Goal: Task Accomplishment & Management: Manage account settings

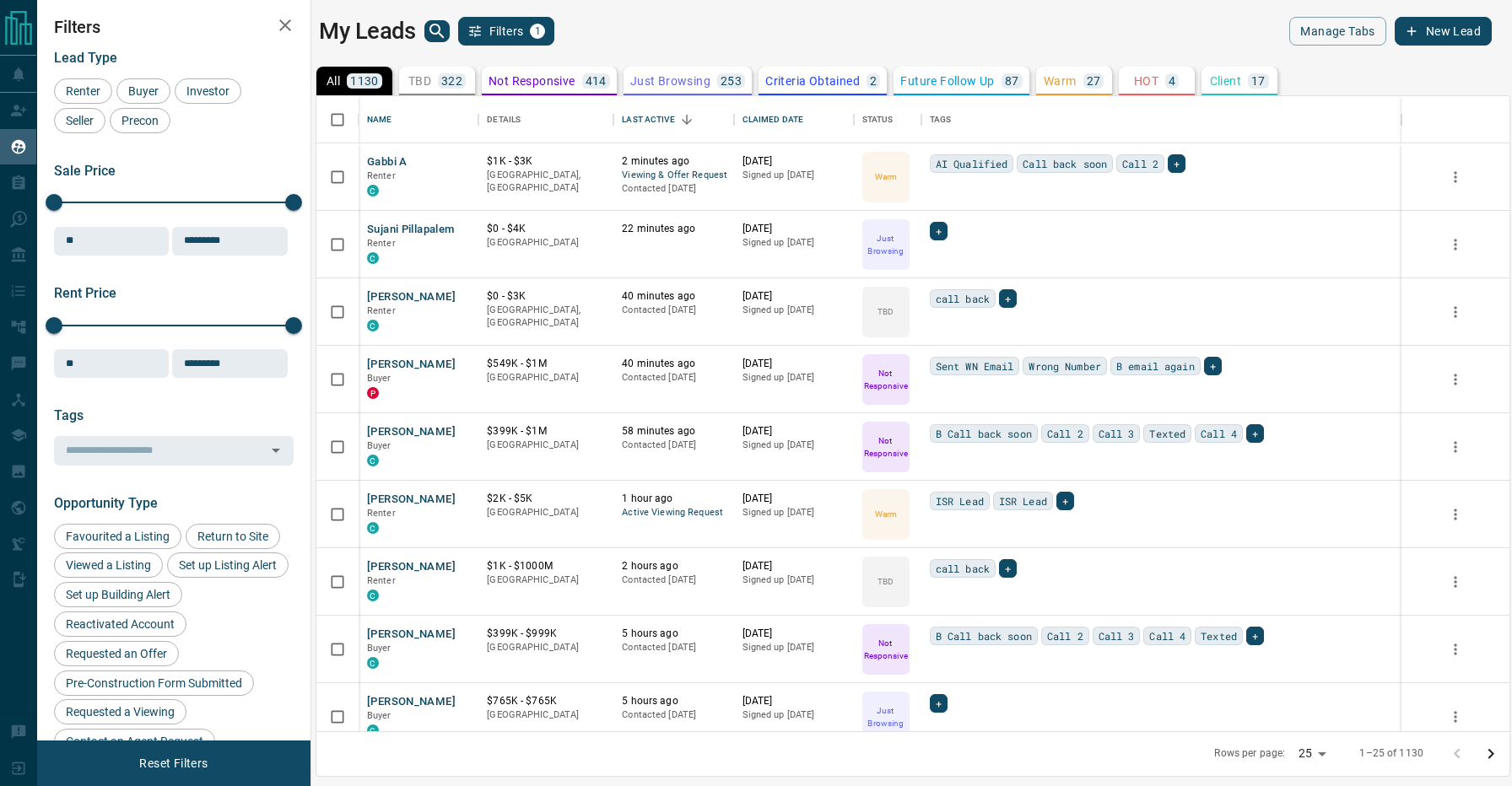
scroll to position [635, 1193]
click at [396, 163] on button "Gabbi A" at bounding box center [387, 162] width 40 height 16
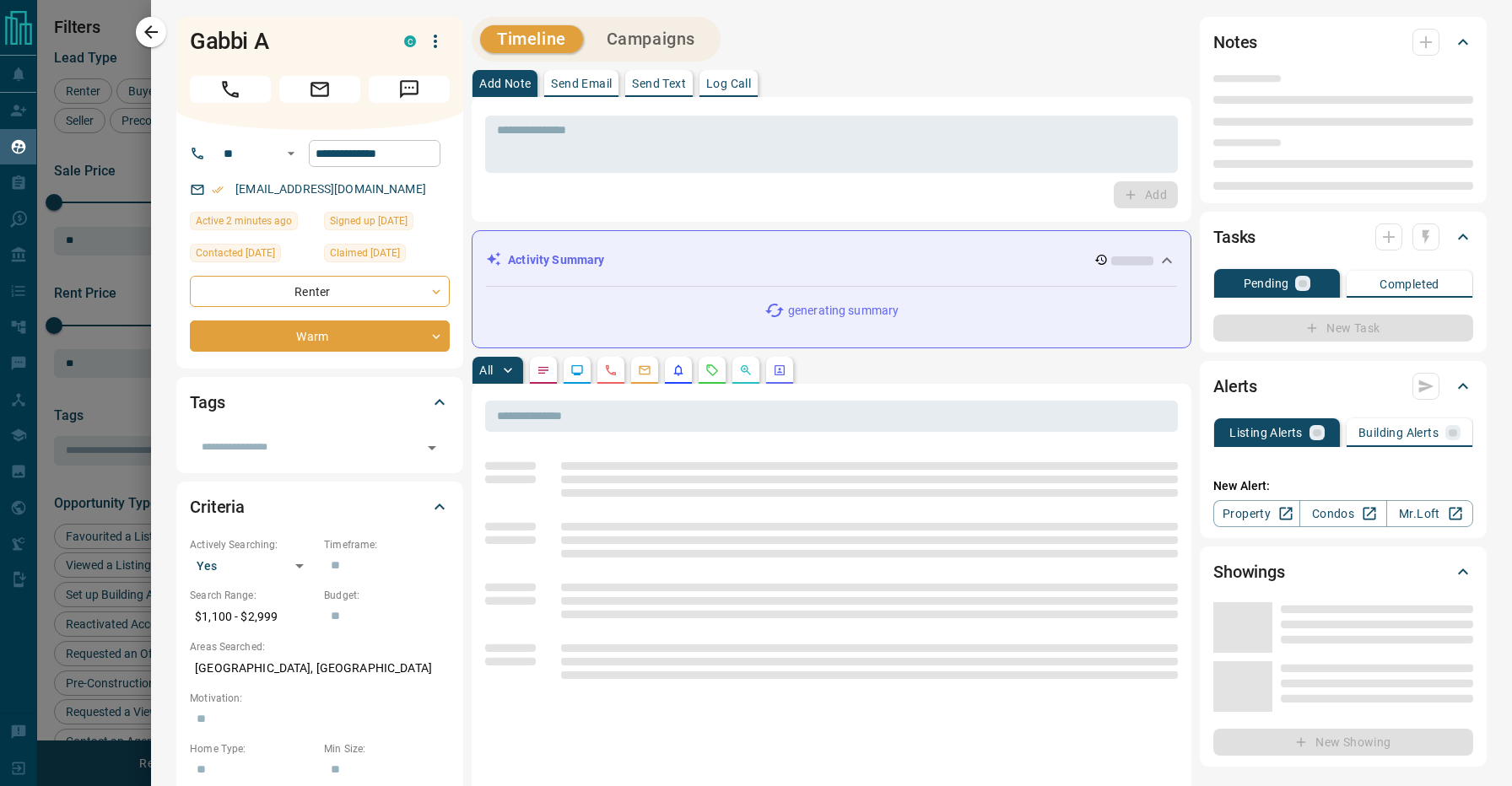
type input "**"
type input "**********"
type input "*"
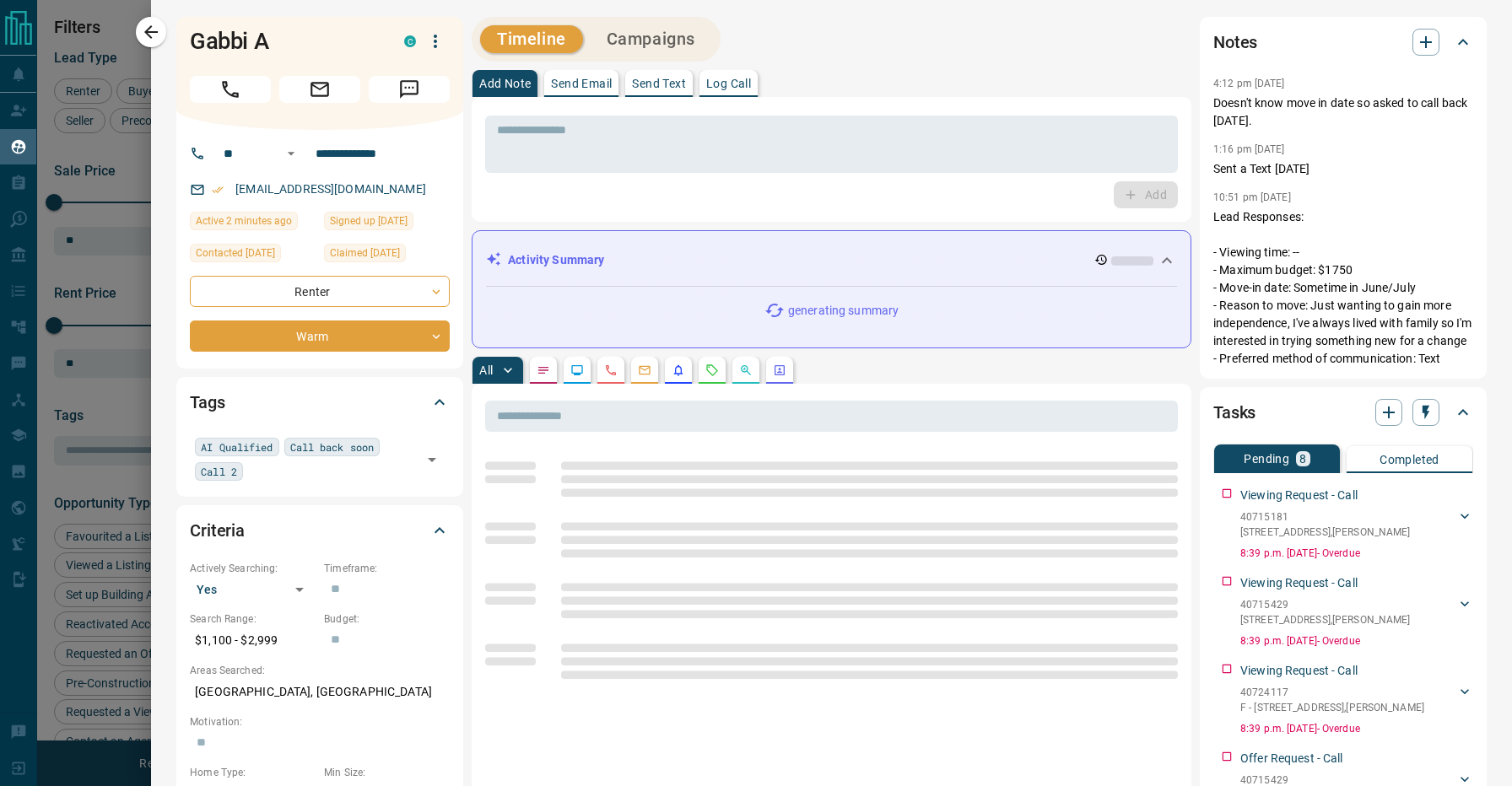
click at [840, 56] on div "Timeline Campaigns" at bounding box center [831, 38] width 720 height 44
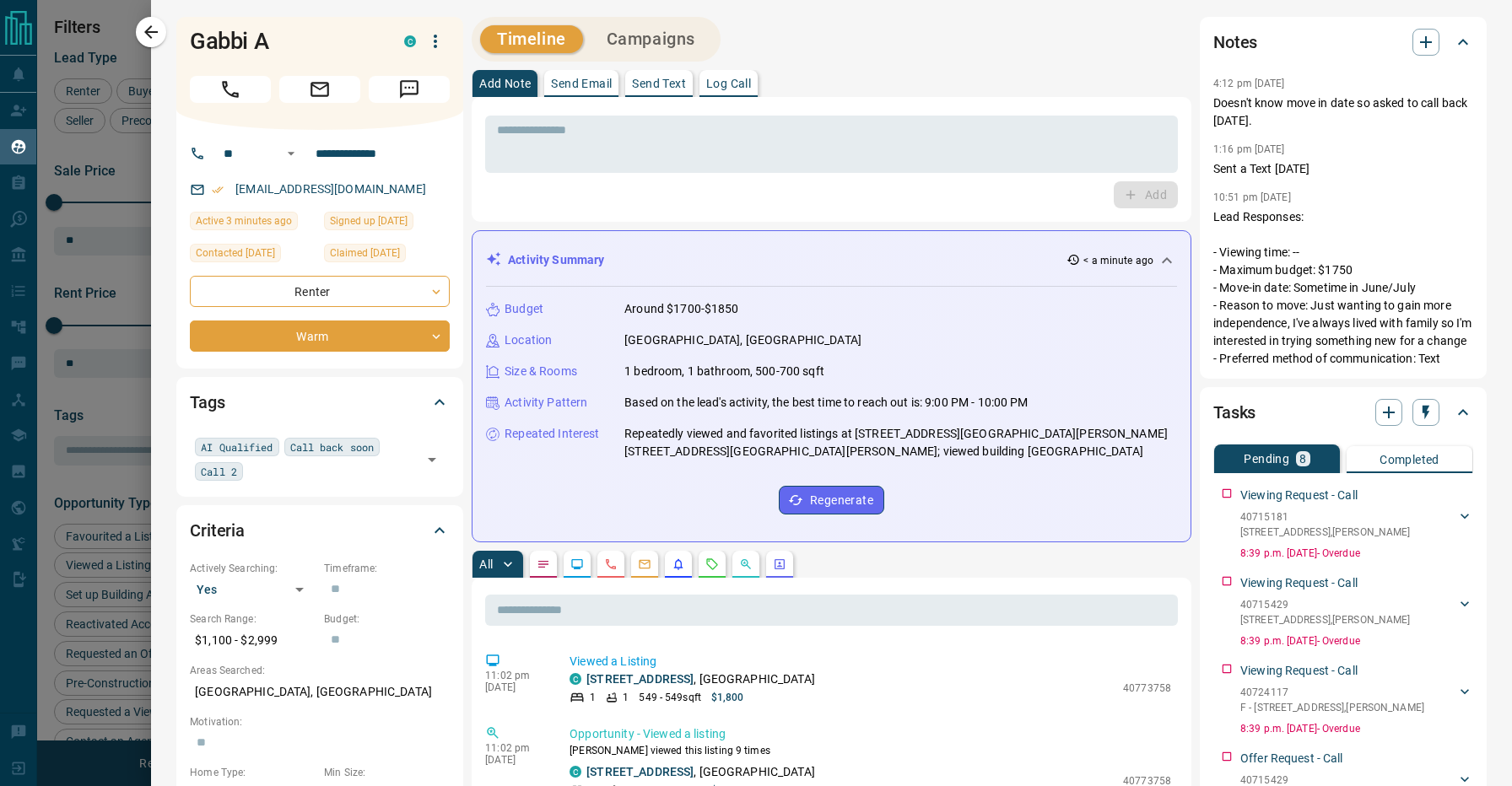
click at [63, 178] on div at bounding box center [756, 393] width 1512 height 786
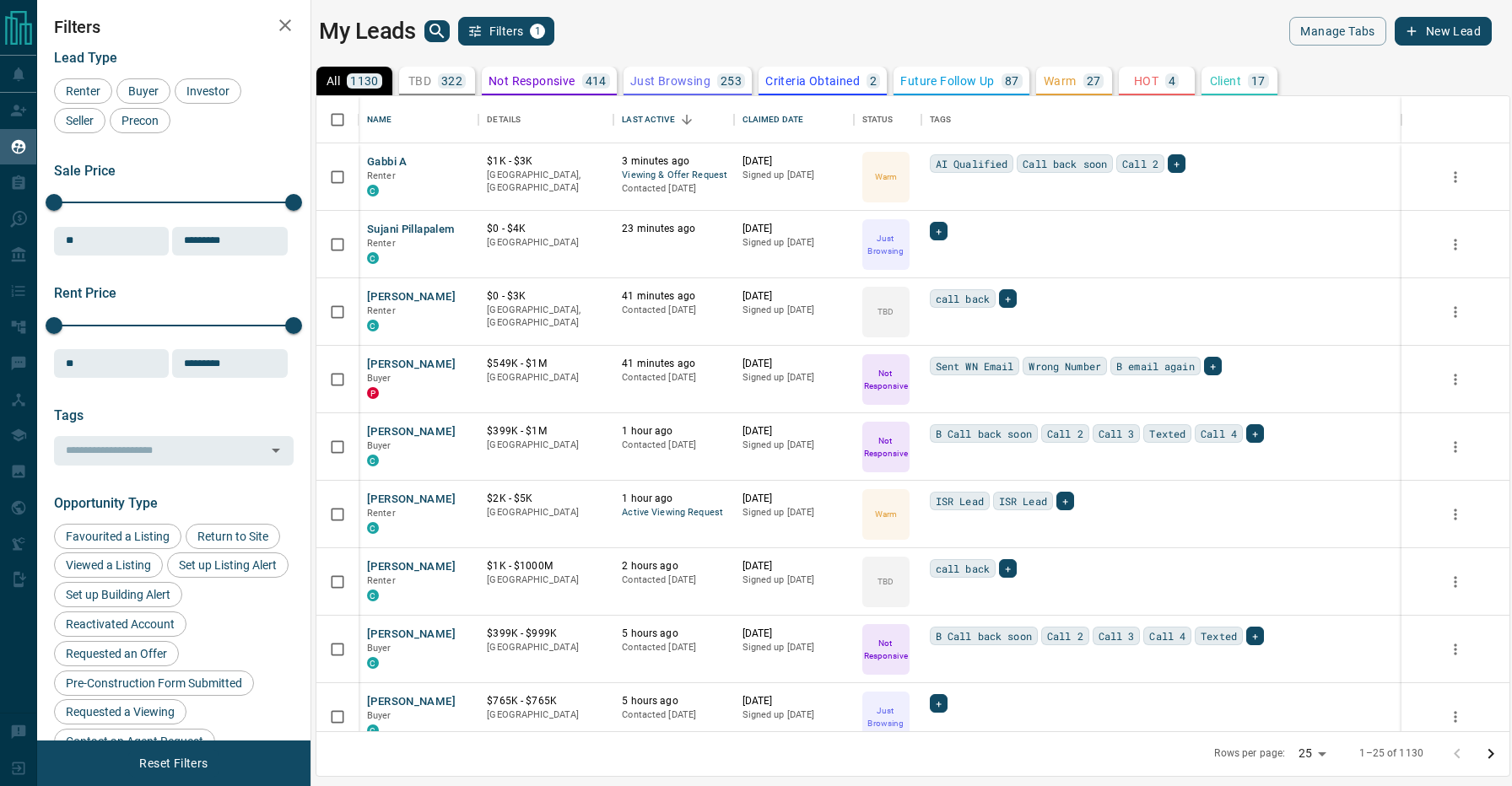
click at [657, 31] on div "My Leads Filters 1" at bounding box center [612, 30] width 586 height 29
click at [420, 225] on button "Sujani Pillapalem" at bounding box center [410, 230] width 87 height 16
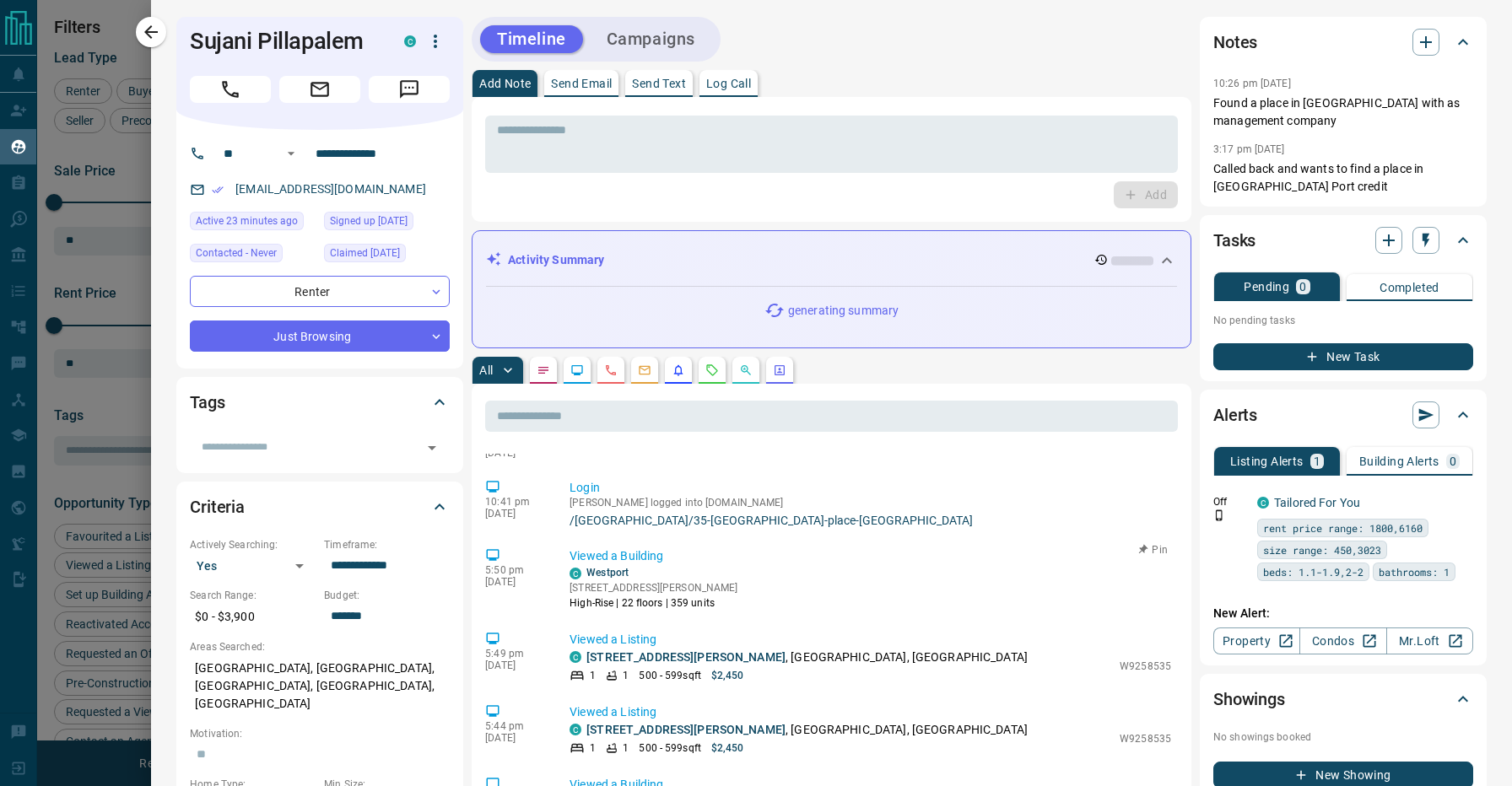
scroll to position [42, 0]
click at [93, 422] on div at bounding box center [756, 393] width 1512 height 786
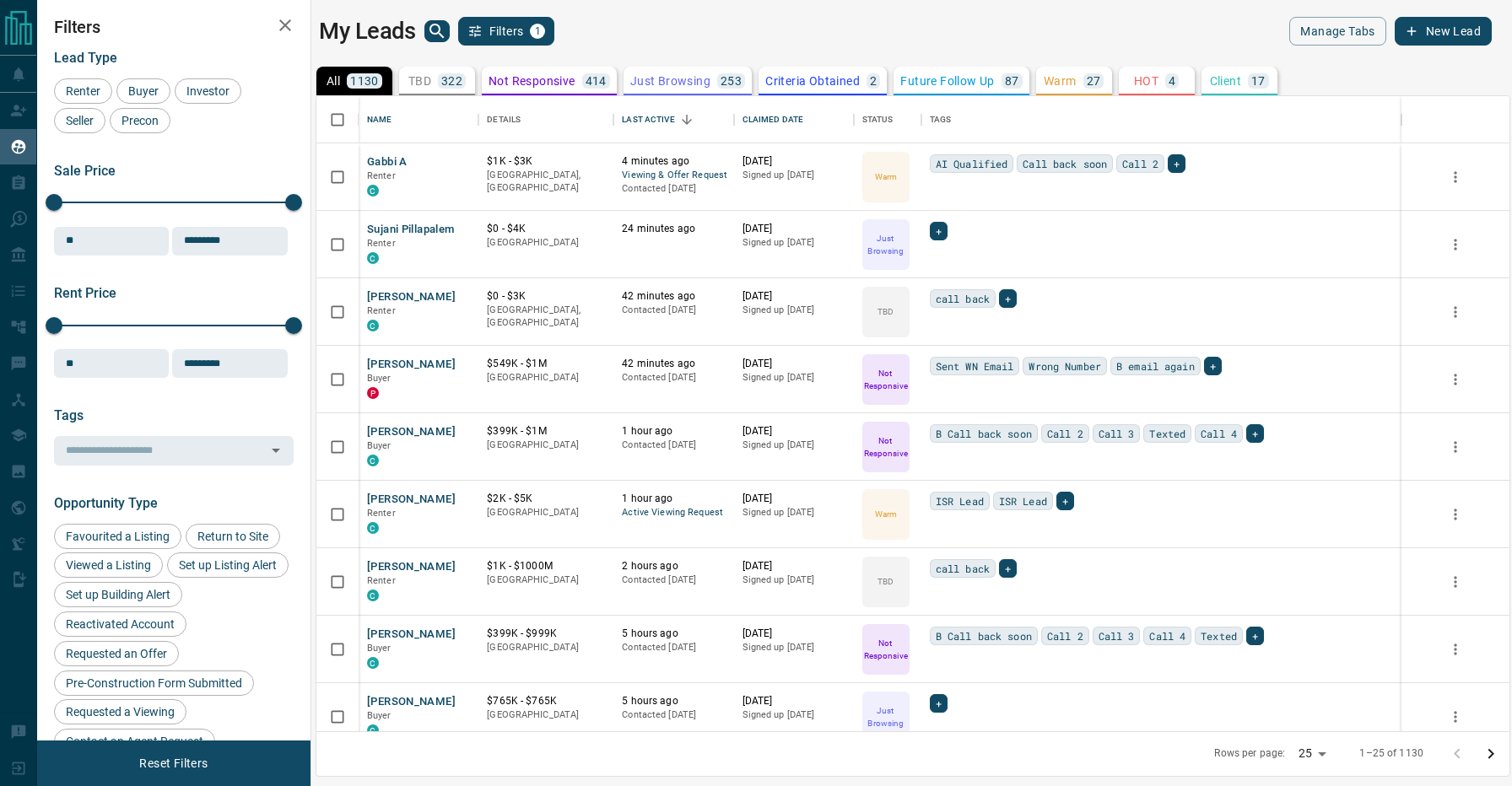
click at [100, 406] on div "Lead Type Renter Buyer Investor Seller Precon Sale Price 0 5500000 Sale price r…" at bounding box center [173, 566] width 240 height 1059
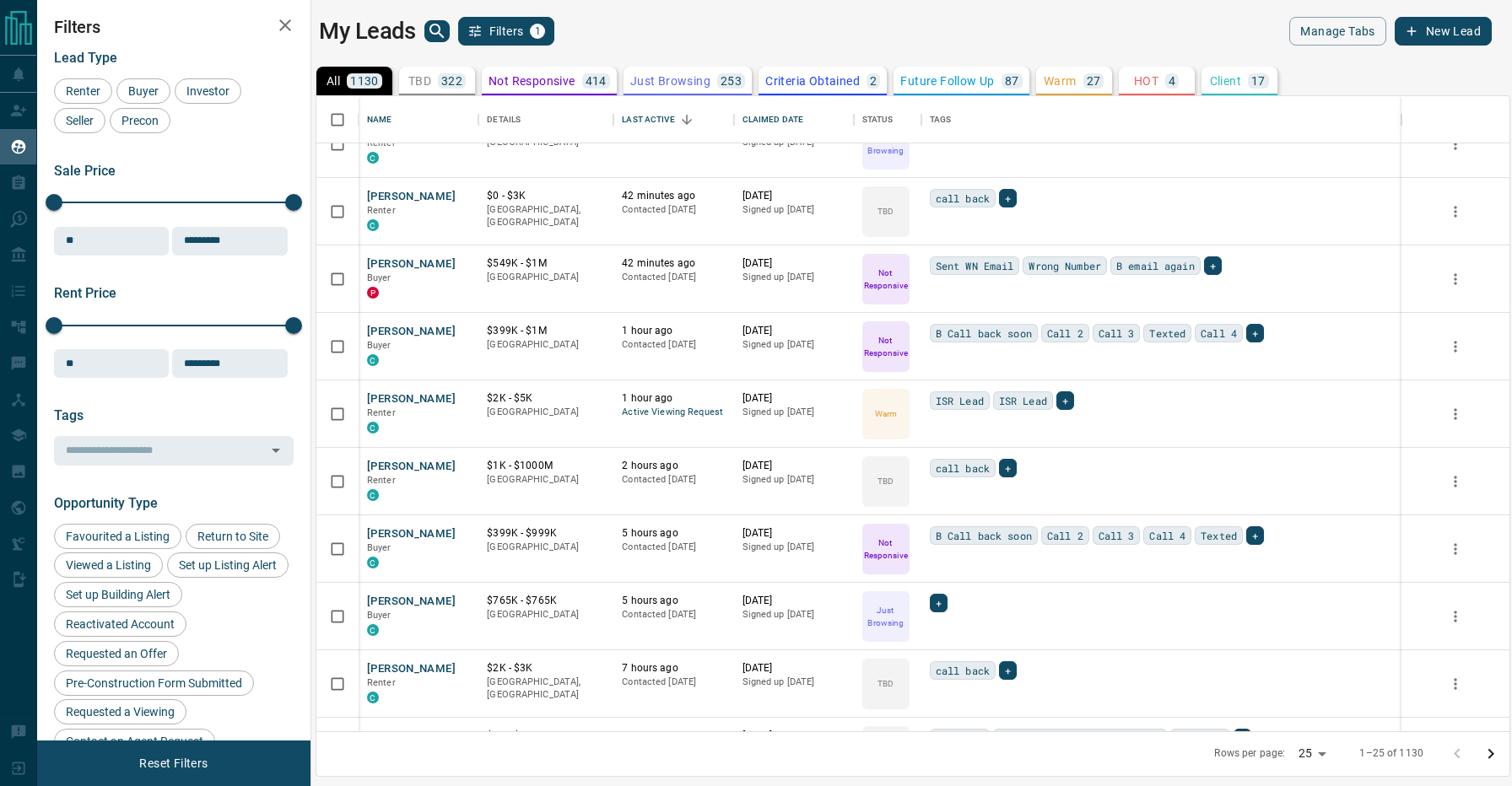
scroll to position [107, 0]
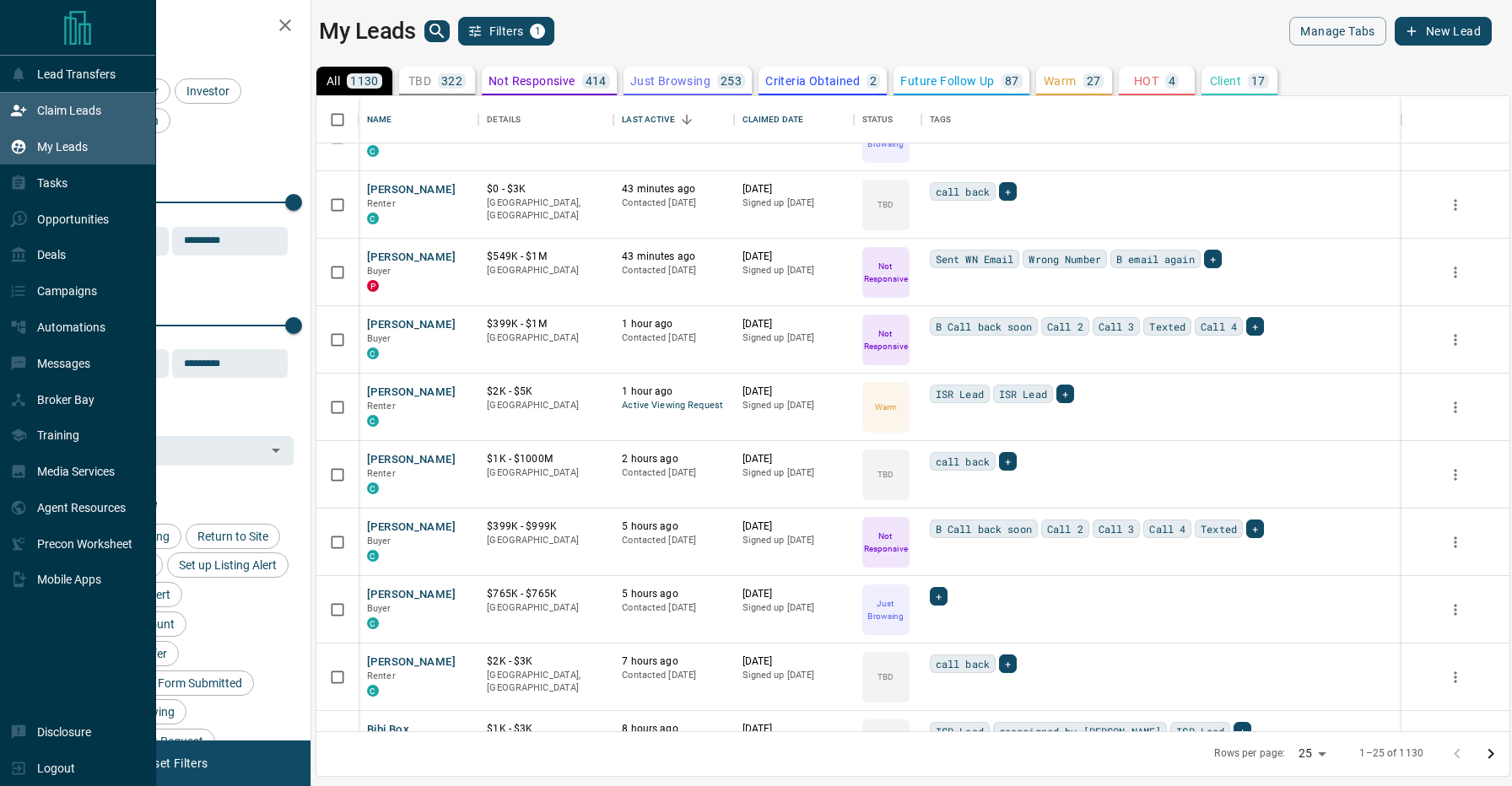
click at [21, 125] on div "Claim Leads" at bounding box center [78, 112] width 156 height 37
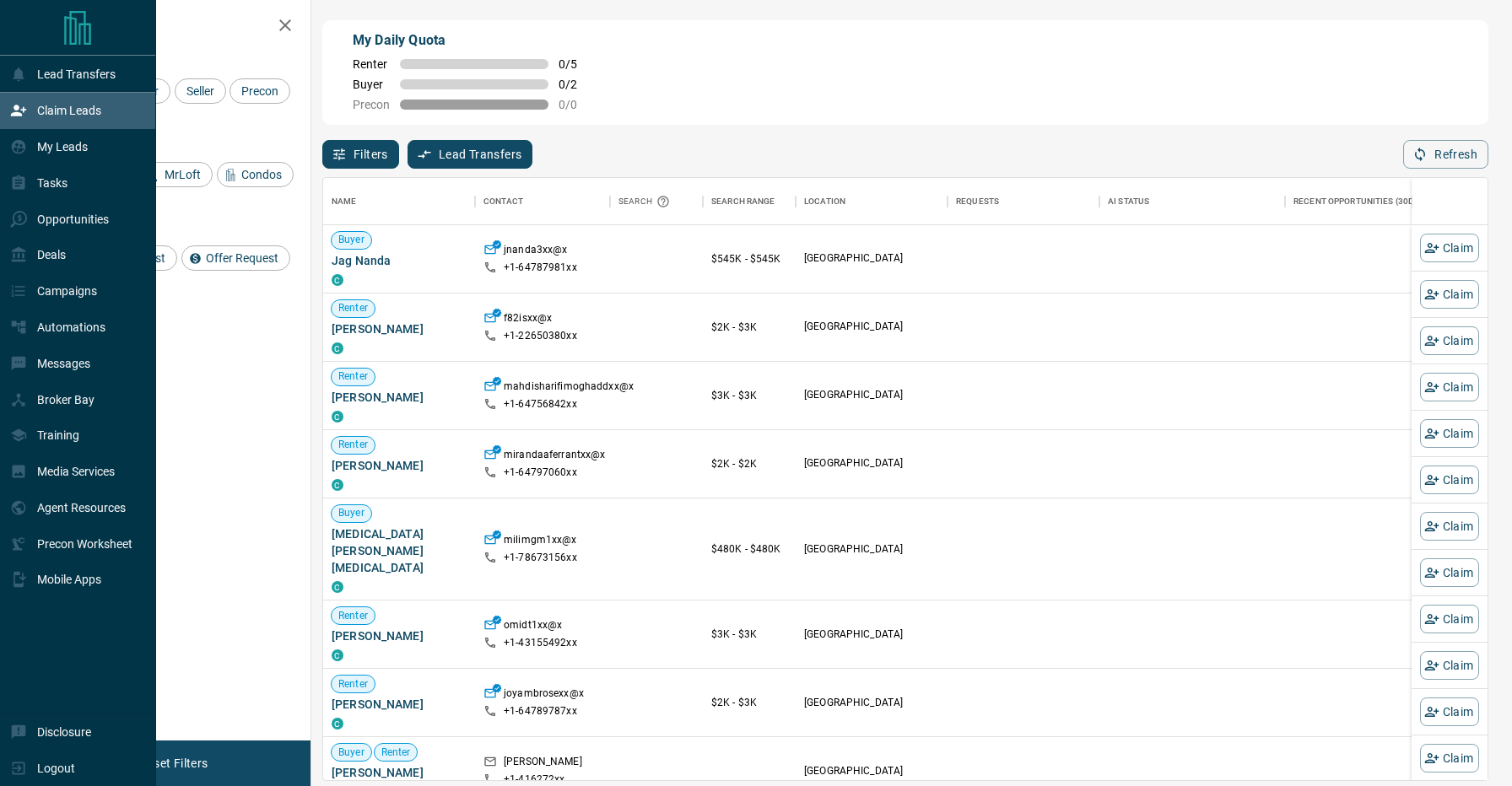
scroll to position [601, 1164]
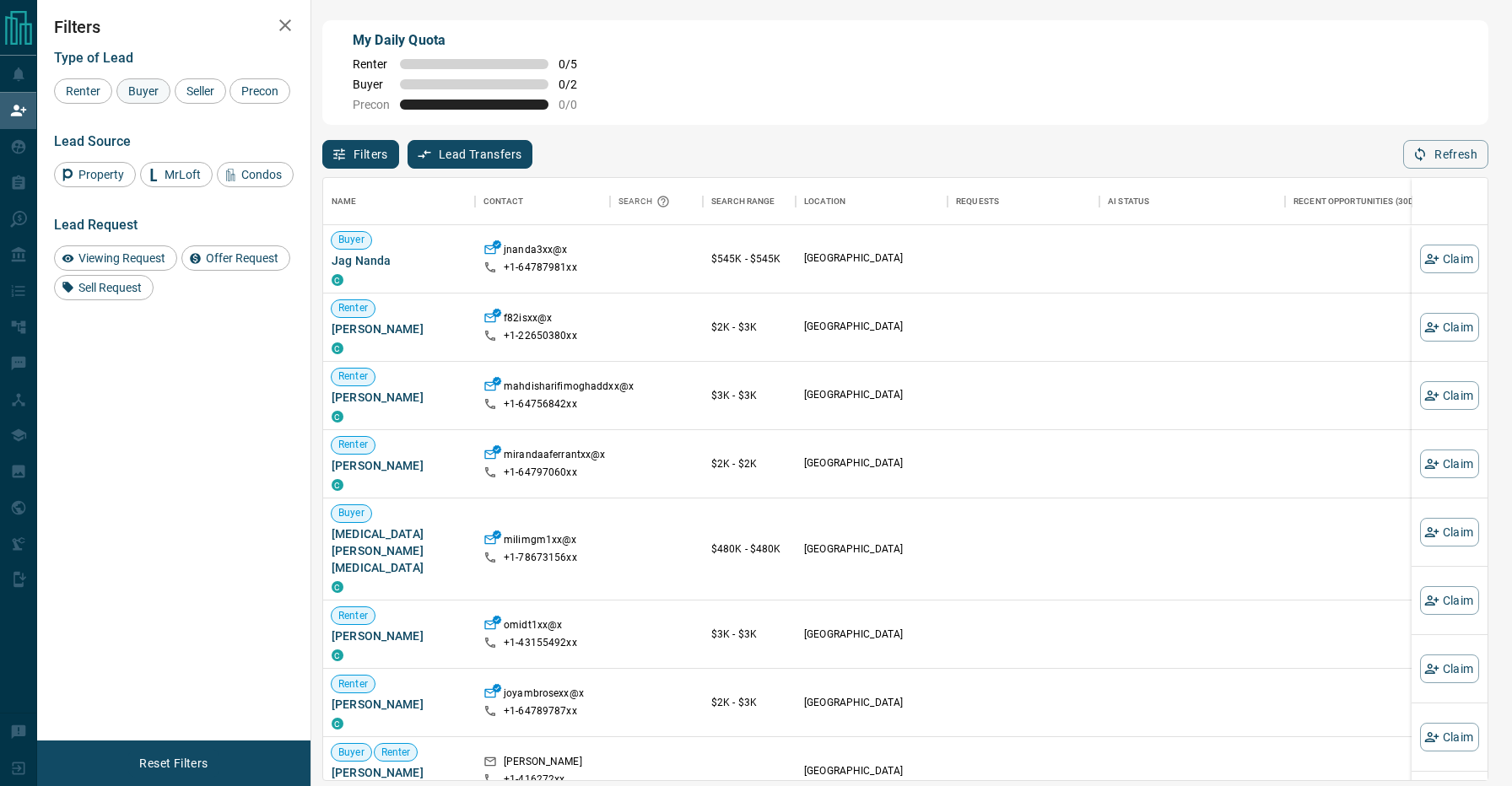
click at [156, 92] on span "Buyer" at bounding box center [143, 91] width 42 height 13
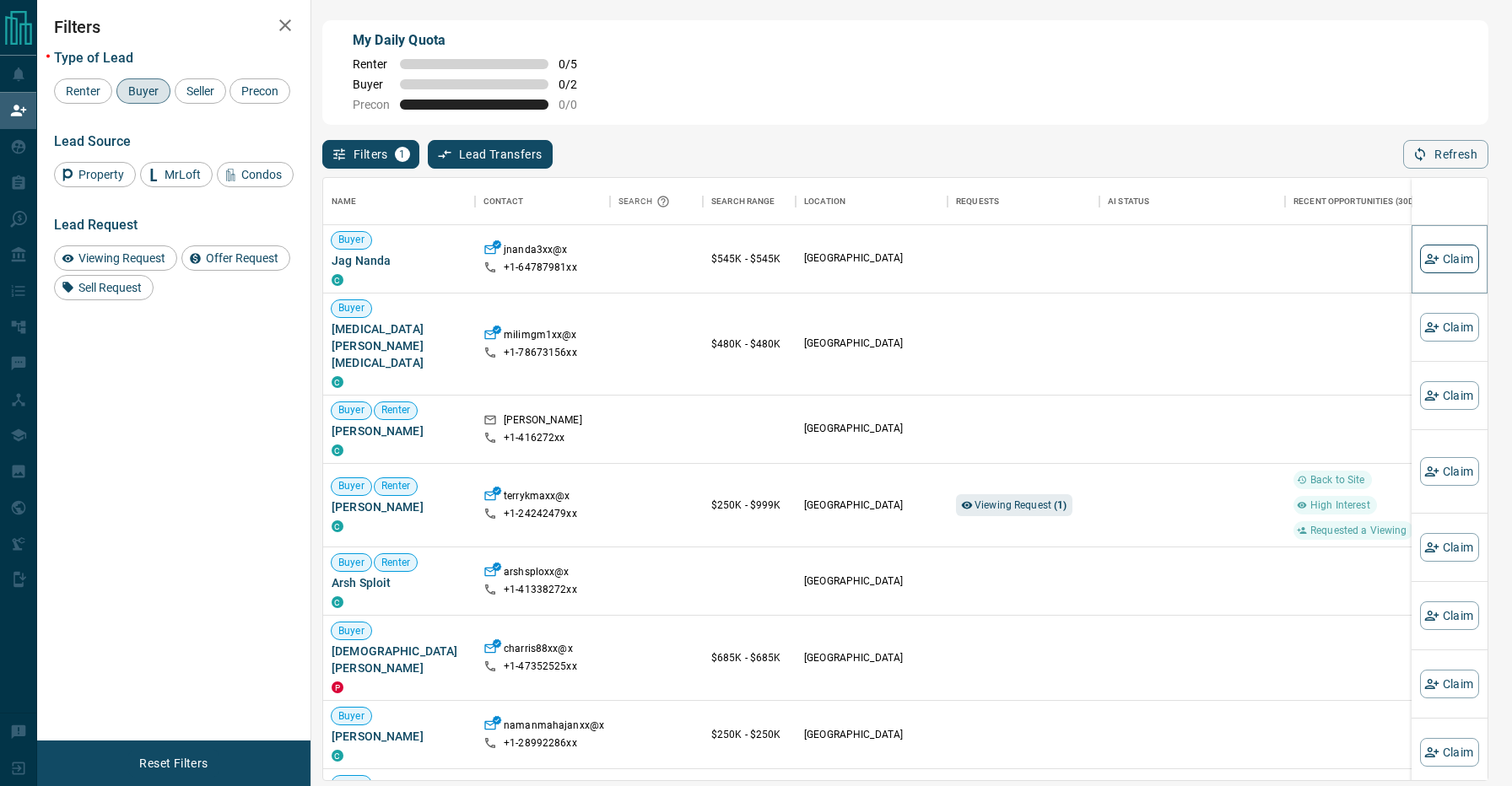
click at [1449, 262] on button "Claim" at bounding box center [1450, 259] width 59 height 29
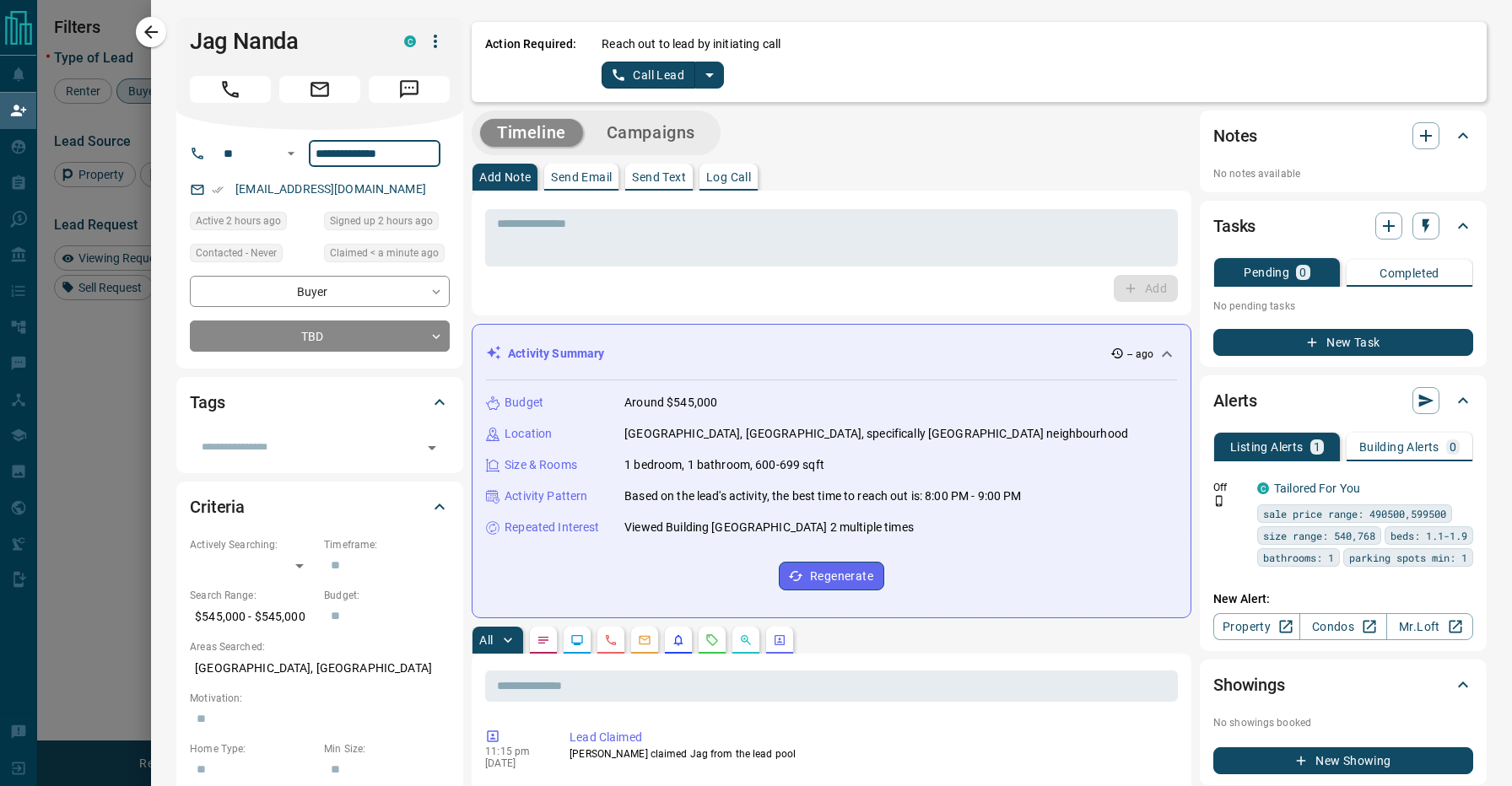
drag, startPoint x: 420, startPoint y: 149, endPoint x: 316, endPoint y: 149, distance: 104.0
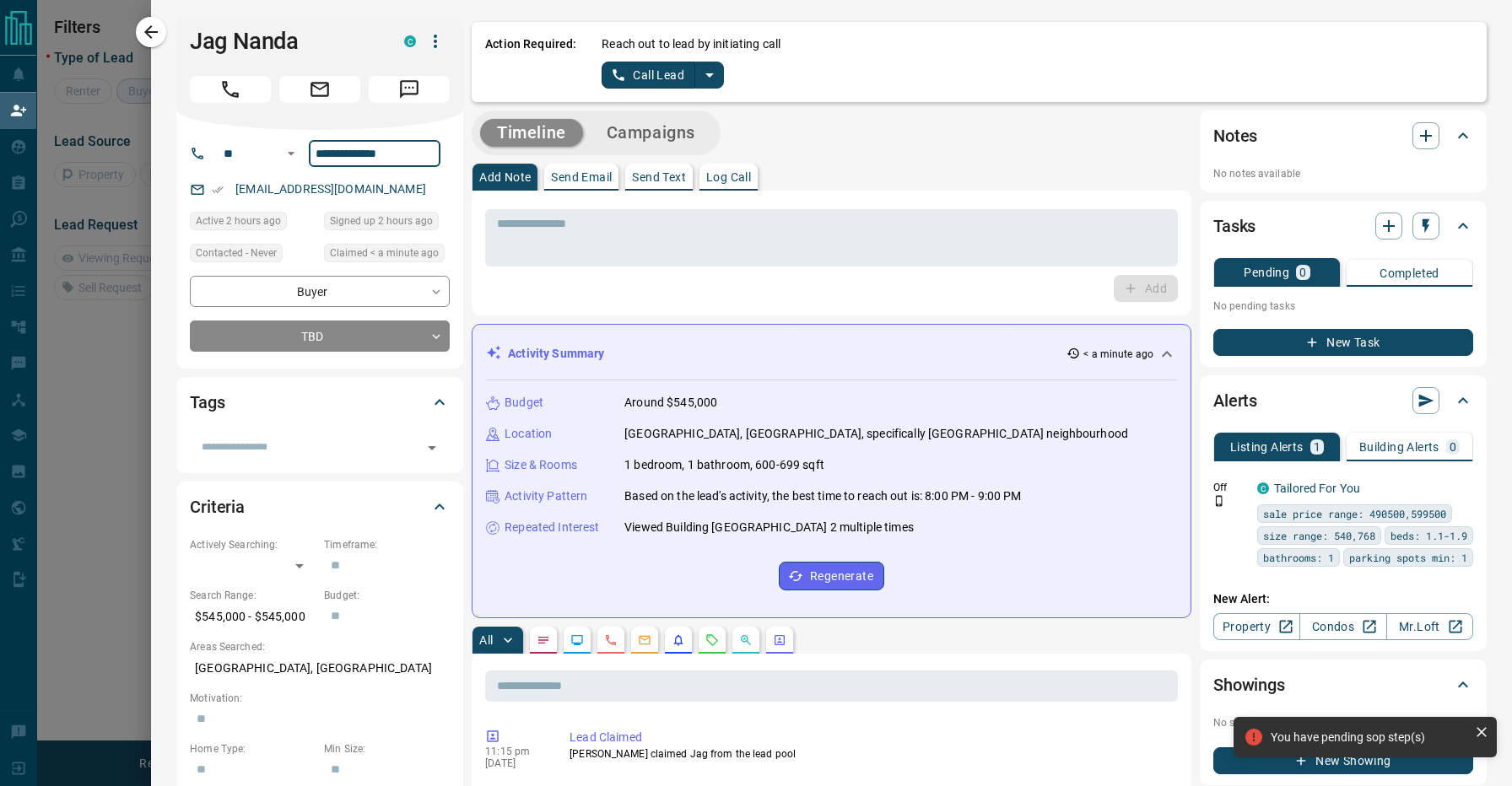
click at [882, 144] on div "Timeline Campaigns" at bounding box center [831, 132] width 720 height 44
click at [715, 74] on icon "split button" at bounding box center [709, 75] width 20 height 20
click at [681, 136] on li "Log Manual Call" at bounding box center [662, 132] width 103 height 25
click at [672, 67] on button "Log Manual Call" at bounding box center [657, 75] width 112 height 27
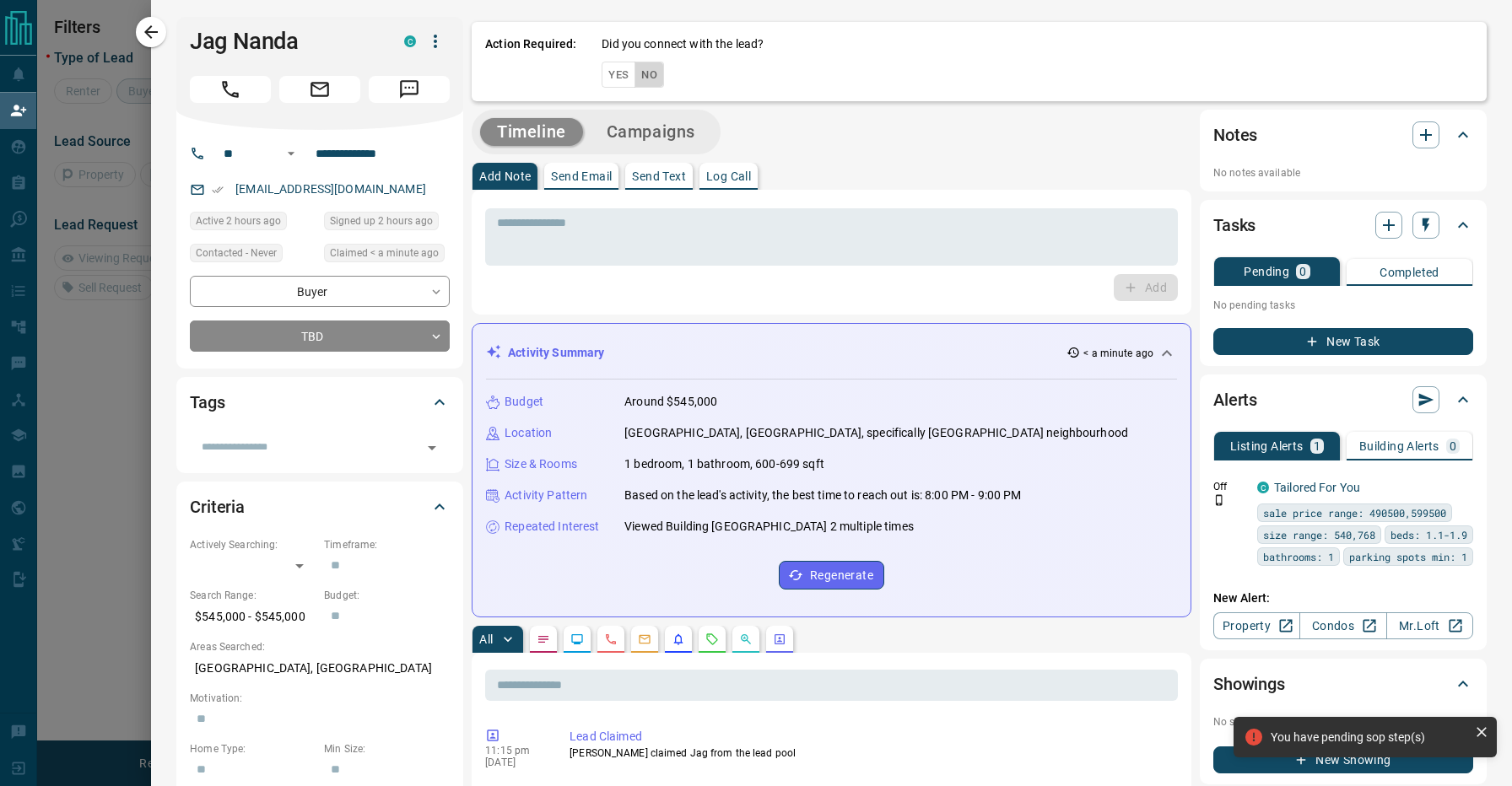
click at [651, 76] on button "No" at bounding box center [649, 75] width 30 height 26
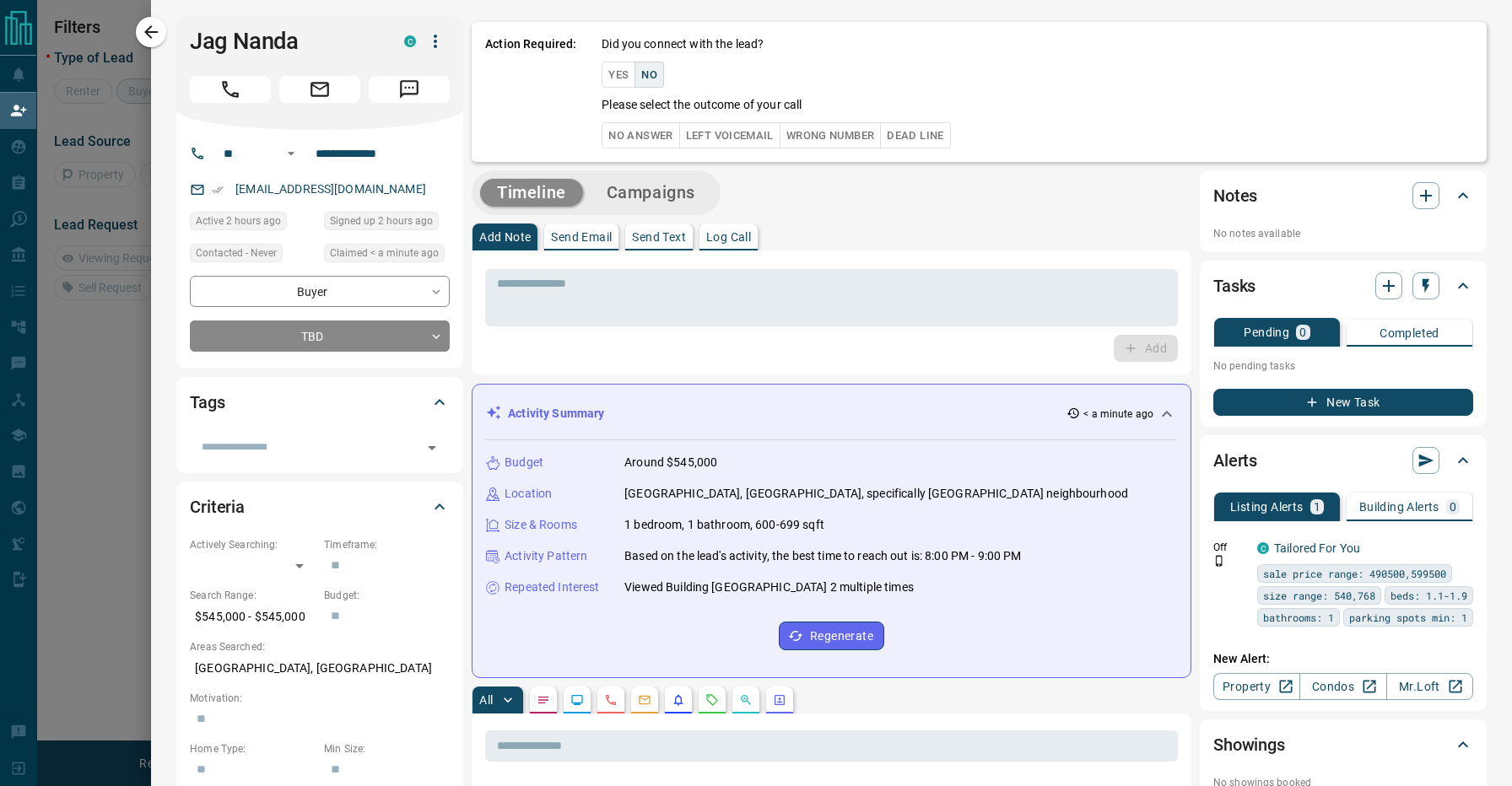
click at [640, 137] on button "No Answer" at bounding box center [640, 135] width 78 height 26
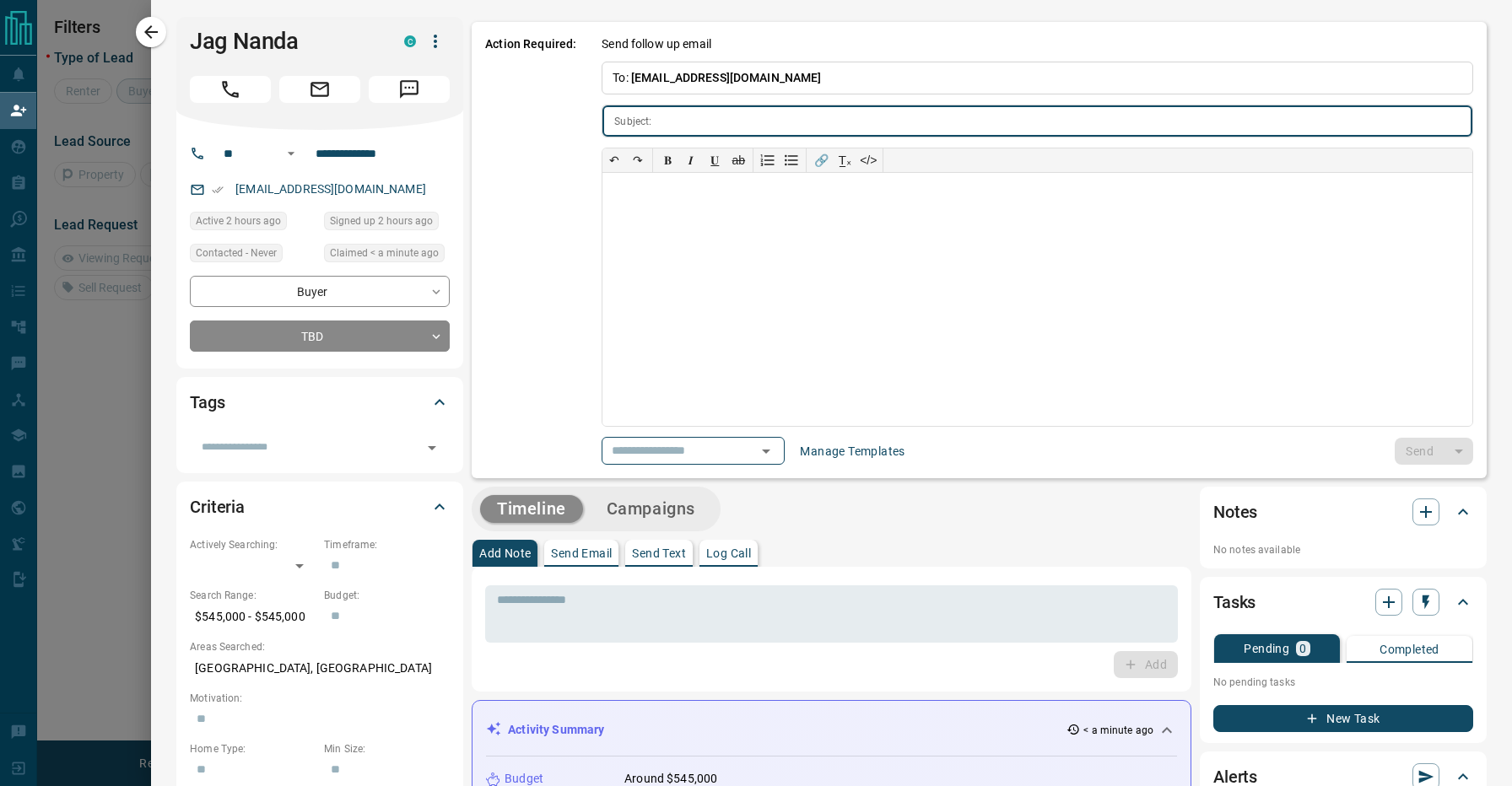
type input "**********"
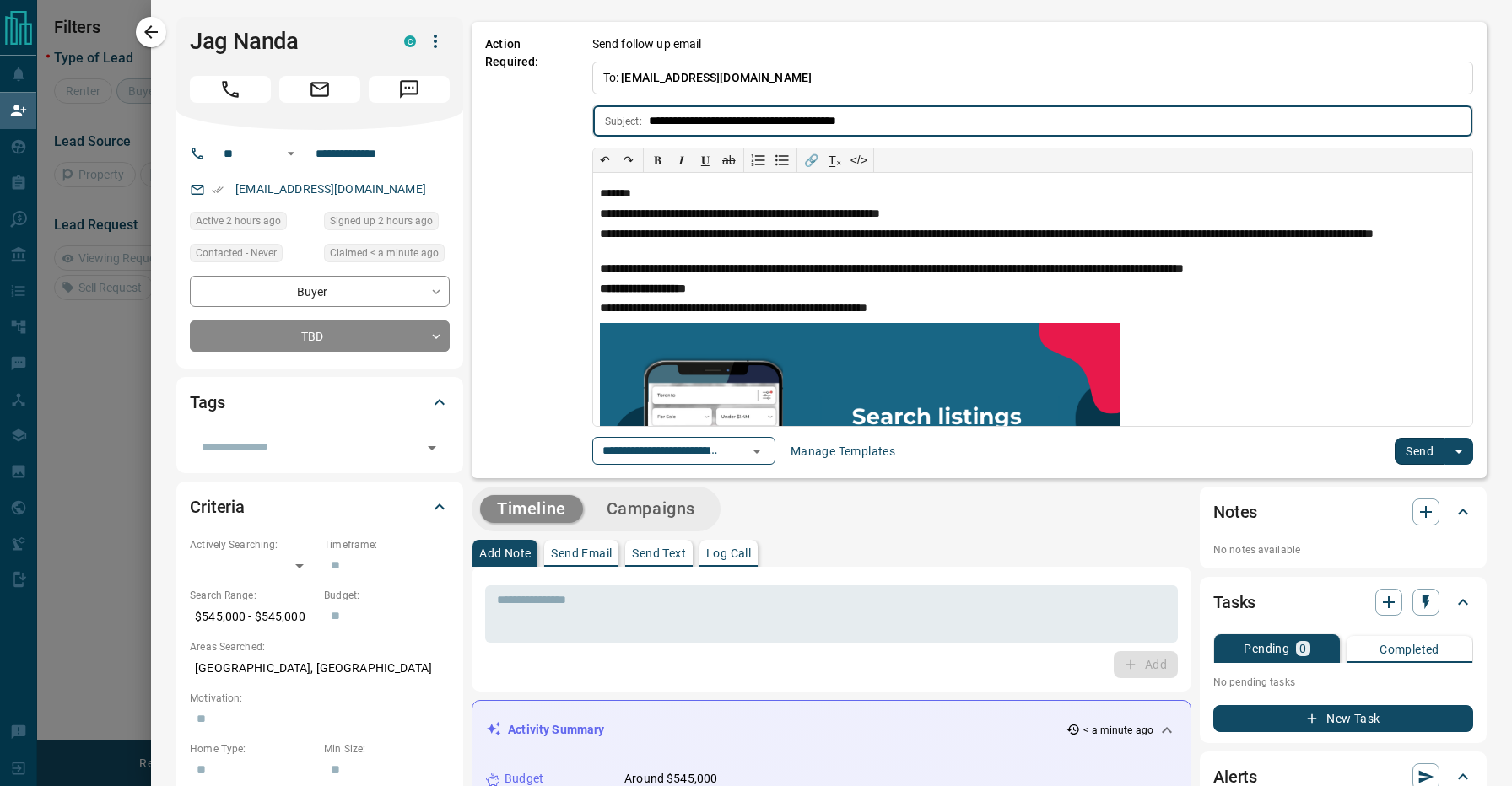
click at [1404, 448] on button "Send" at bounding box center [1420, 451] width 50 height 27
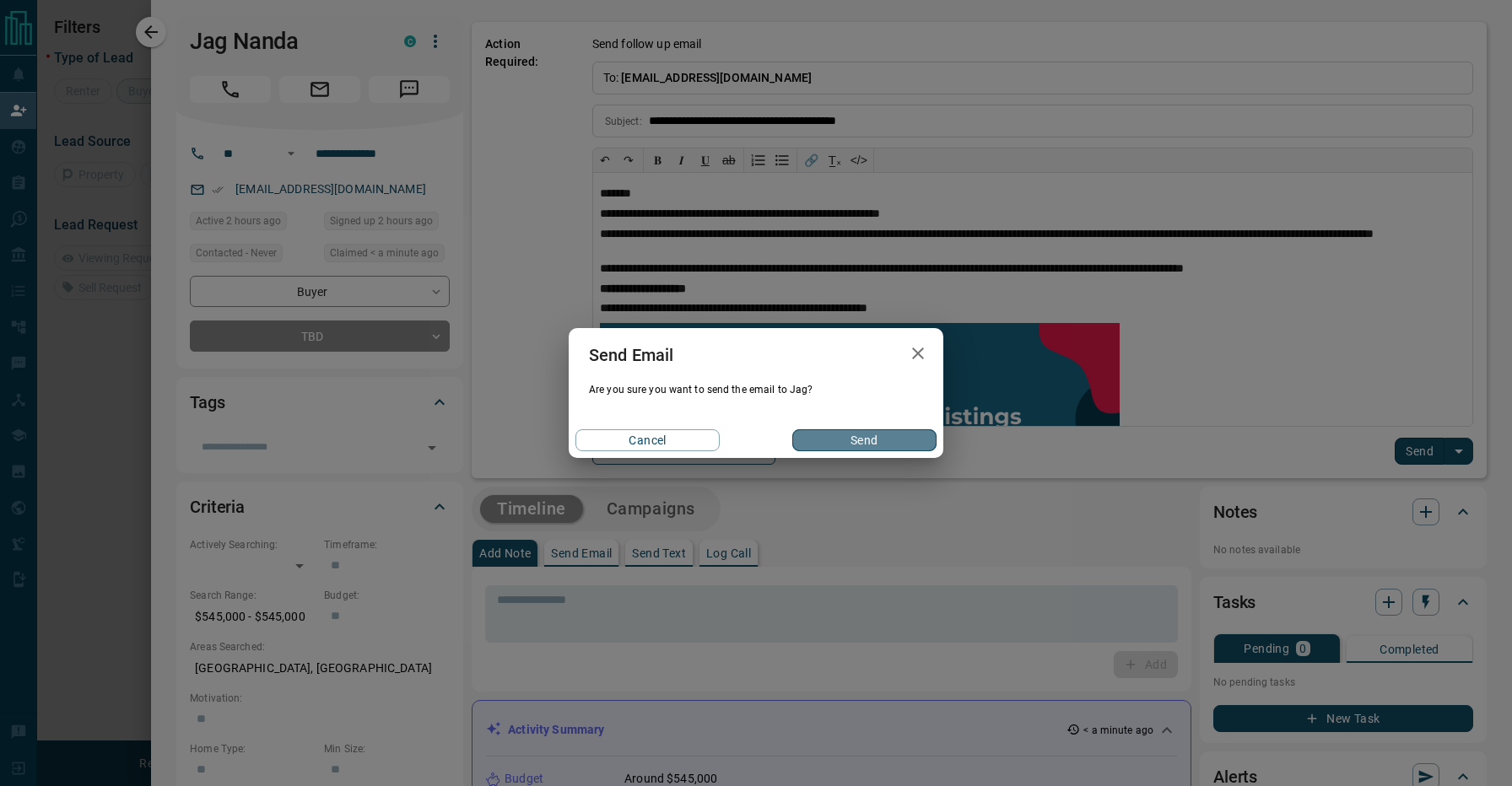
click at [844, 434] on button "Send" at bounding box center [864, 440] width 145 height 22
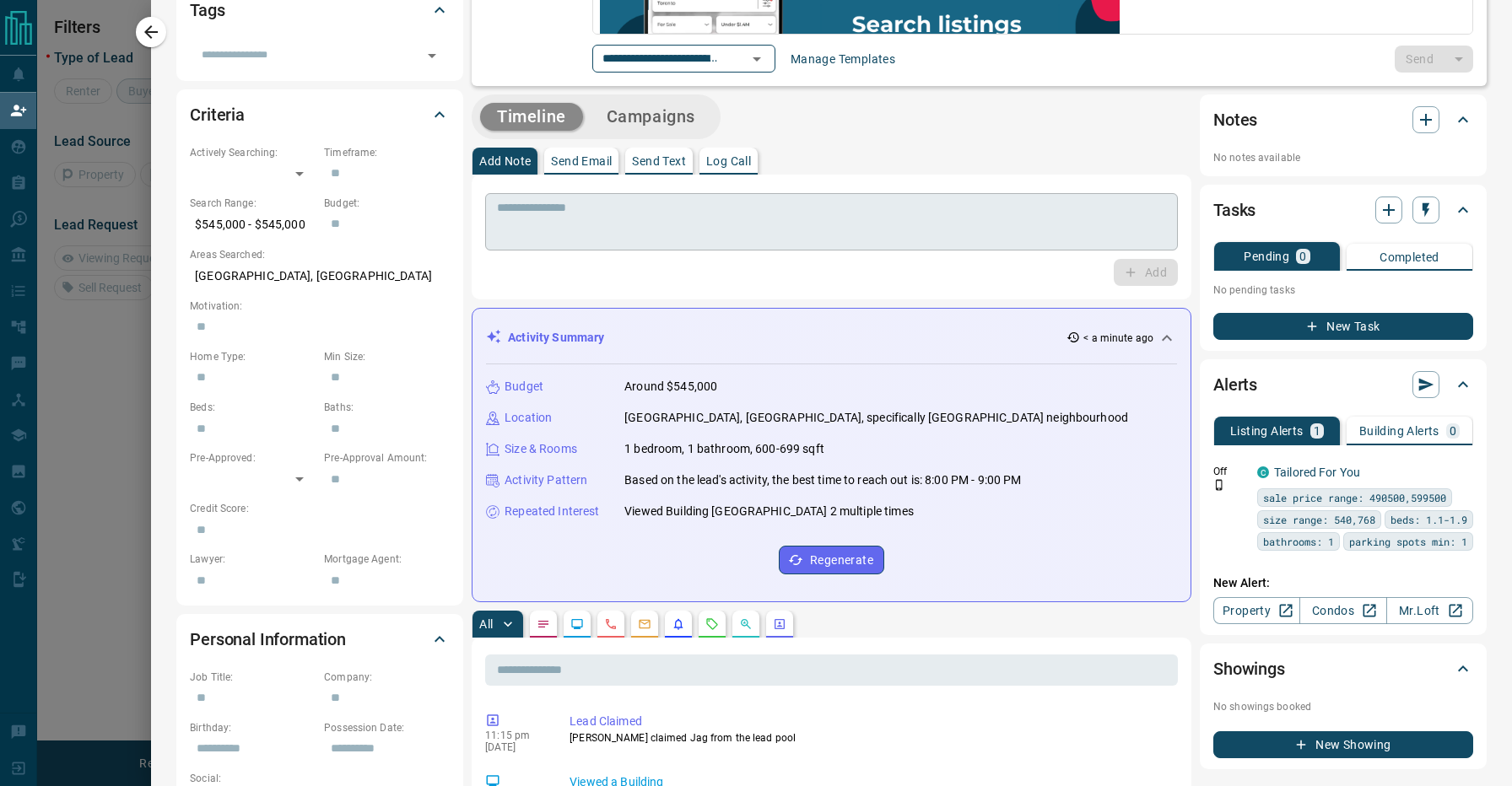
scroll to position [396, 0]
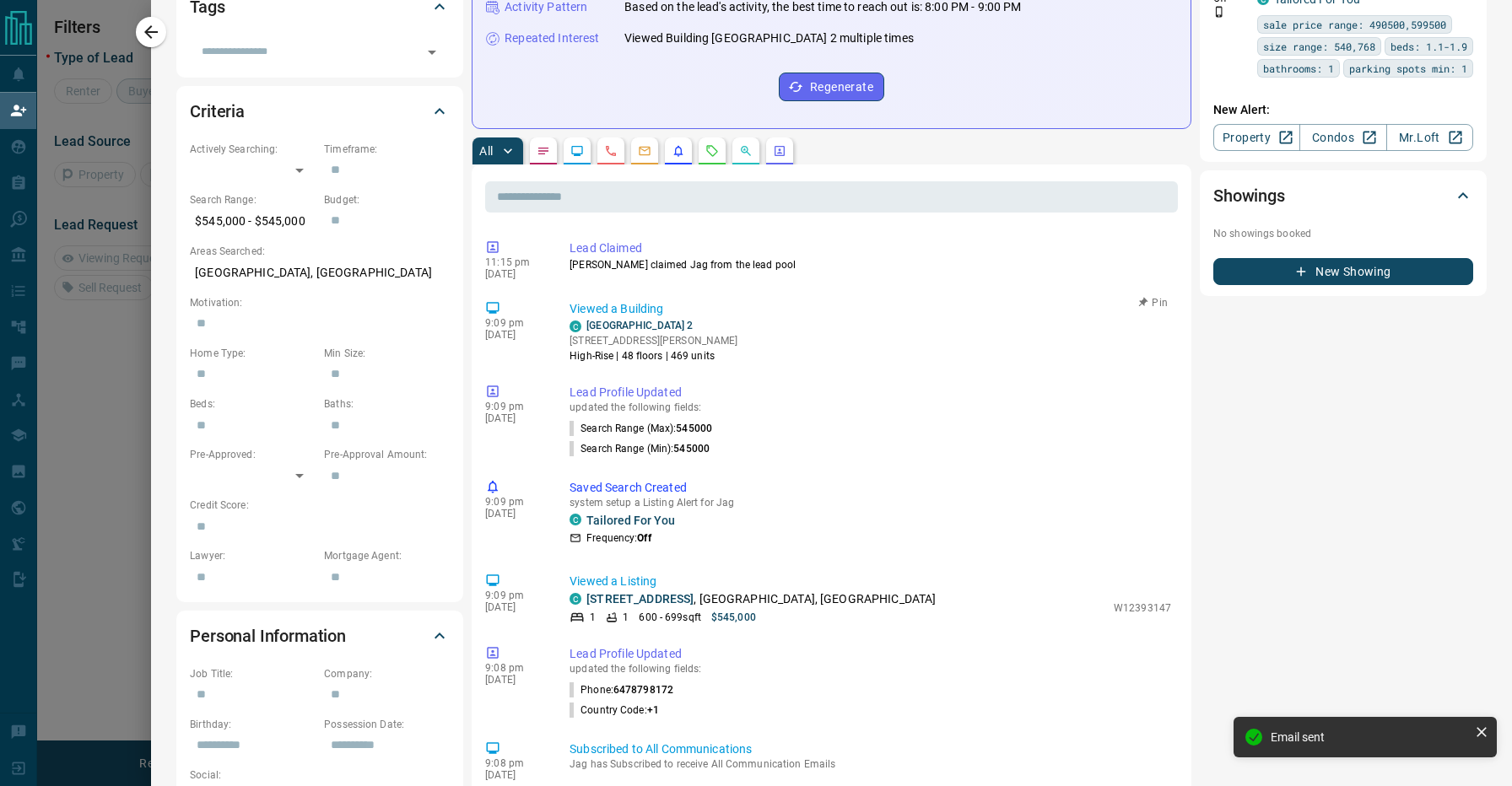
click at [939, 335] on div "[GEOGRAPHIC_DATA] 2 [STREET_ADDRESS] High-Rise | 48 floors | 469 units" at bounding box center [871, 341] width 601 height 45
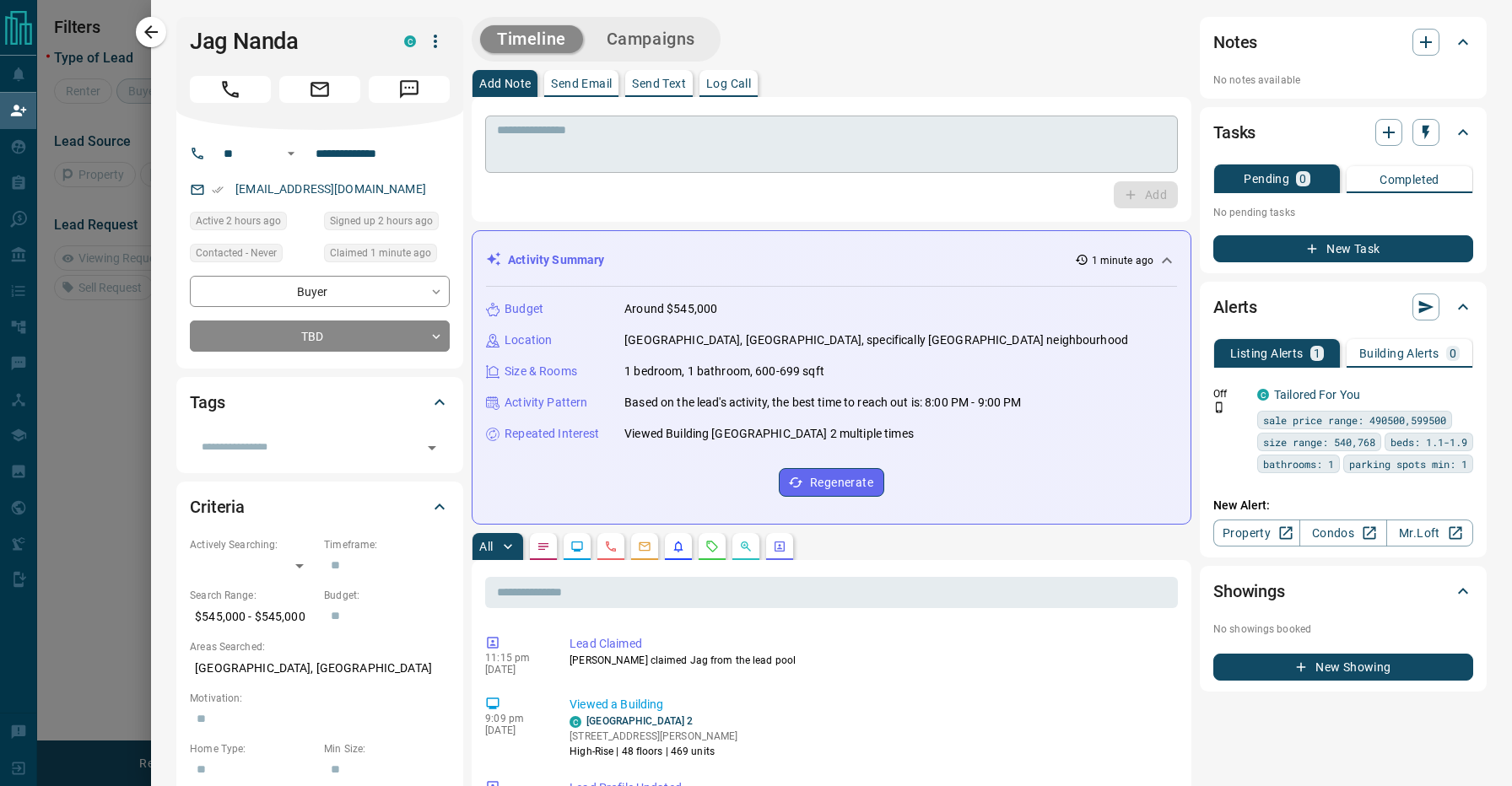
scroll to position [0, 0]
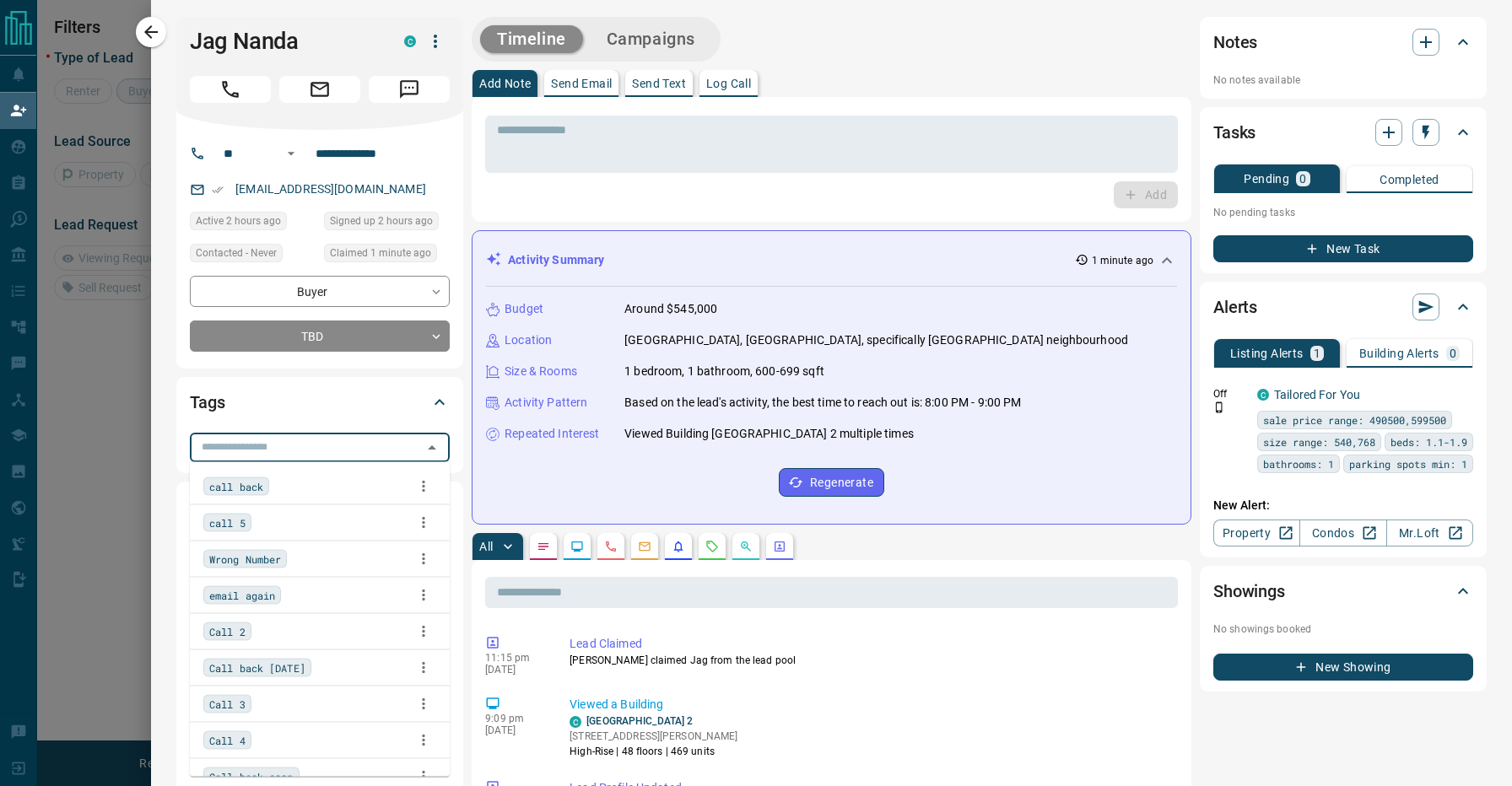
click at [376, 446] on input "text" at bounding box center [306, 447] width 222 height 18
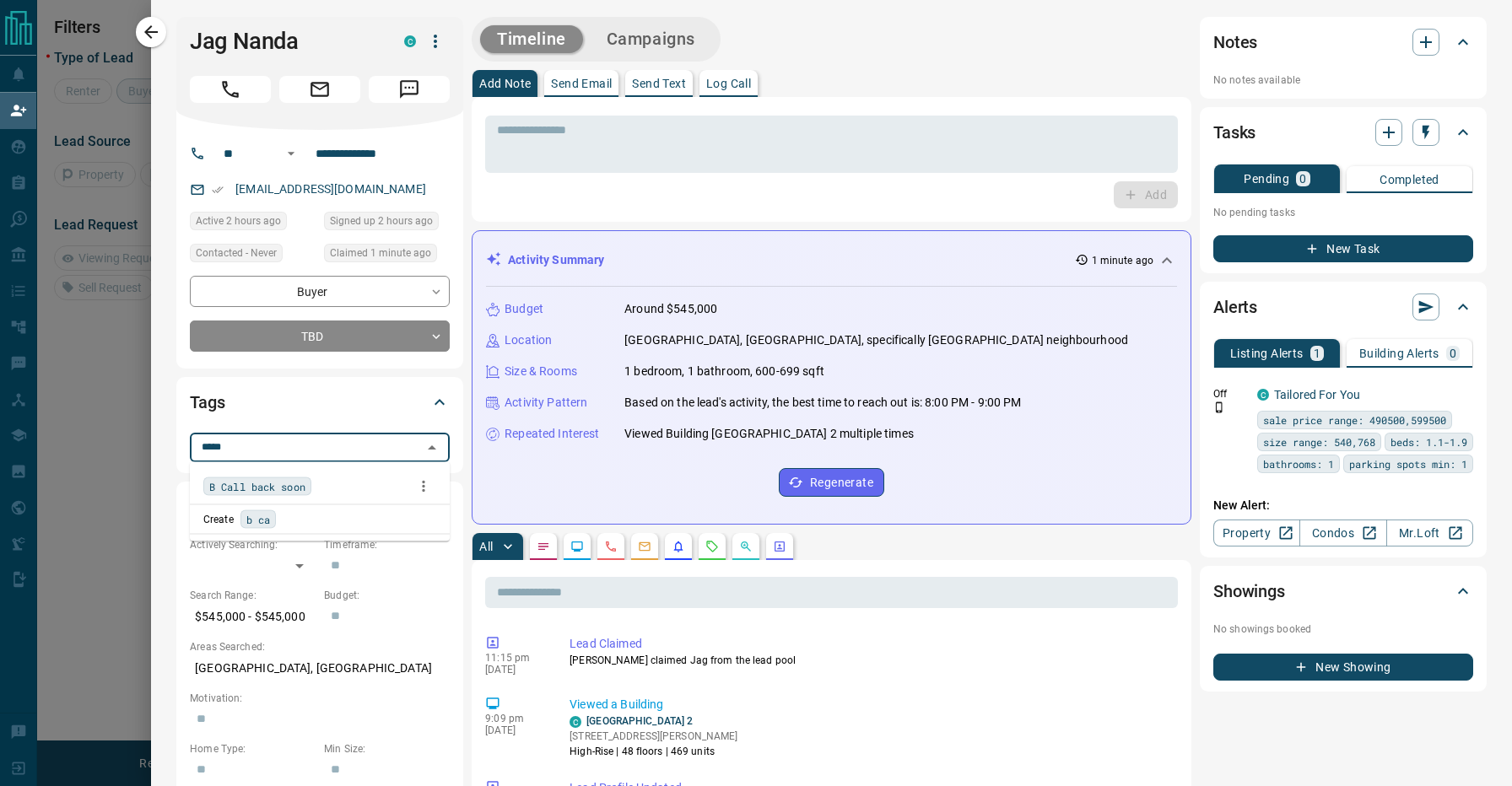
type input "******"
click at [376, 476] on div "B Call back soon" at bounding box center [319, 486] width 233 height 25
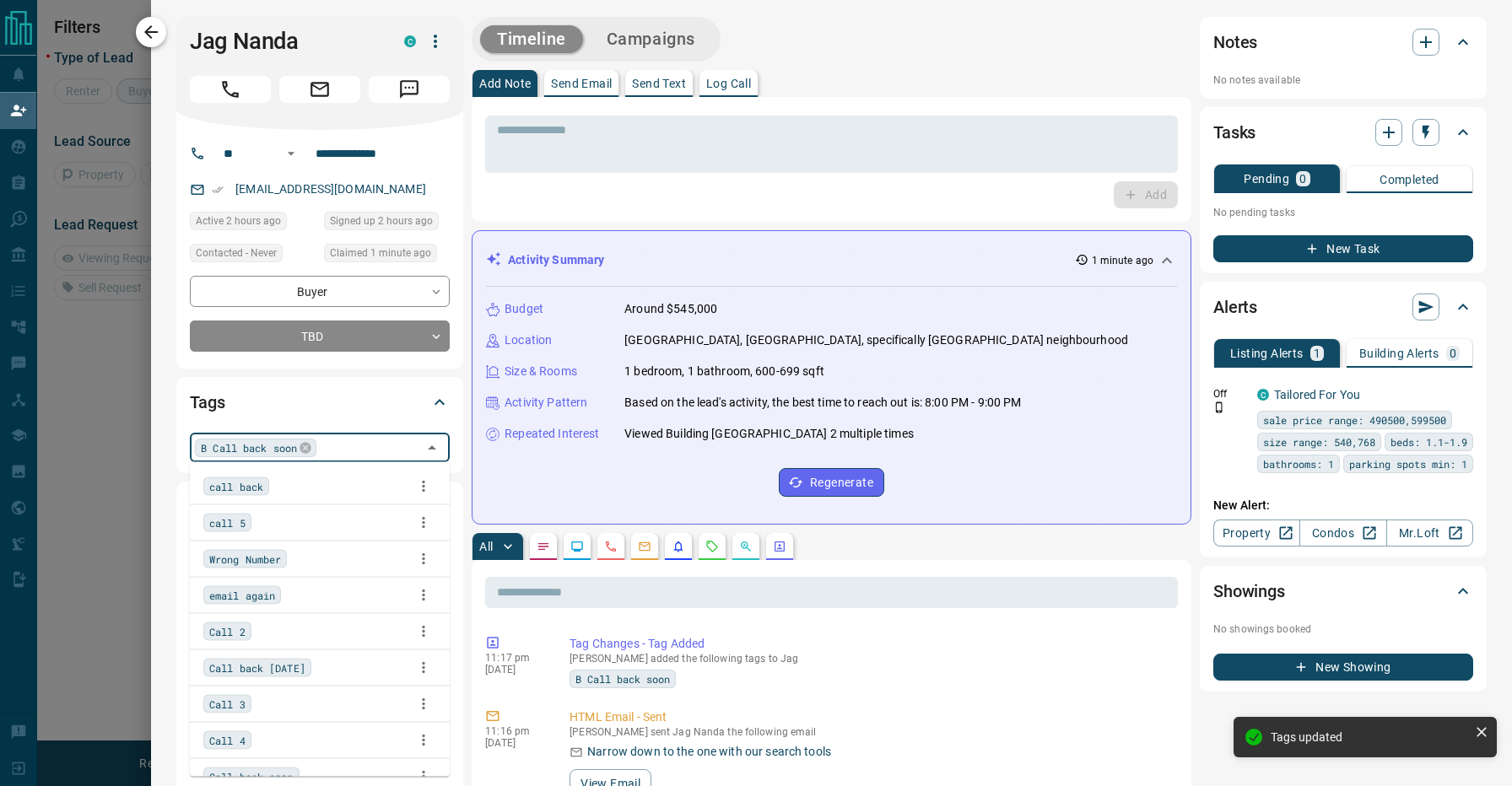
click at [160, 30] on icon "button" at bounding box center [151, 31] width 20 height 20
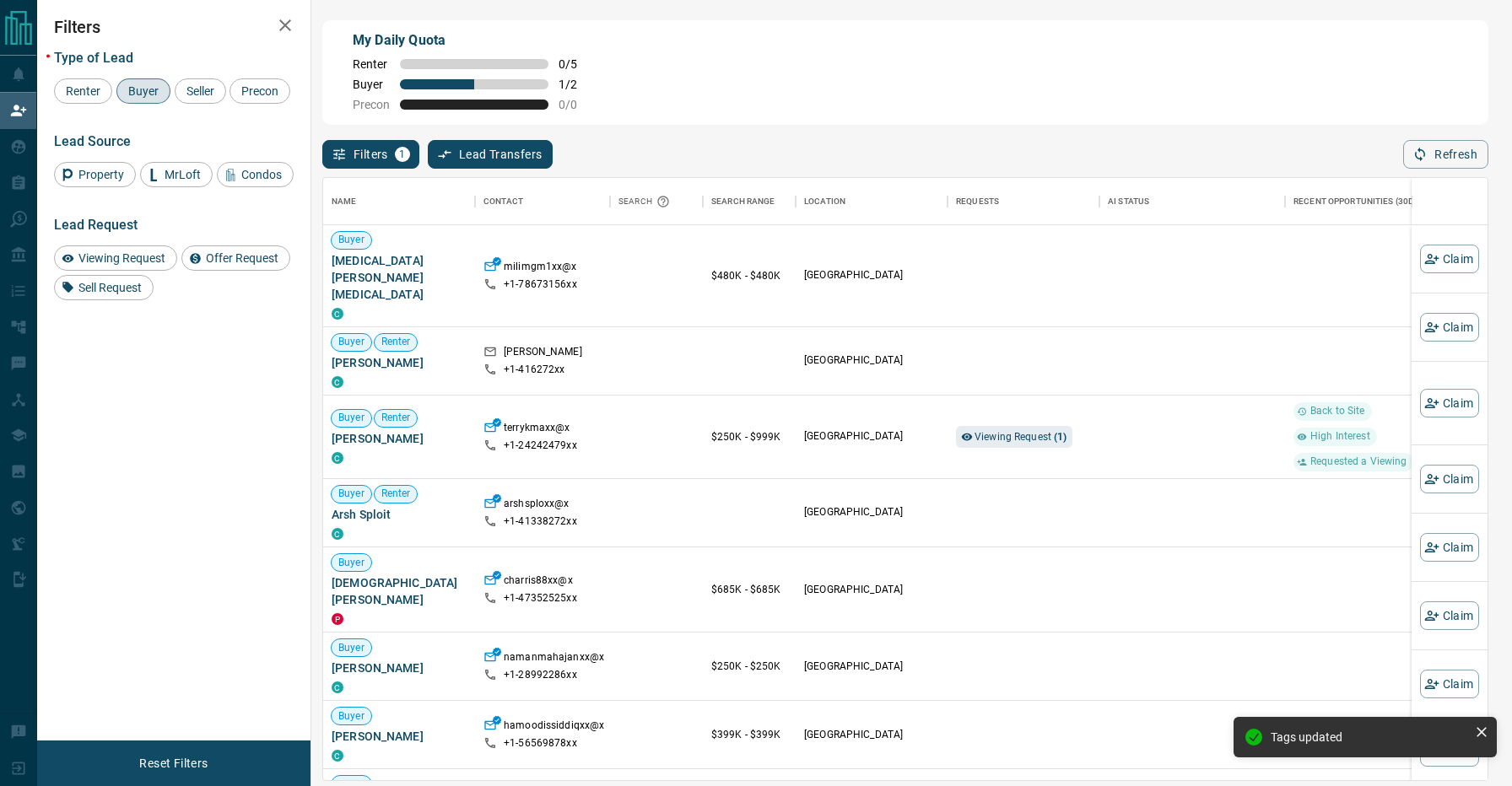
scroll to position [601, 1164]
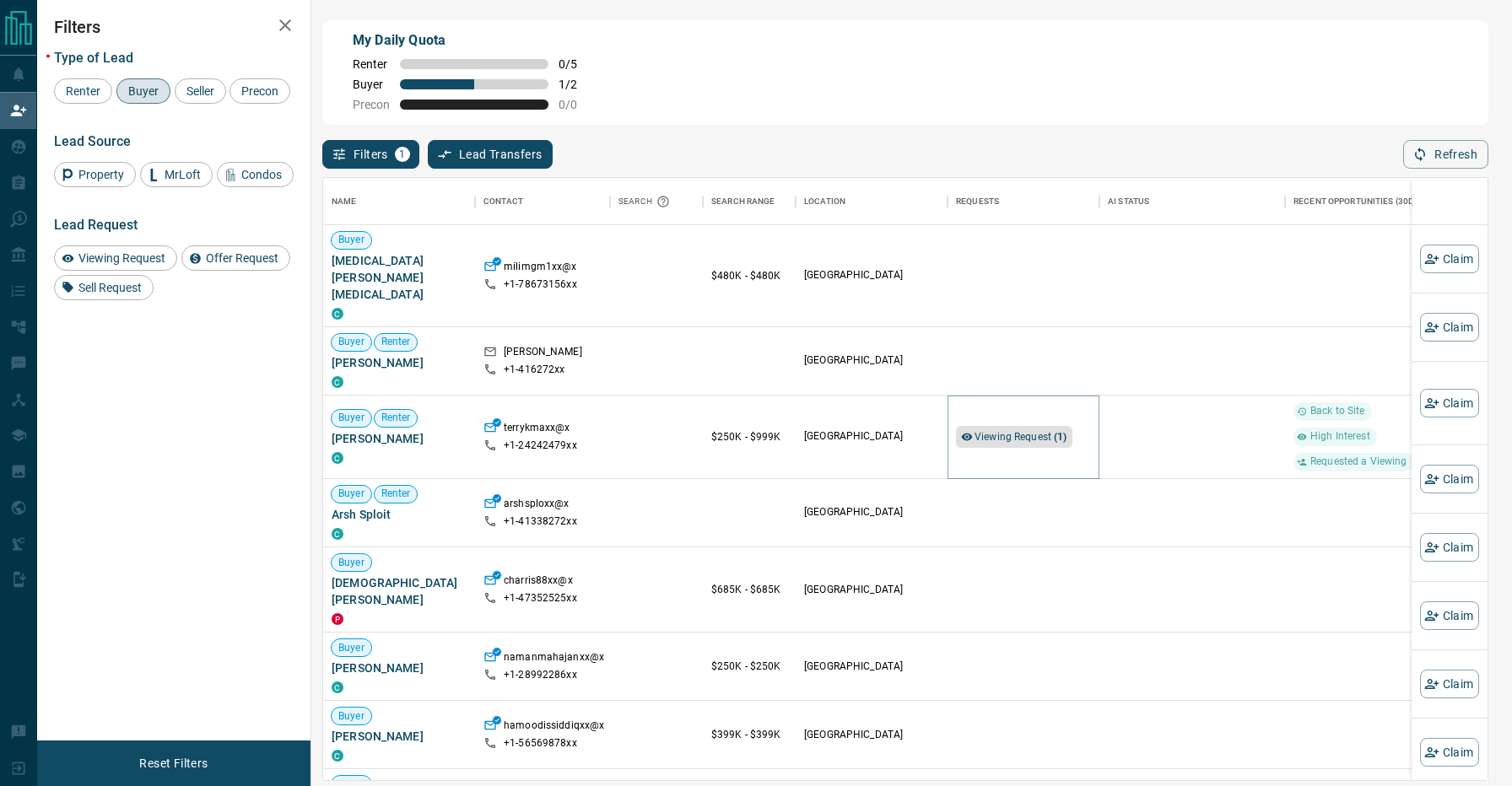
click at [1050, 431] on span "Viewing Request ( 1 )" at bounding box center [1020, 437] width 93 height 12
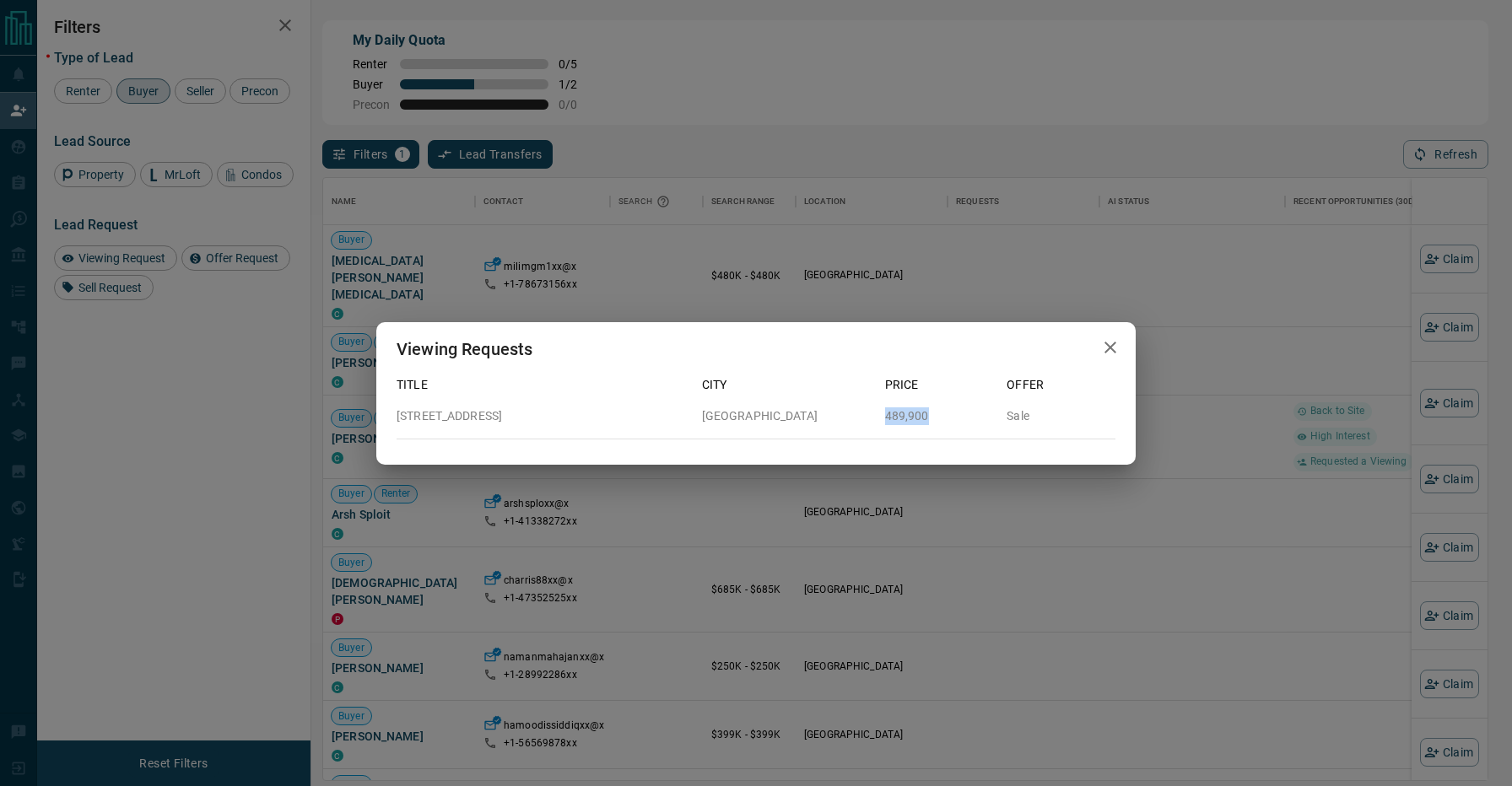
drag, startPoint x: 878, startPoint y: 414, endPoint x: 986, endPoint y: 414, distance: 108.0
click at [986, 414] on div "489,900" at bounding box center [932, 410] width 122 height 31
click at [986, 414] on p "489,900" at bounding box center [939, 417] width 109 height 17
click at [1104, 338] on icon "button" at bounding box center [1110, 347] width 20 height 20
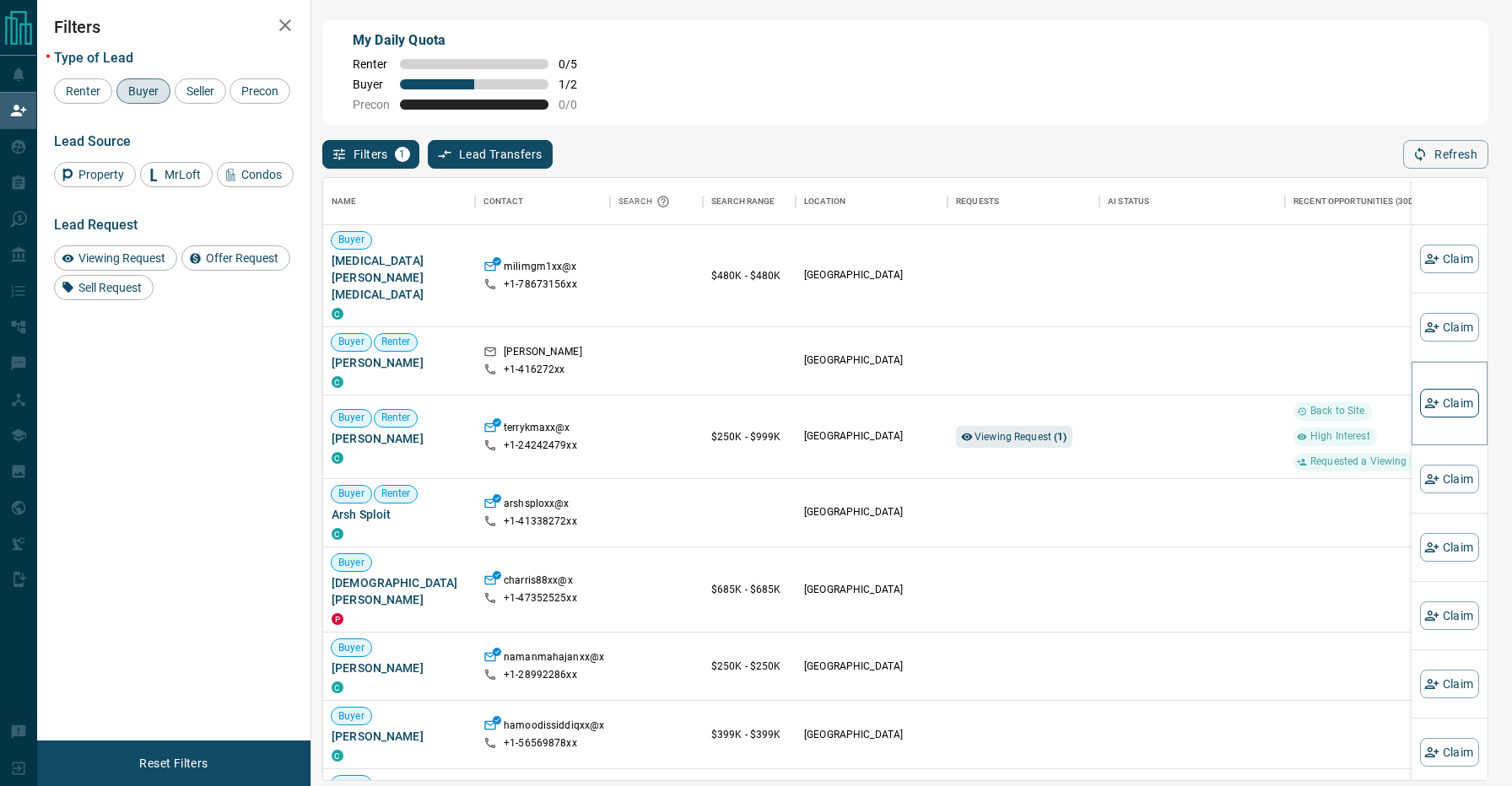
click at [1424, 397] on icon "button" at bounding box center [1431, 403] width 15 height 15
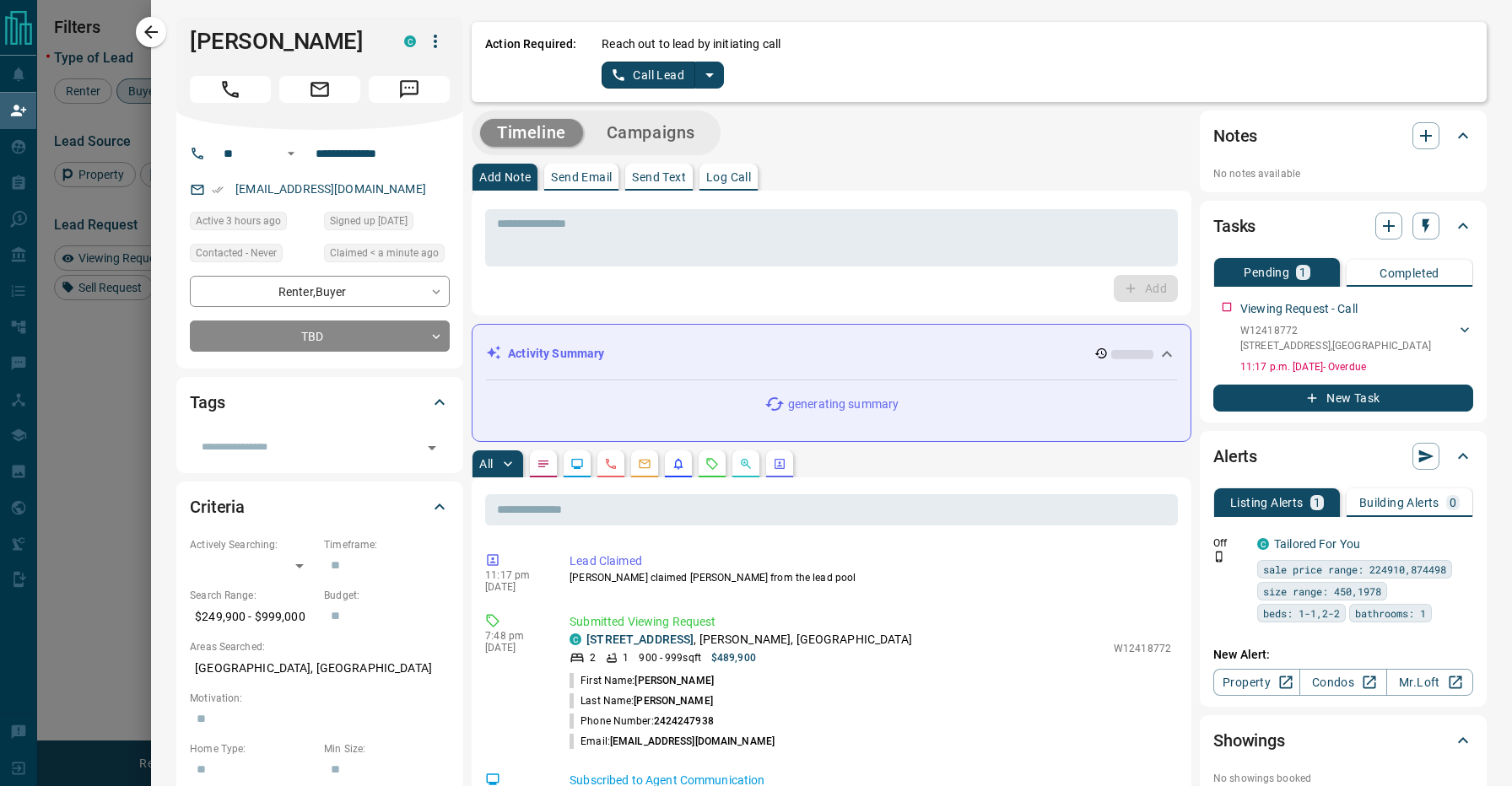
click at [708, 74] on icon "split button" at bounding box center [710, 75] width 9 height 4
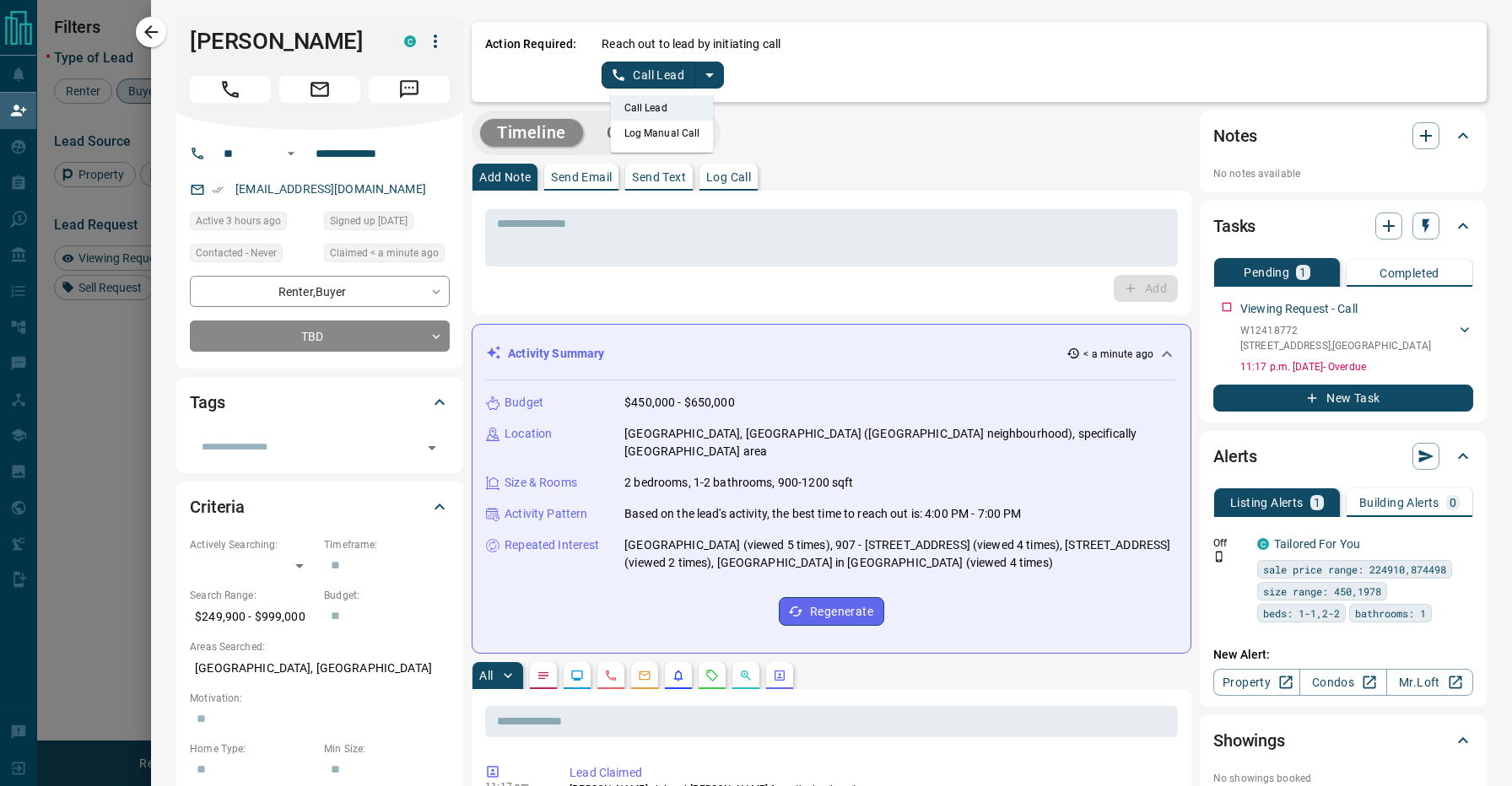
click at [861, 132] on div "Timeline Campaigns" at bounding box center [831, 132] width 720 height 44
click at [702, 78] on icon "split button" at bounding box center [709, 75] width 20 height 20
click at [675, 126] on li "Log Manual Call" at bounding box center [662, 132] width 103 height 25
click at [656, 73] on button "Log Manual Call" at bounding box center [657, 75] width 112 height 27
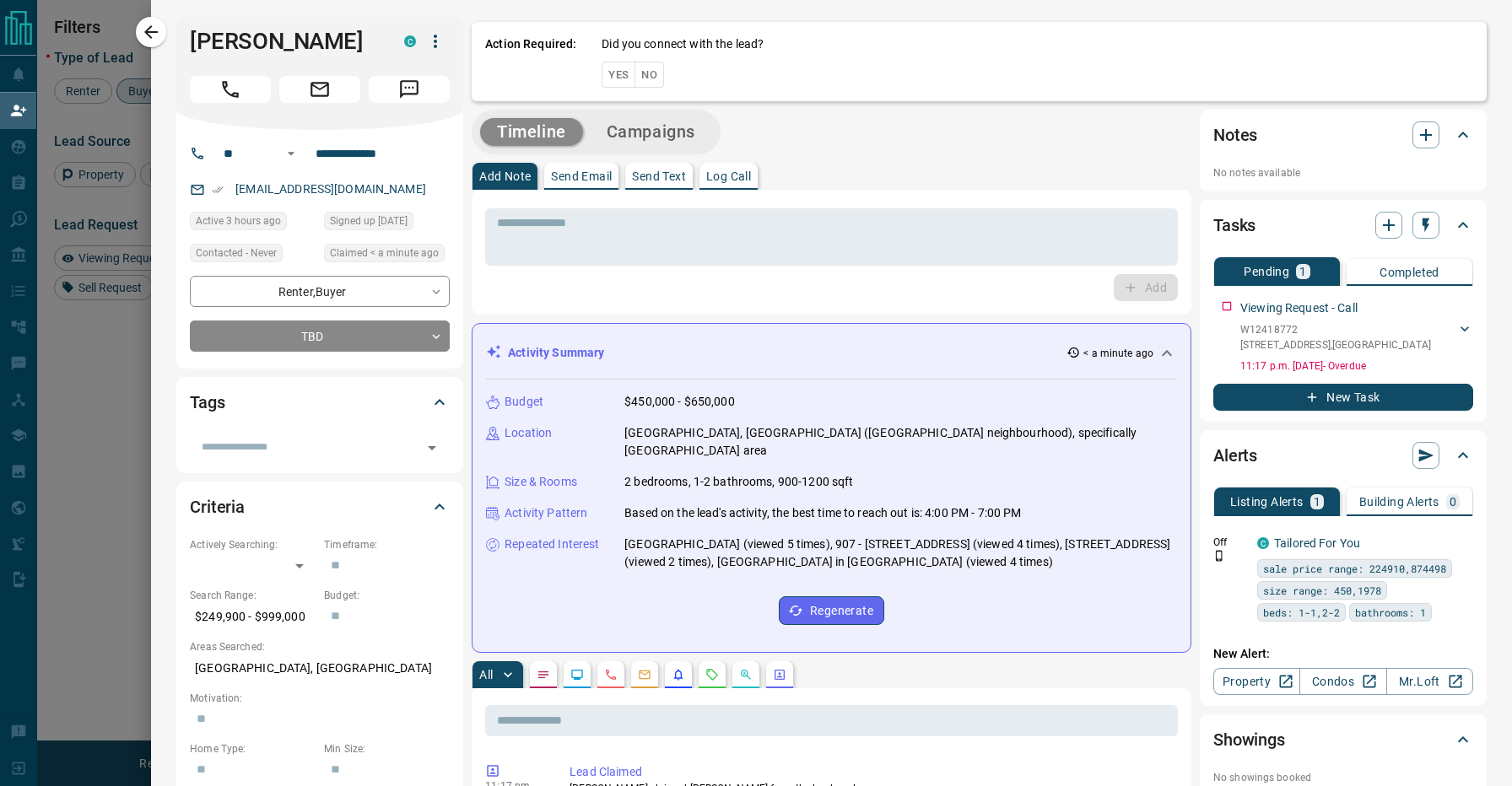
click at [653, 74] on button "No" at bounding box center [649, 75] width 30 height 26
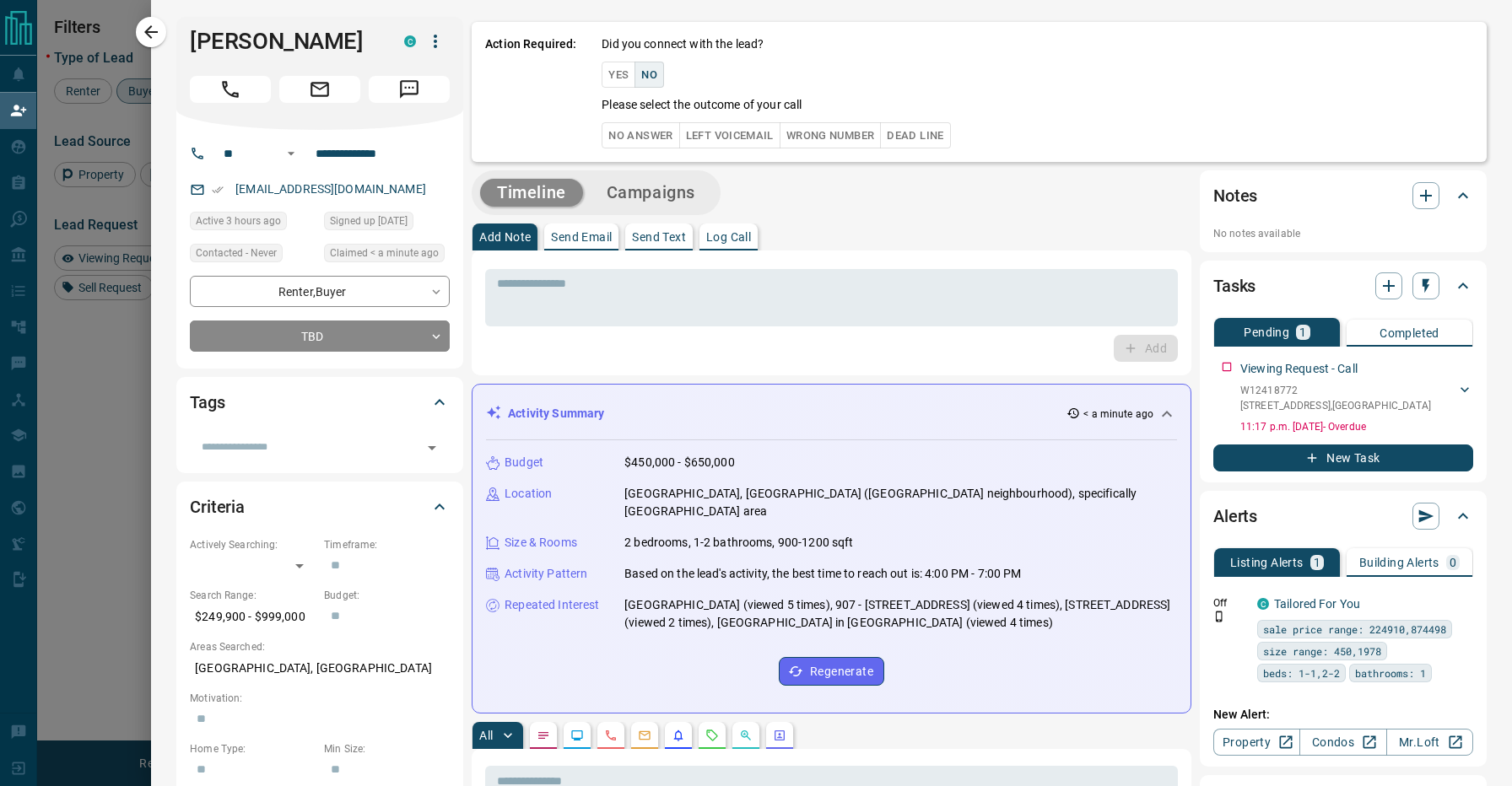
click at [645, 132] on button "No Answer" at bounding box center [640, 135] width 78 height 26
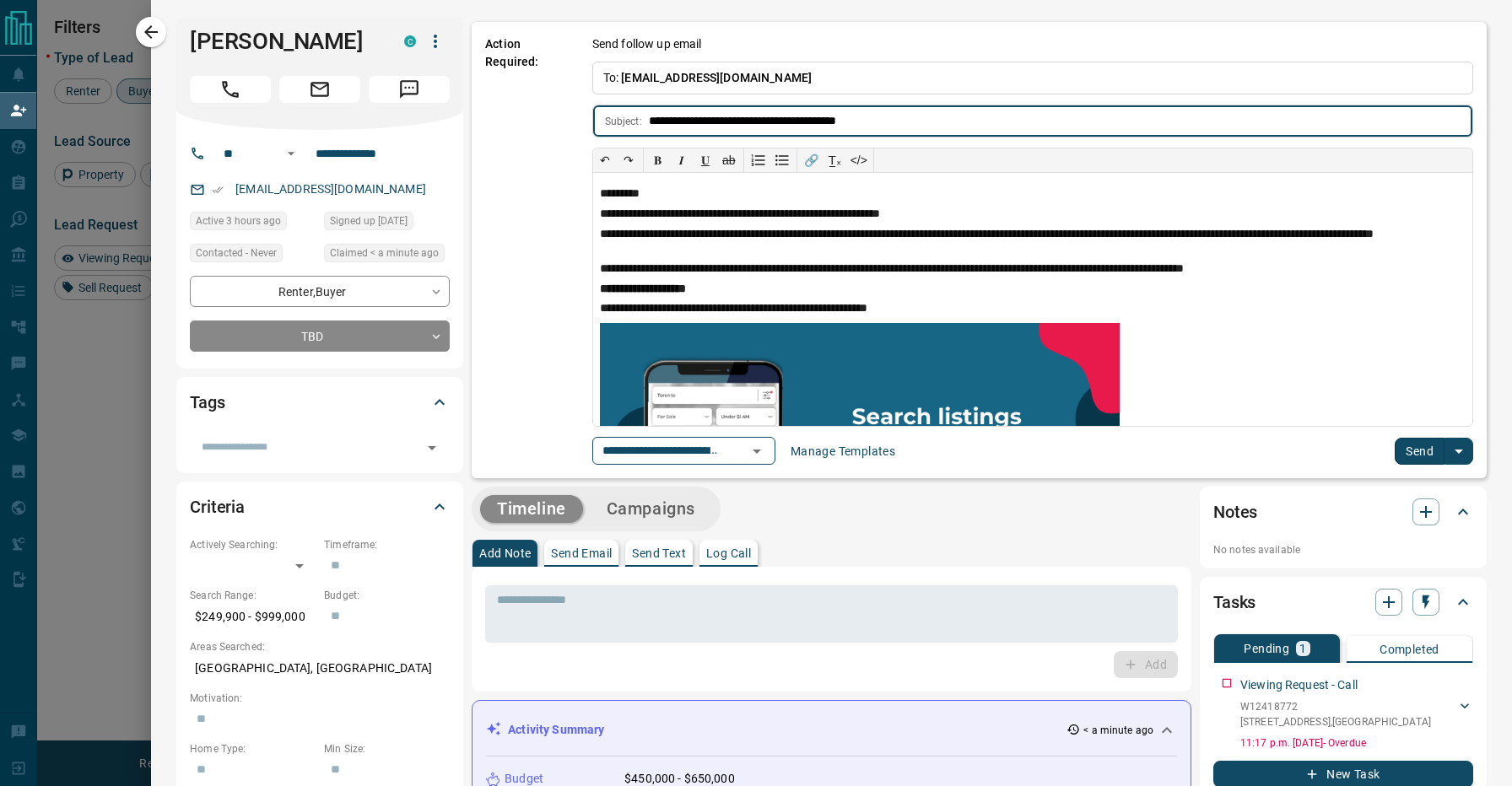
click at [1424, 454] on button "Send" at bounding box center [1420, 451] width 50 height 27
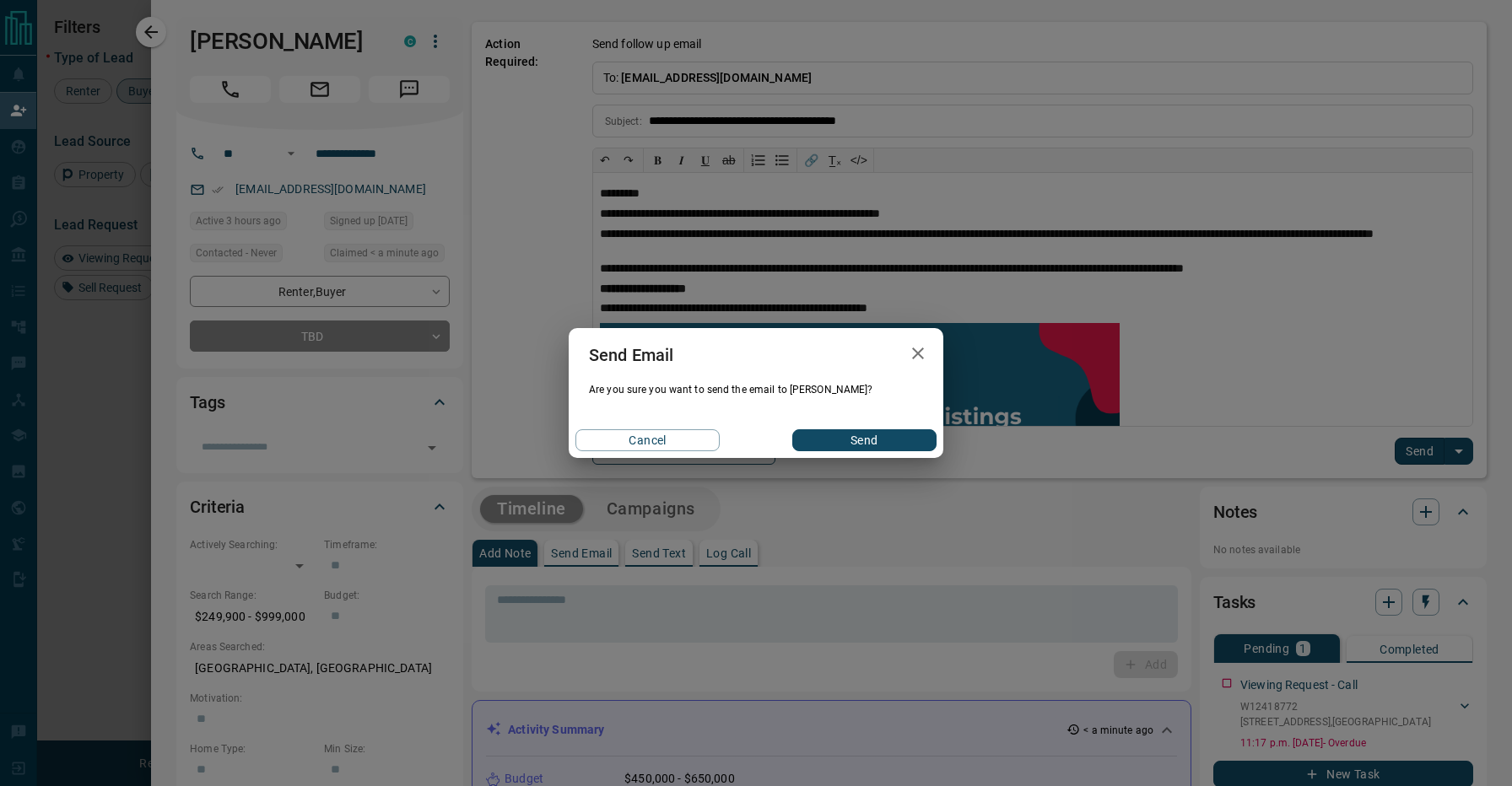
click at [897, 431] on button "Send" at bounding box center [864, 440] width 145 height 22
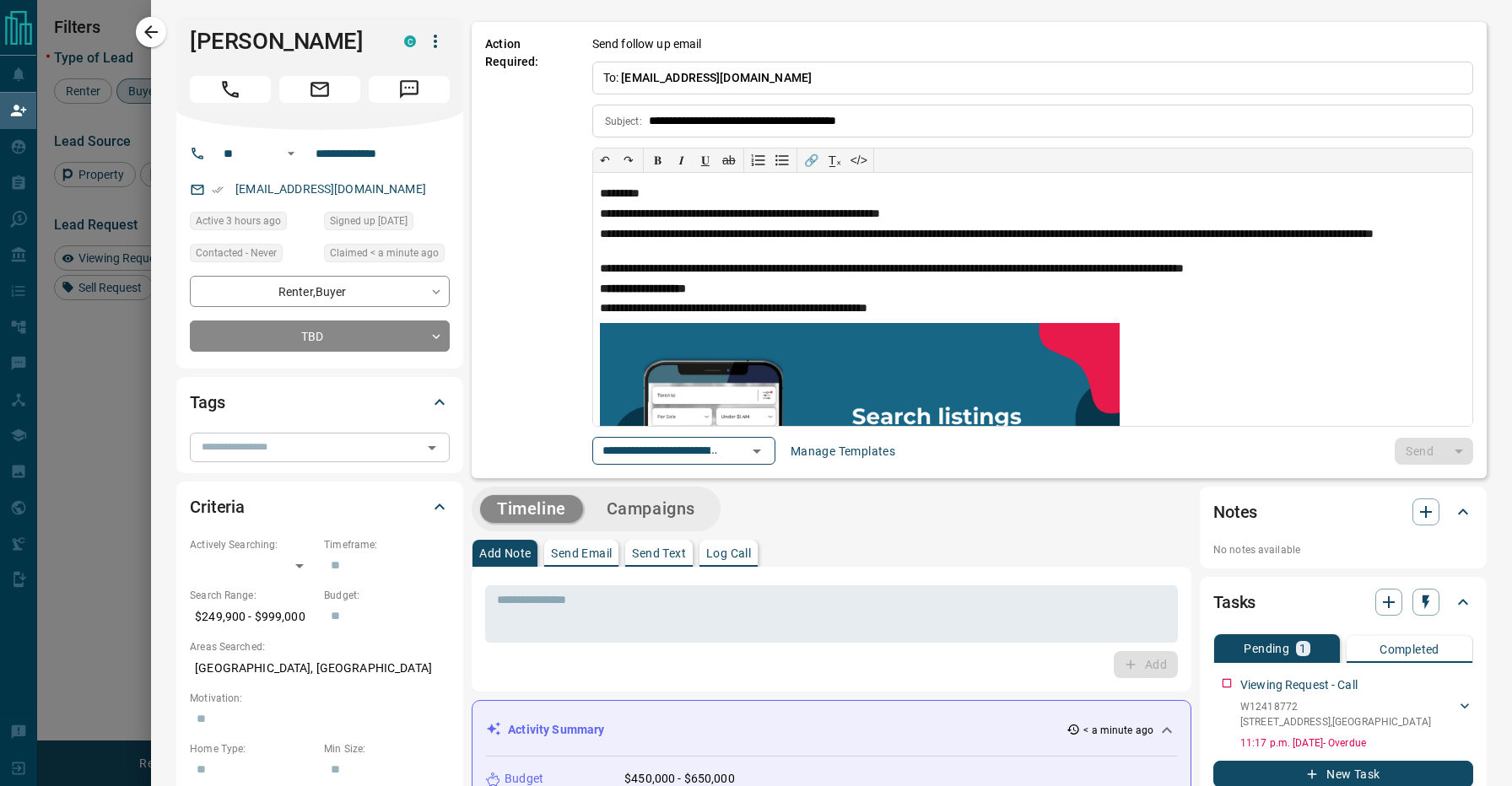
click at [321, 437] on div "​" at bounding box center [320, 447] width 260 height 29
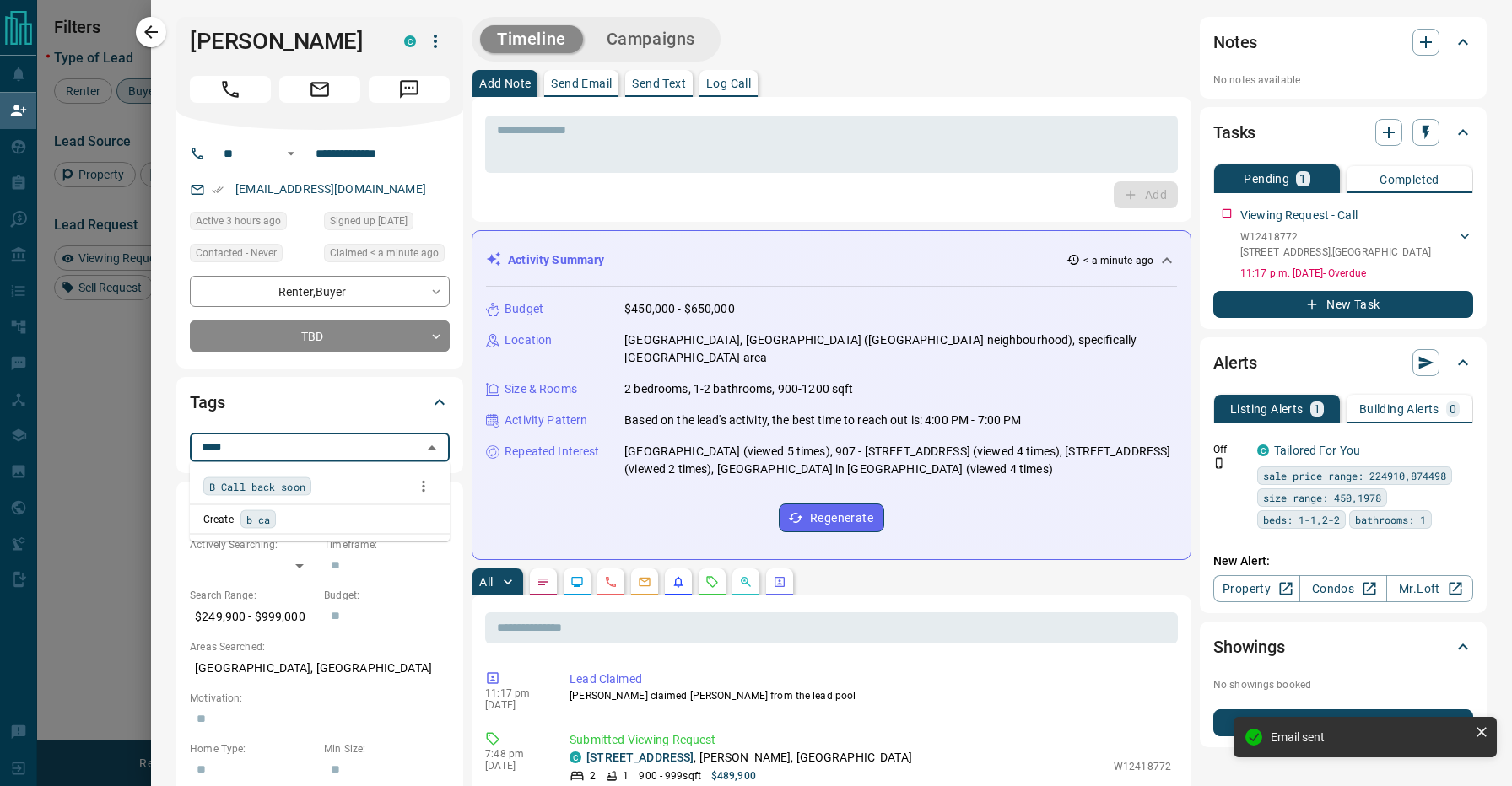
type input "******"
click at [315, 484] on div "B Call back soon" at bounding box center [319, 486] width 233 height 25
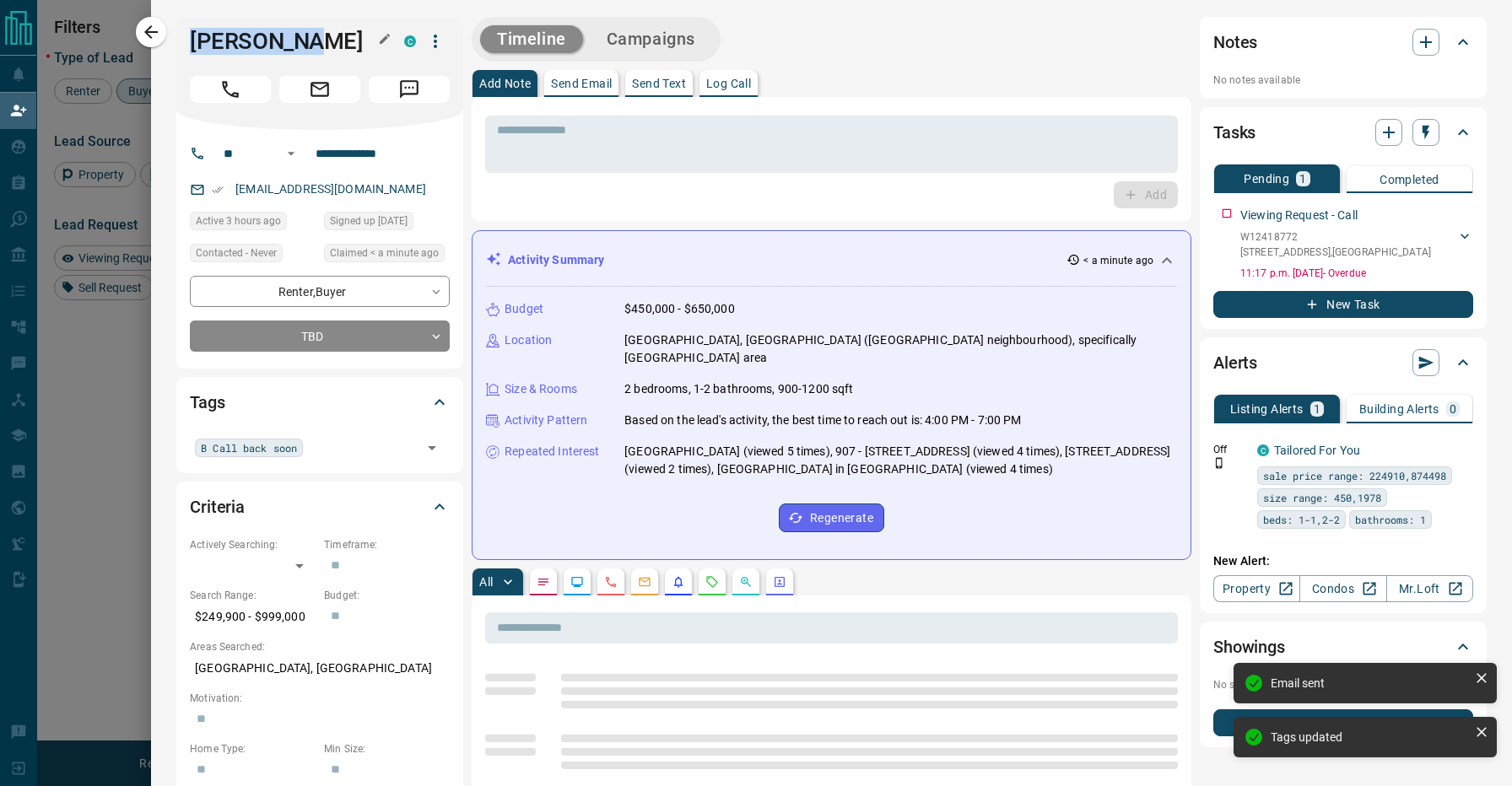
drag, startPoint x: 193, startPoint y: 40, endPoint x: 315, endPoint y: 40, distance: 122.0
click at [315, 40] on h1 "[PERSON_NAME]" at bounding box center [284, 41] width 189 height 27
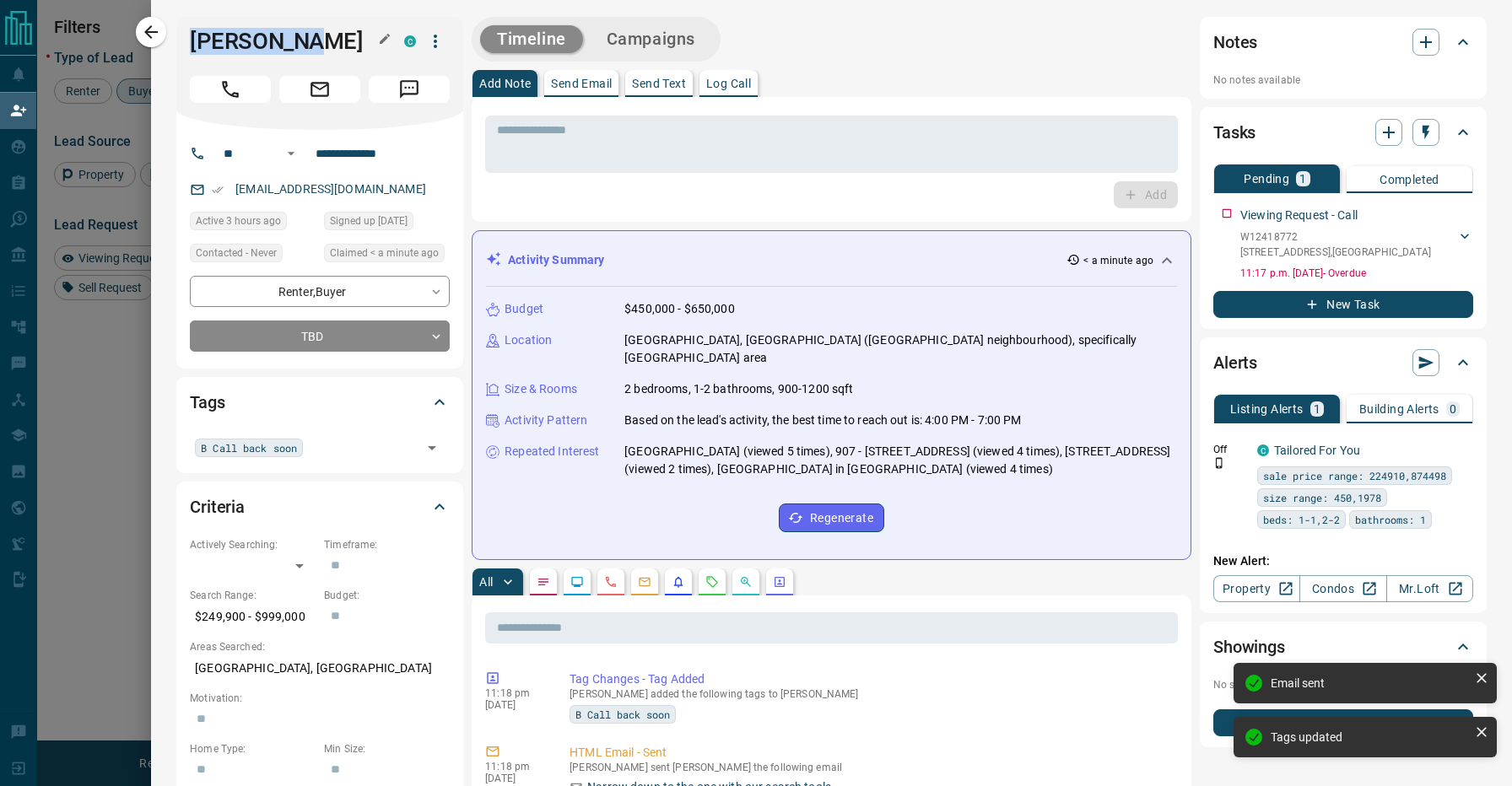
copy h1 "[PERSON_NAME]"
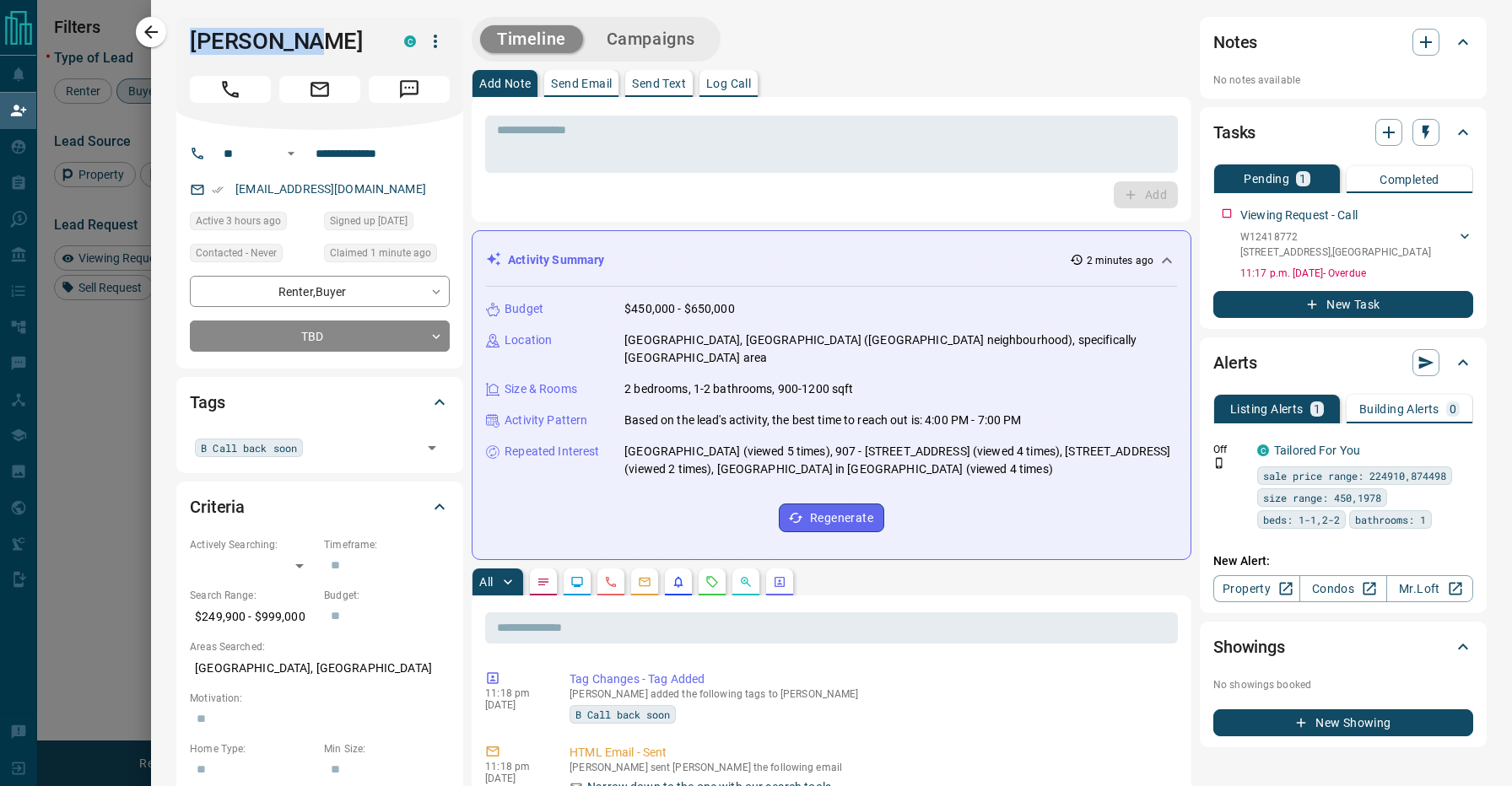
click at [792, 47] on div "Timeline Campaigns" at bounding box center [831, 38] width 720 height 44
click at [161, 28] on icon "button" at bounding box center [151, 31] width 20 height 20
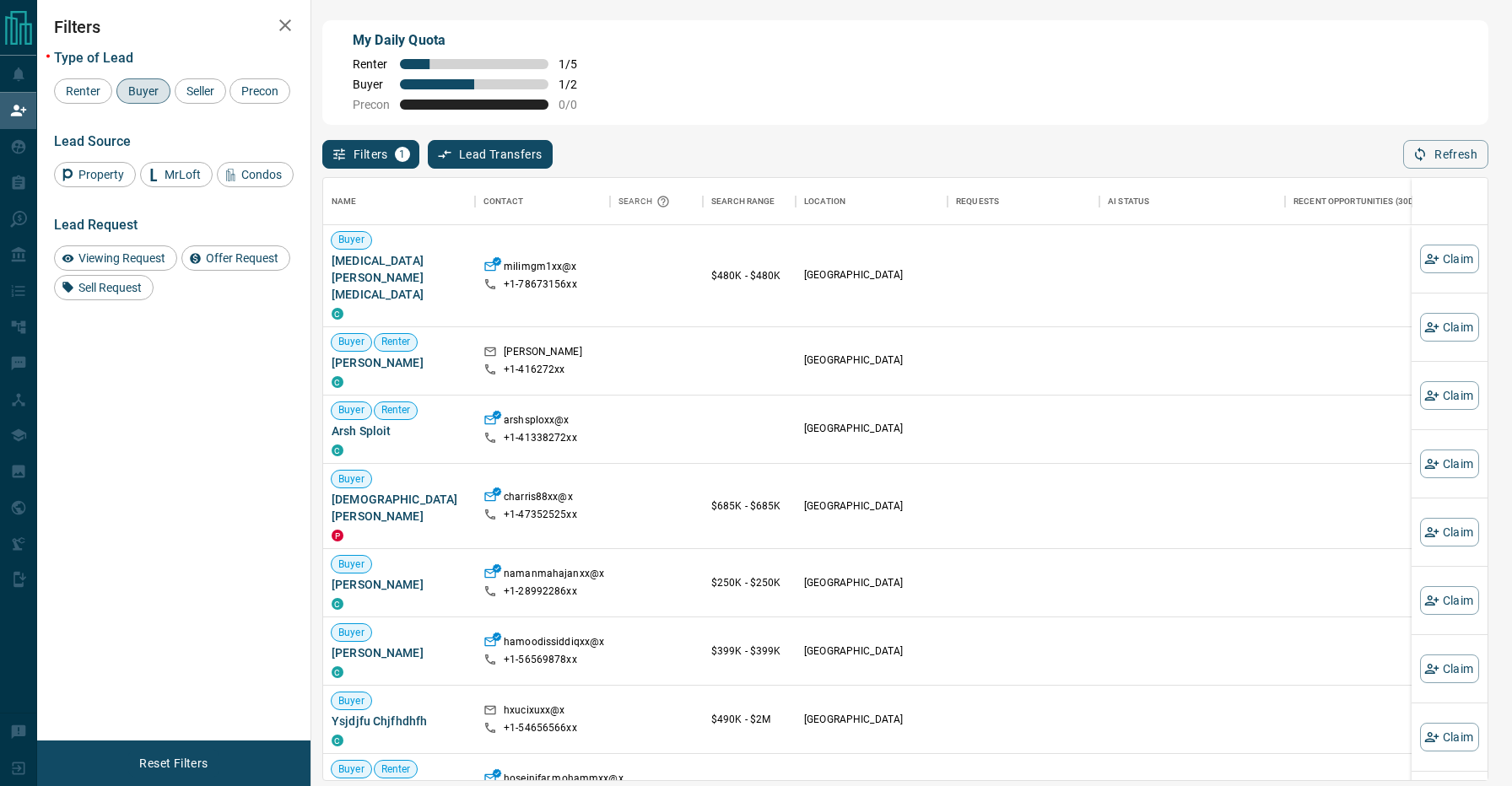
click at [760, 139] on div "Filters 1 Lead Transfers 0 Refresh" at bounding box center [905, 146] width 1166 height 44
click at [749, 144] on div "Filters 1 Lead Transfers 0 Refresh" at bounding box center [905, 146] width 1166 height 44
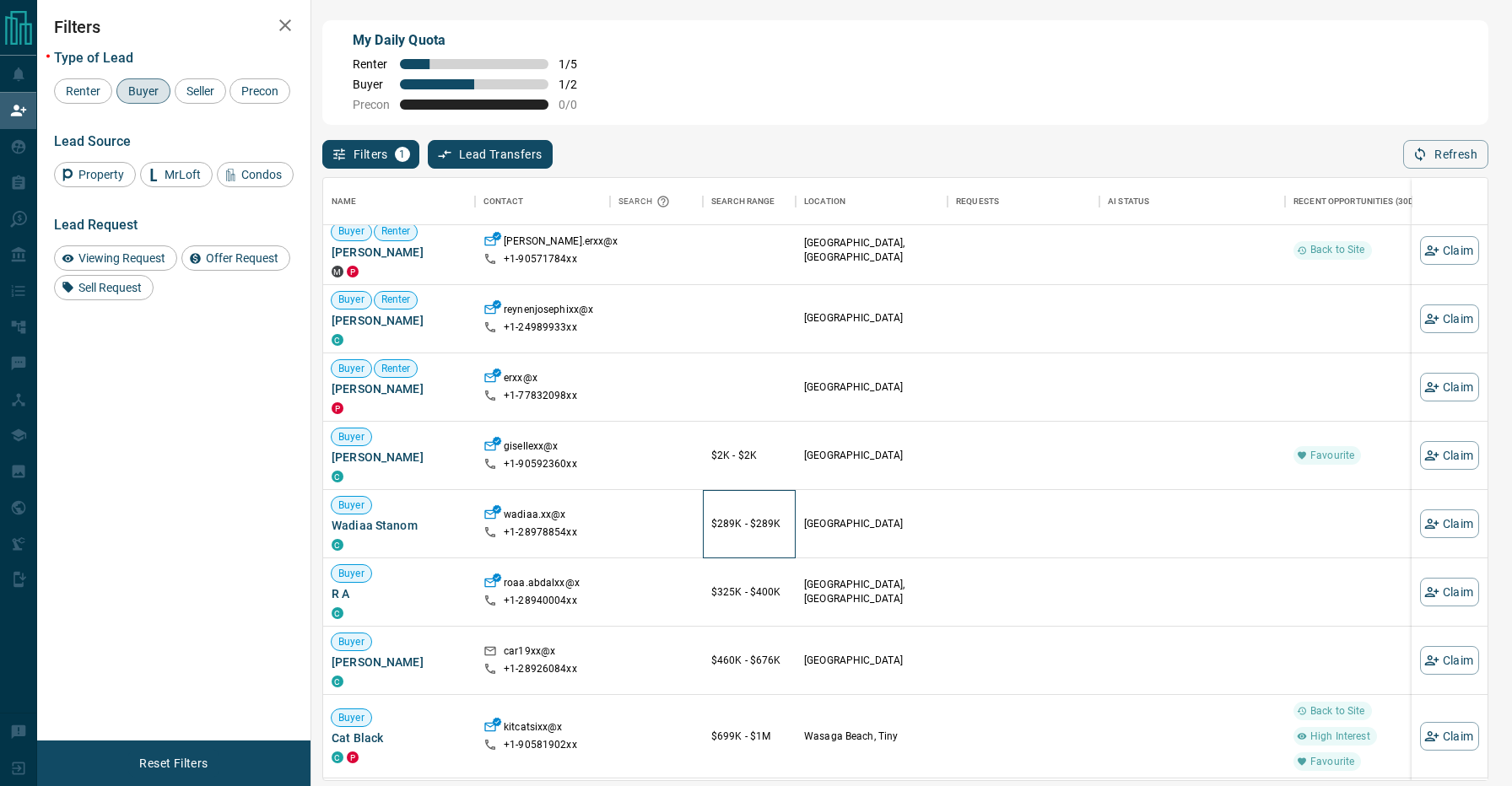
scroll to position [1263, 0]
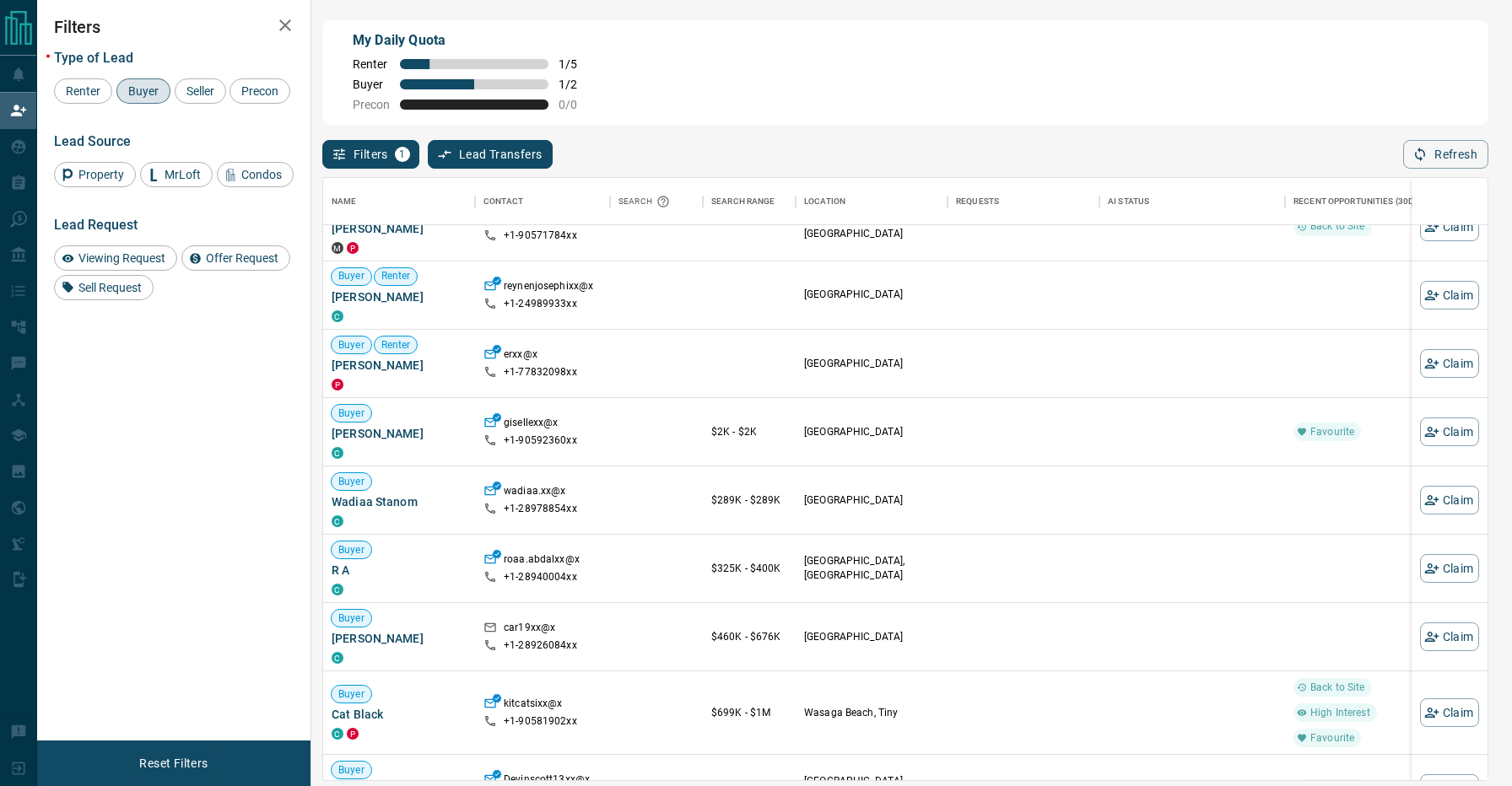
click at [266, 528] on div "Filters Type of Lead Renter Buyer Seller Precon Lead Source Property MrLoft Con…" at bounding box center [174, 370] width 274 height 741
click at [205, 546] on div "Filters Type of Lead Renter Buyer Seller Precon Lead Source Property MrLoft Con…" at bounding box center [174, 370] width 274 height 741
click at [1460, 566] on button "Claim" at bounding box center [1450, 568] width 59 height 29
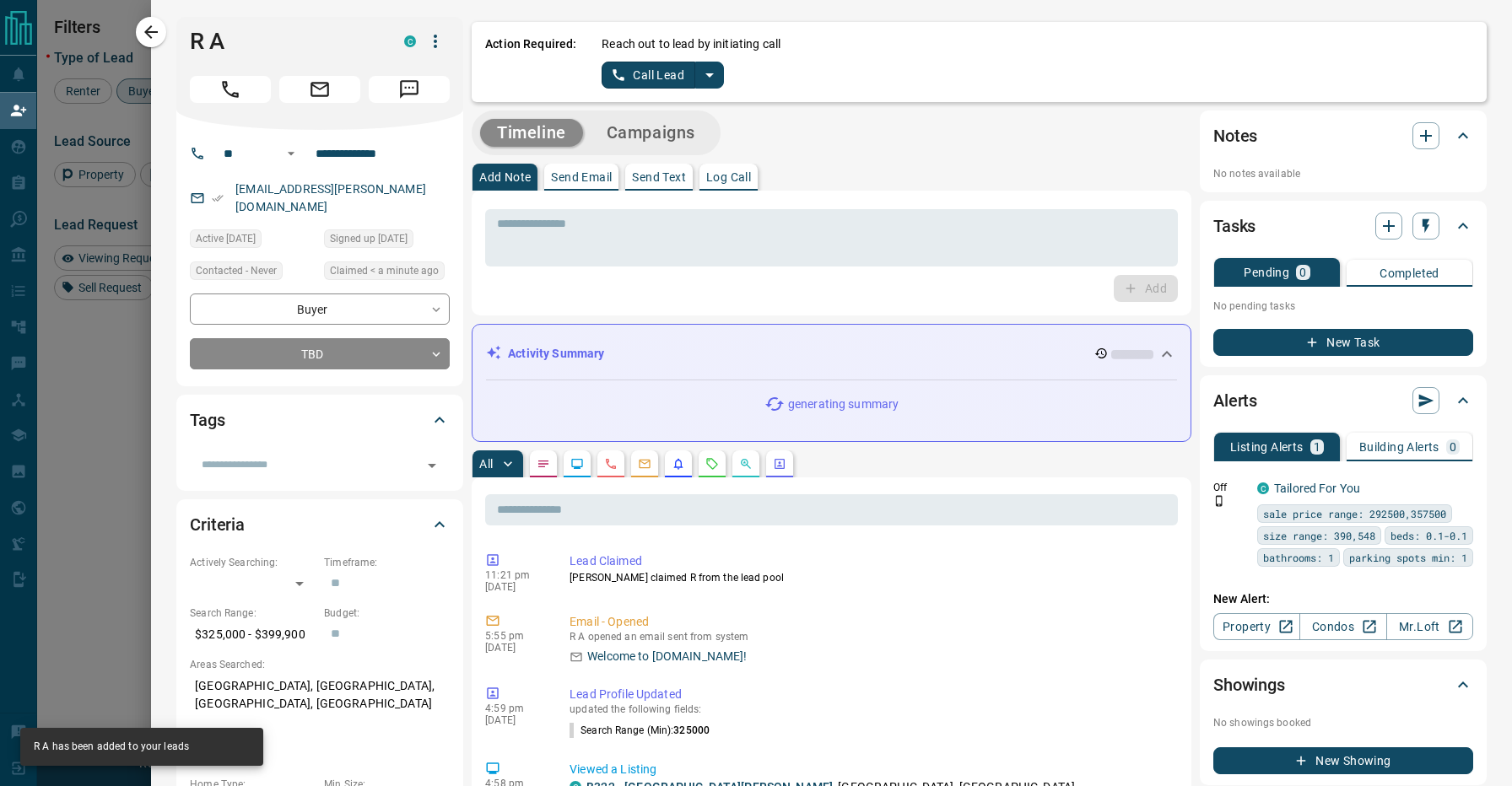
click at [706, 71] on icon "split button" at bounding box center [709, 75] width 20 height 20
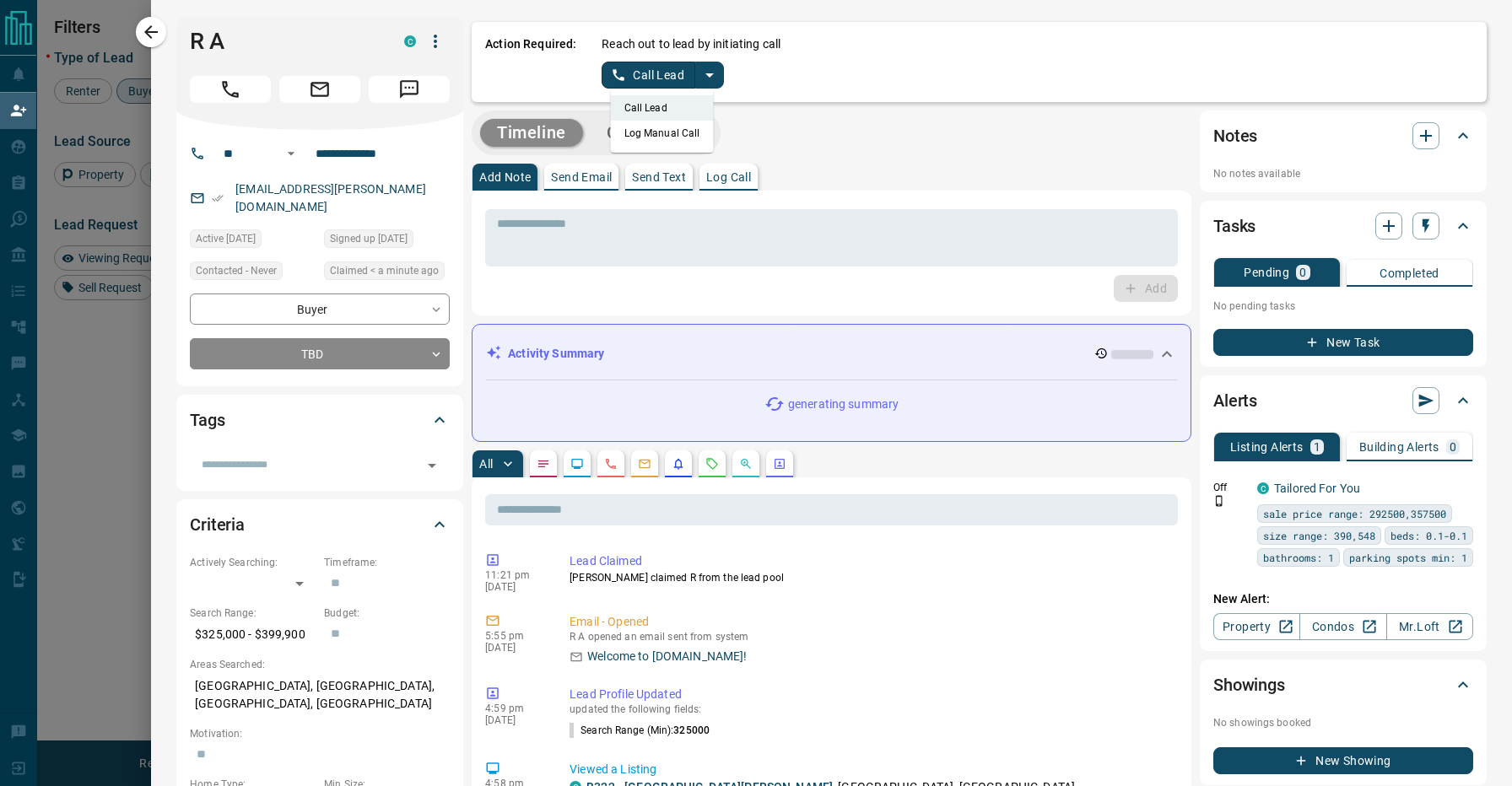
click at [660, 139] on li "Log Manual Call" at bounding box center [662, 132] width 103 height 25
click at [641, 85] on button "Log Manual Call" at bounding box center [657, 75] width 112 height 27
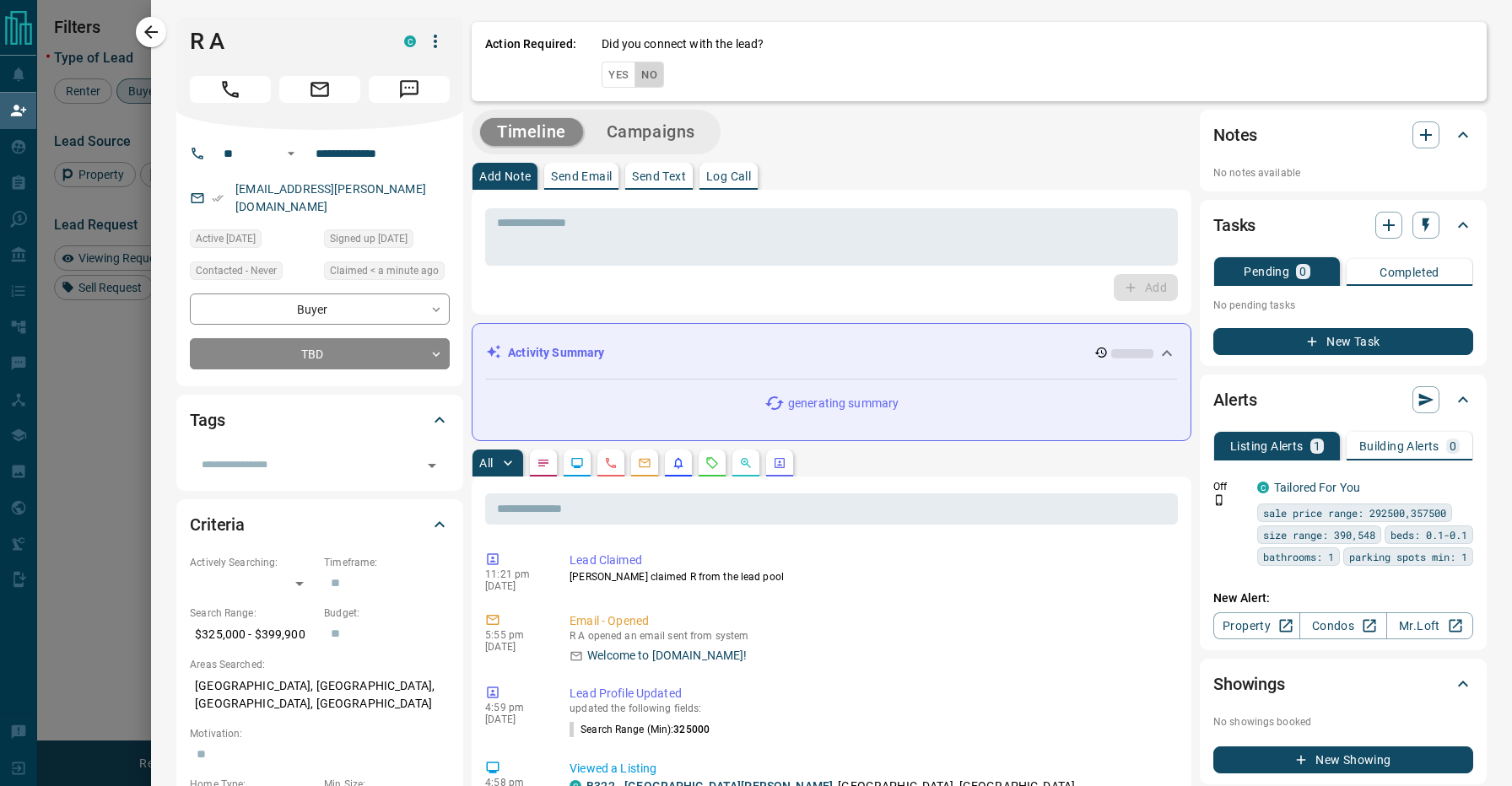
click at [644, 81] on button "No" at bounding box center [649, 75] width 30 height 26
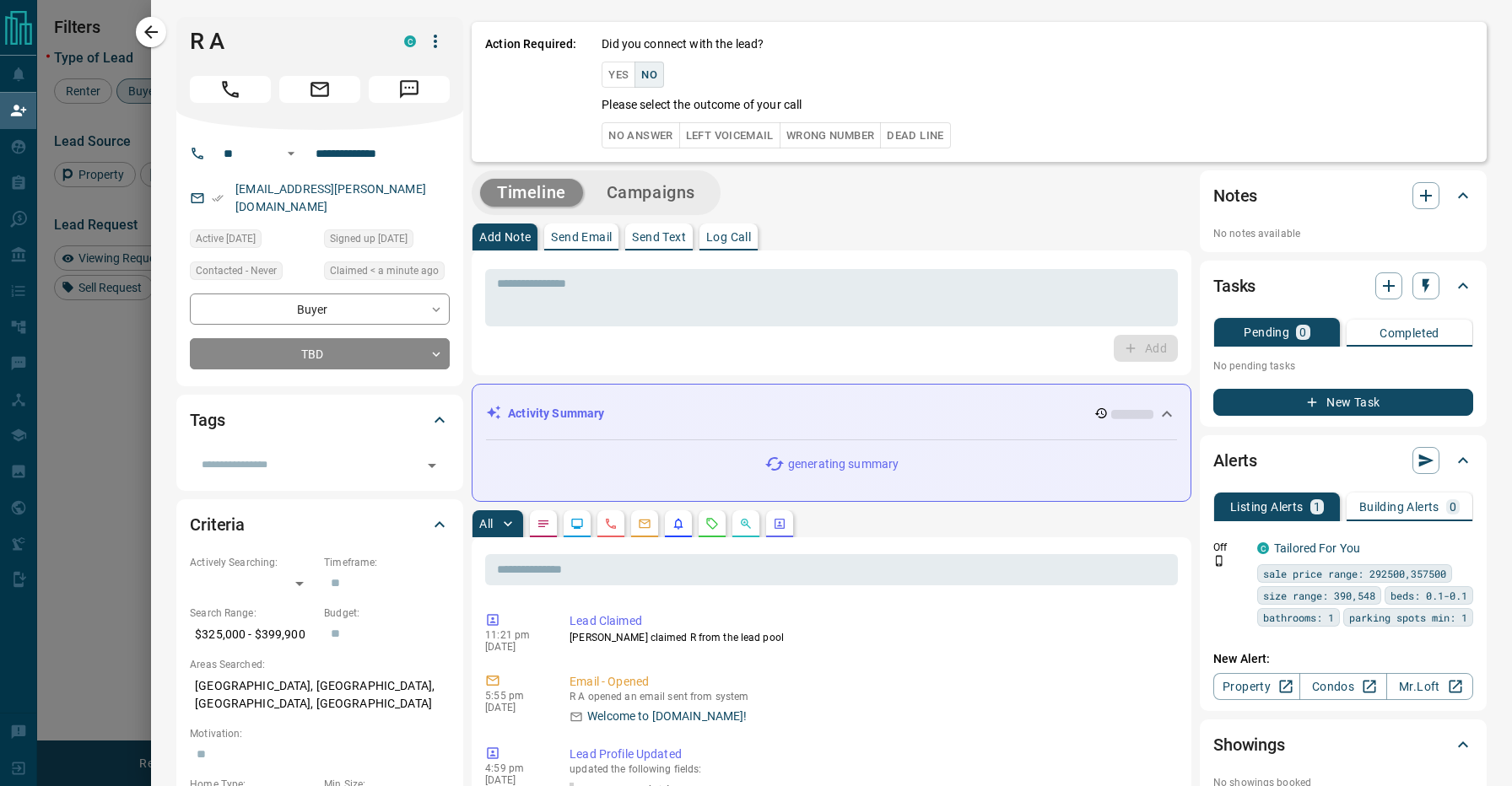
click at [653, 134] on button "No Answer" at bounding box center [640, 135] width 78 height 26
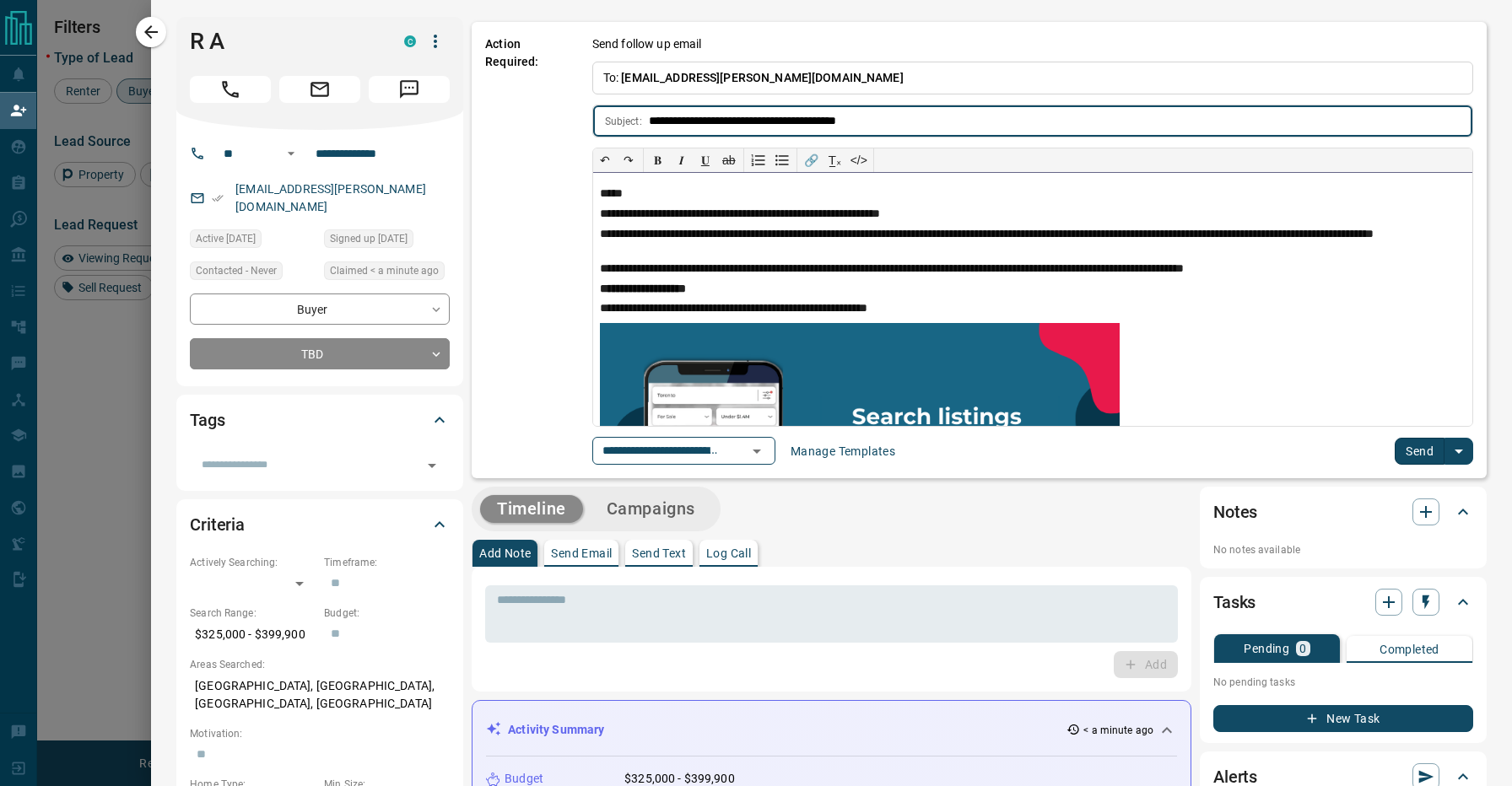
click at [670, 191] on p "*****" at bounding box center [1032, 193] width 865 height 13
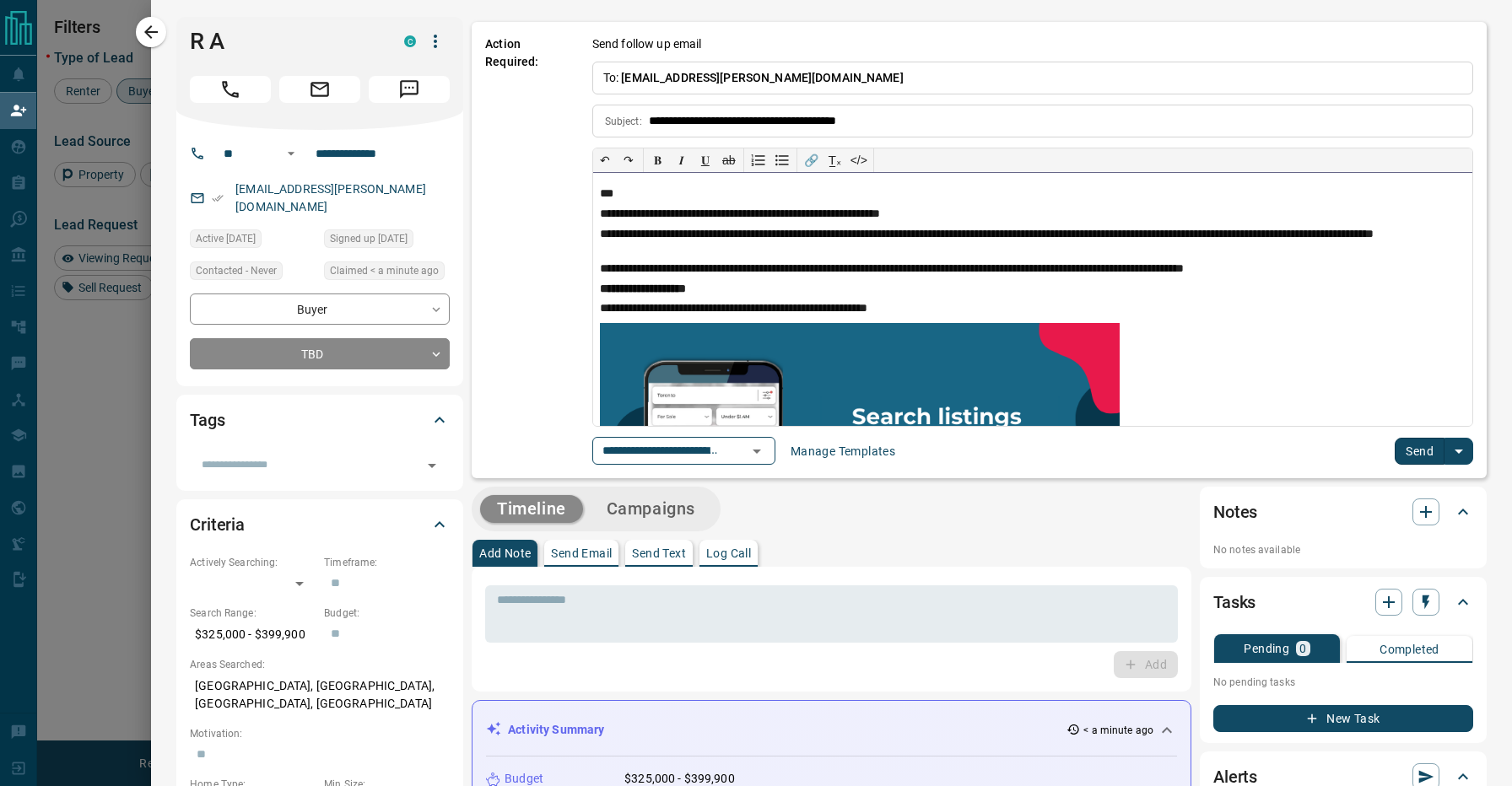
click at [773, 224] on div "**********" at bounding box center [1033, 300] width 879 height 253
click at [1437, 461] on button "Send" at bounding box center [1420, 451] width 50 height 27
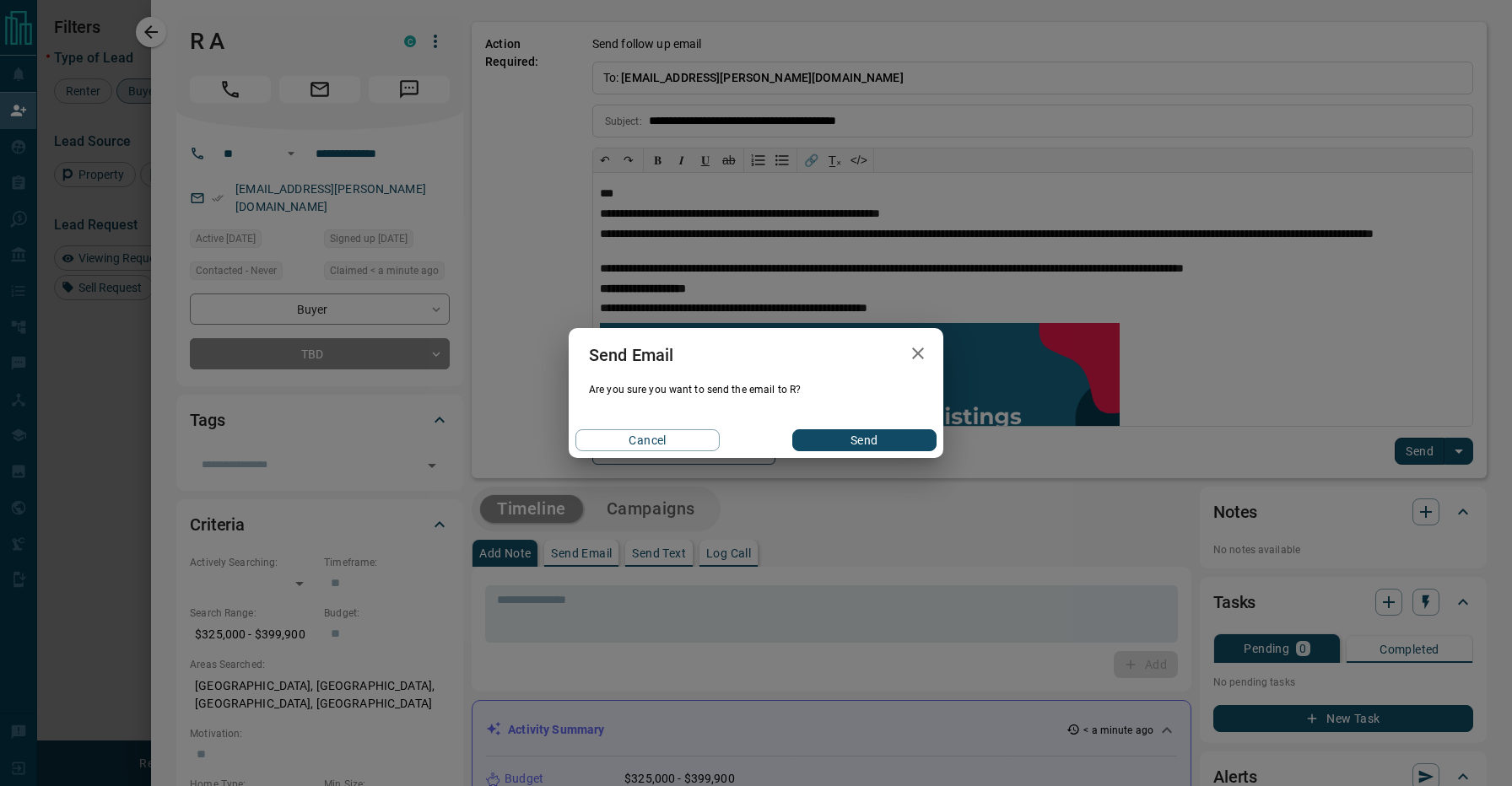
click at [820, 443] on button "Send" at bounding box center [864, 440] width 145 height 22
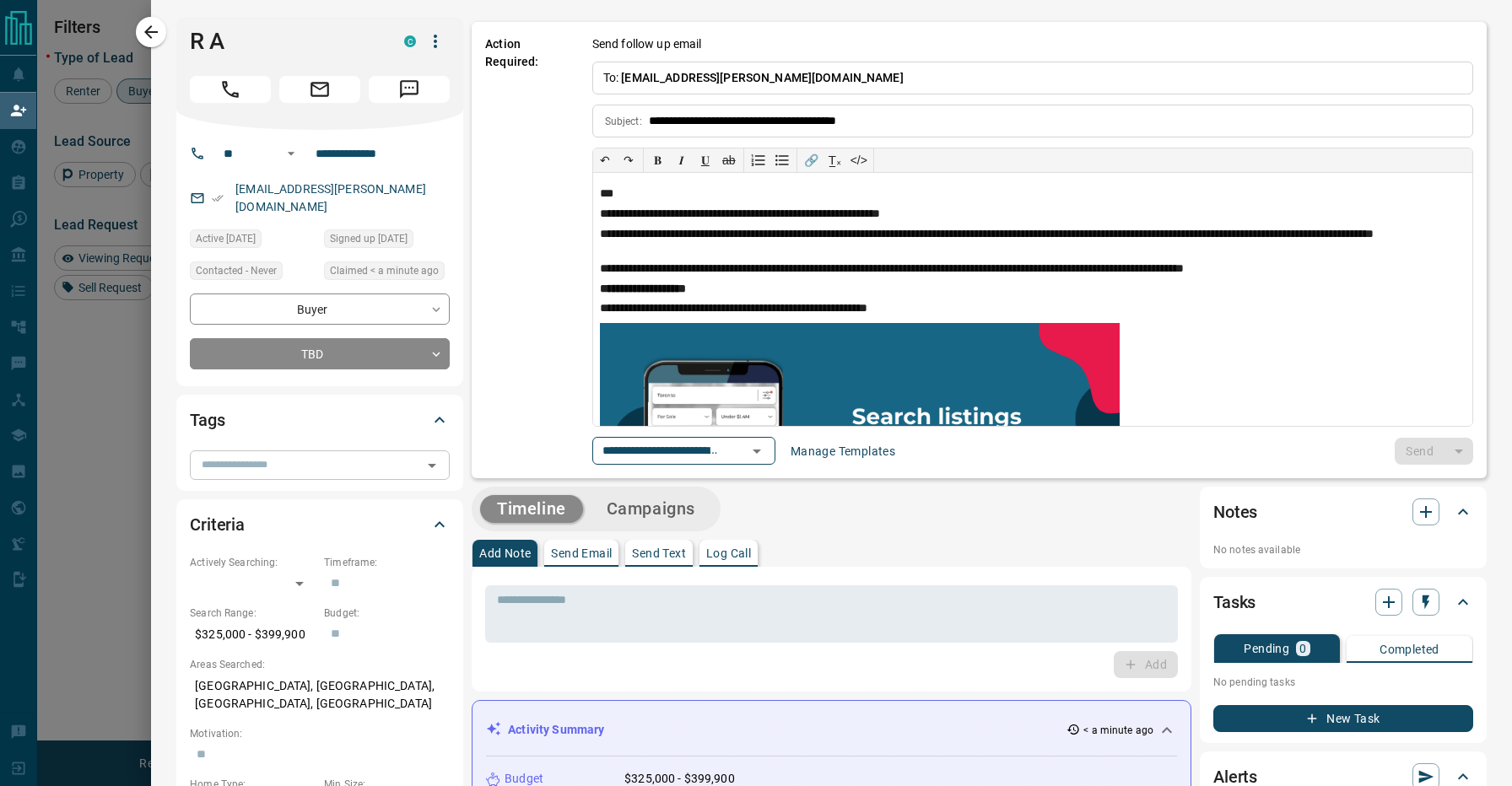
click at [373, 456] on input "text" at bounding box center [306, 464] width 222 height 18
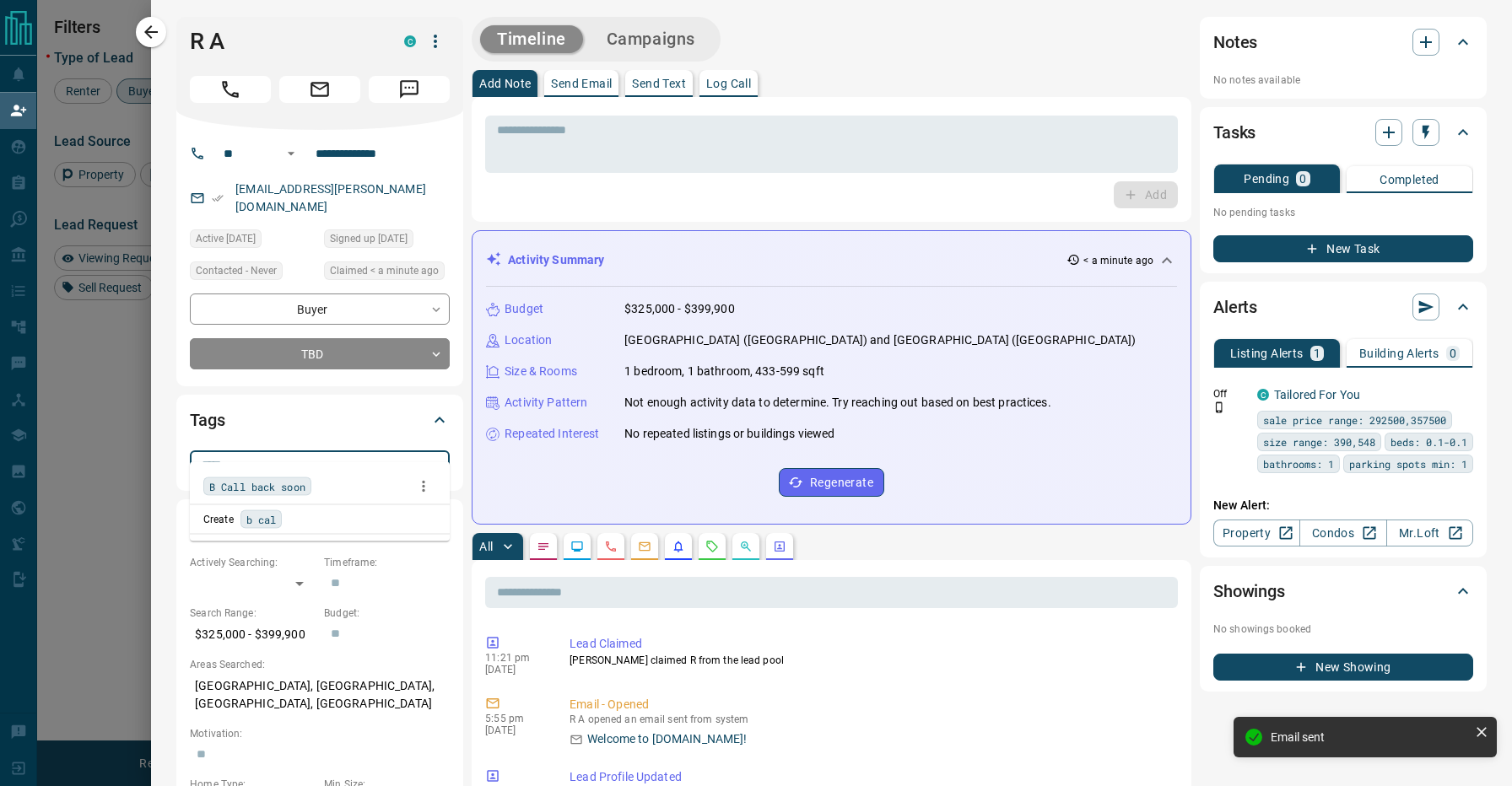
type input "******"
click at [358, 477] on div "B Call back soon" at bounding box center [319, 486] width 233 height 25
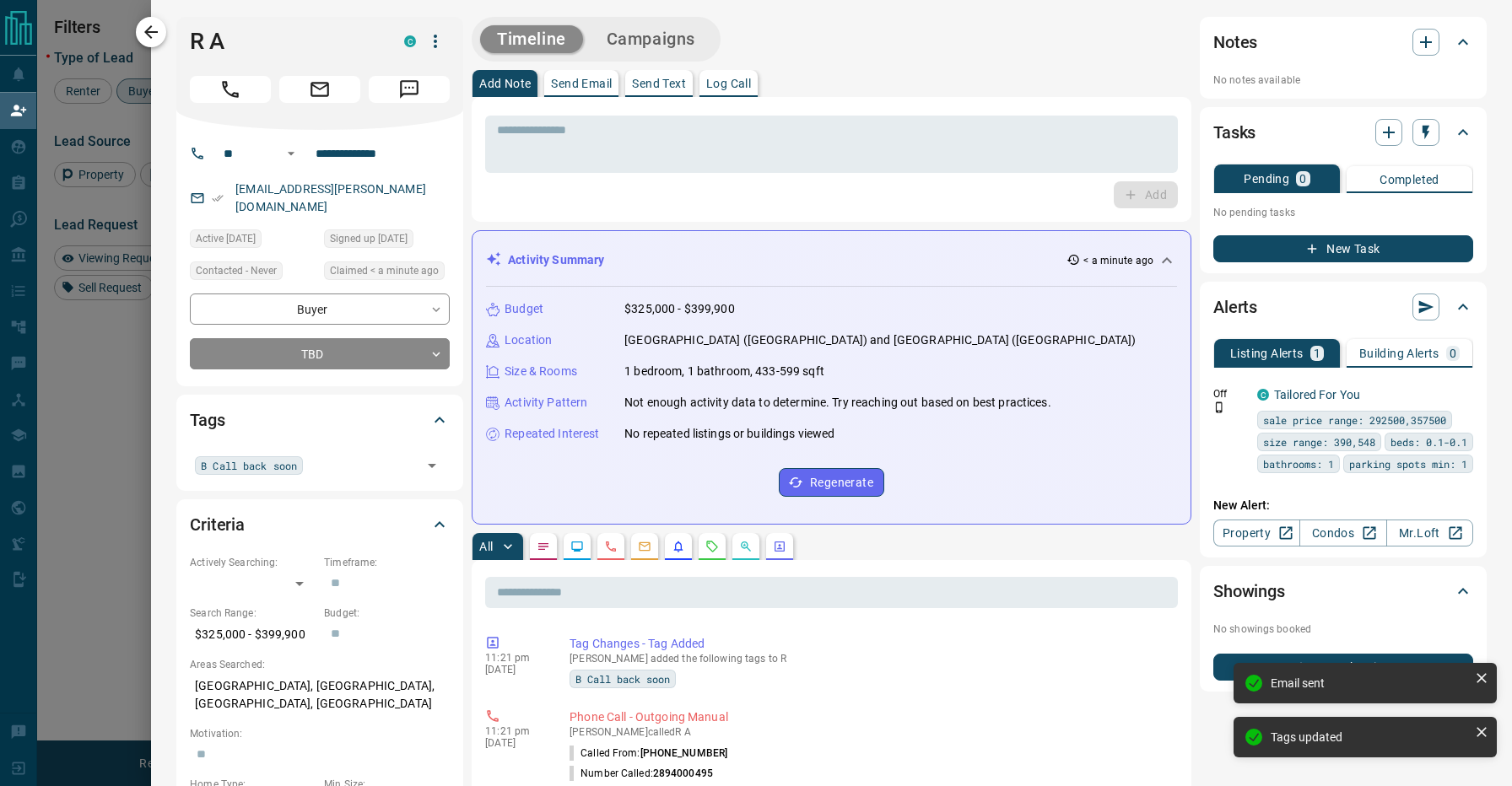
click at [151, 33] on icon "button" at bounding box center [151, 31] width 13 height 13
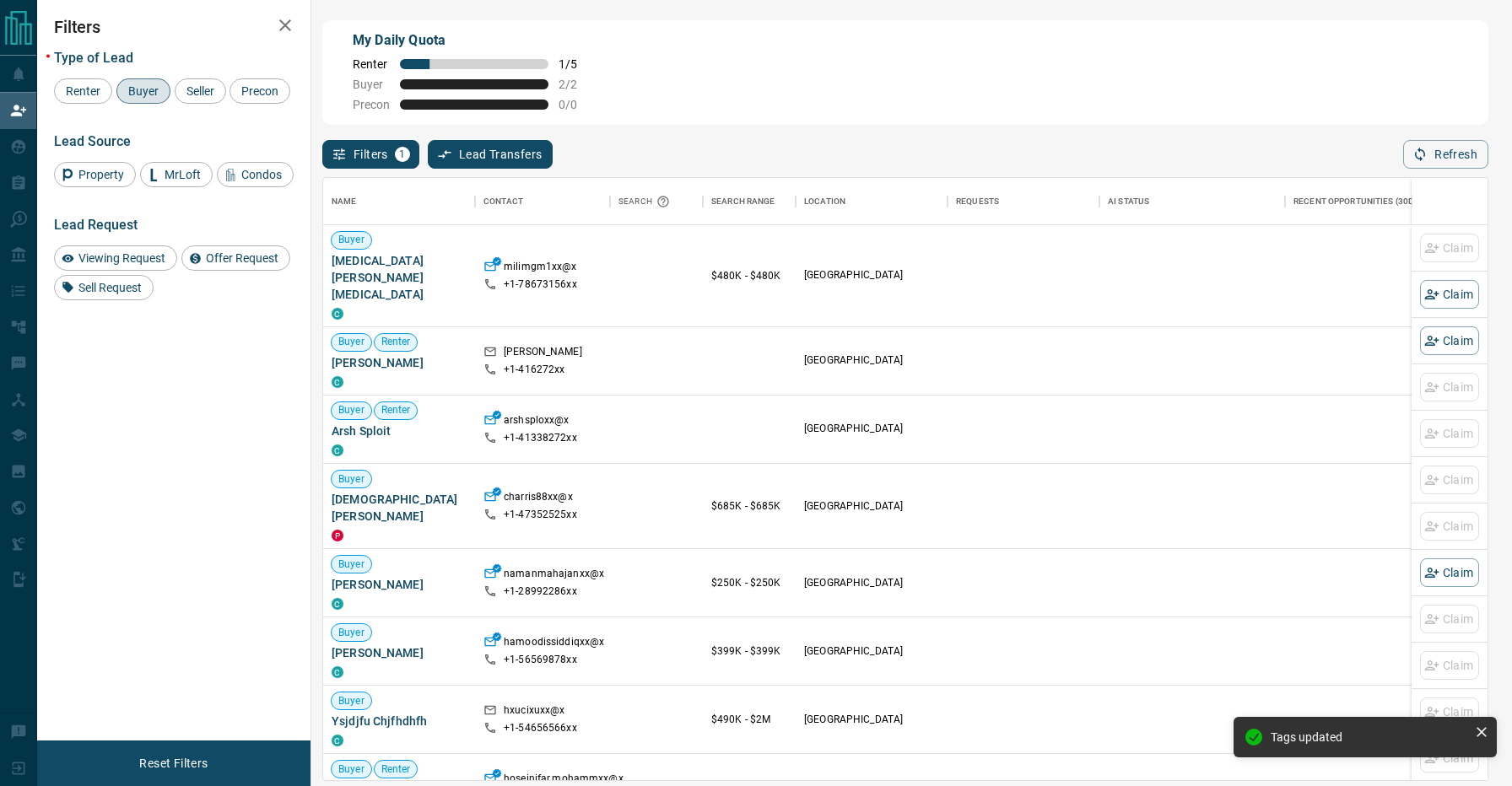
scroll to position [601, 1164]
click at [708, 142] on div "Filters 1 Lead Transfers 0 Refresh" at bounding box center [905, 146] width 1166 height 44
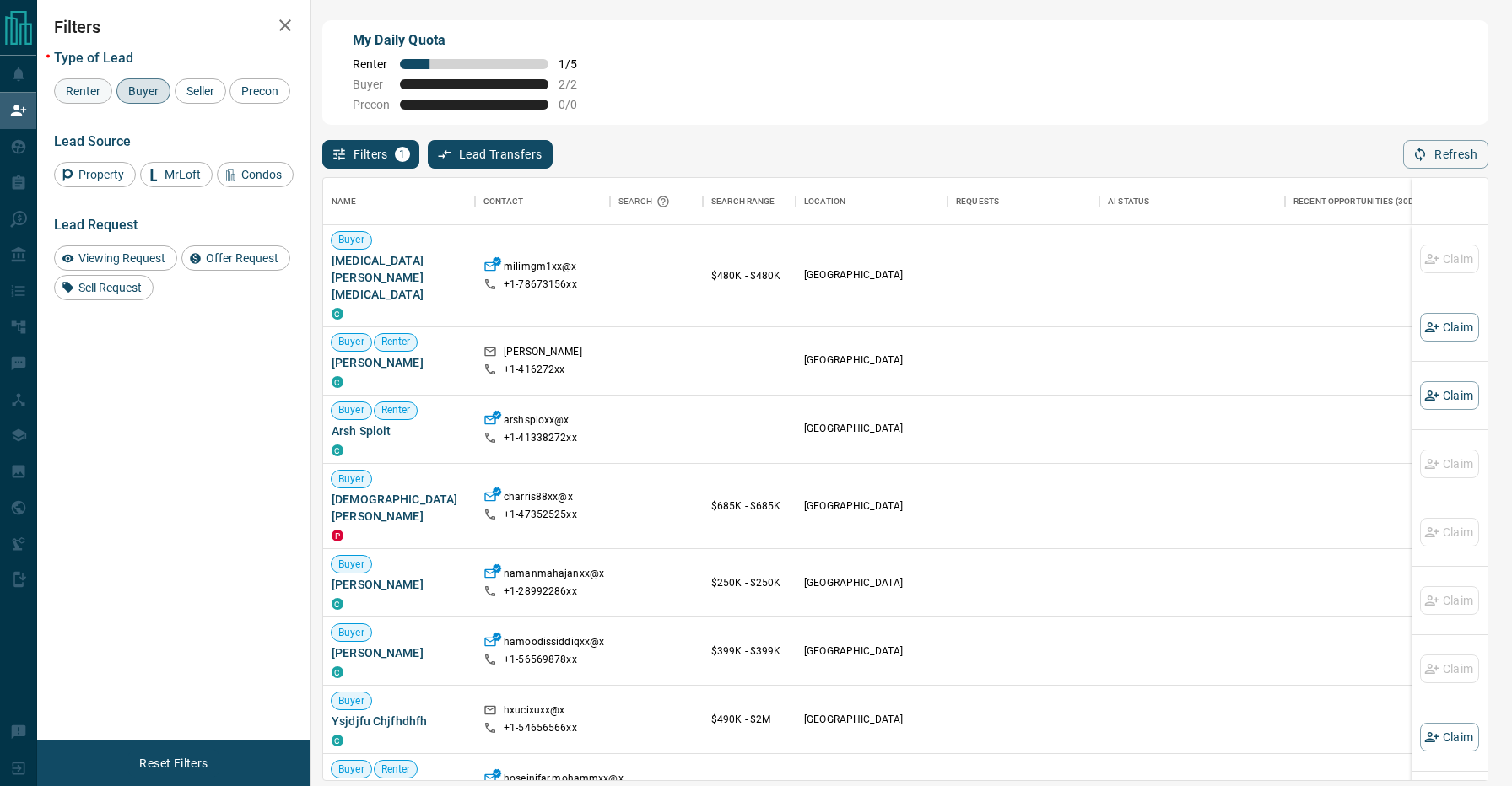
click at [94, 91] on span "Renter" at bounding box center [83, 91] width 46 height 13
click at [146, 89] on span "Buyer" at bounding box center [143, 91] width 42 height 13
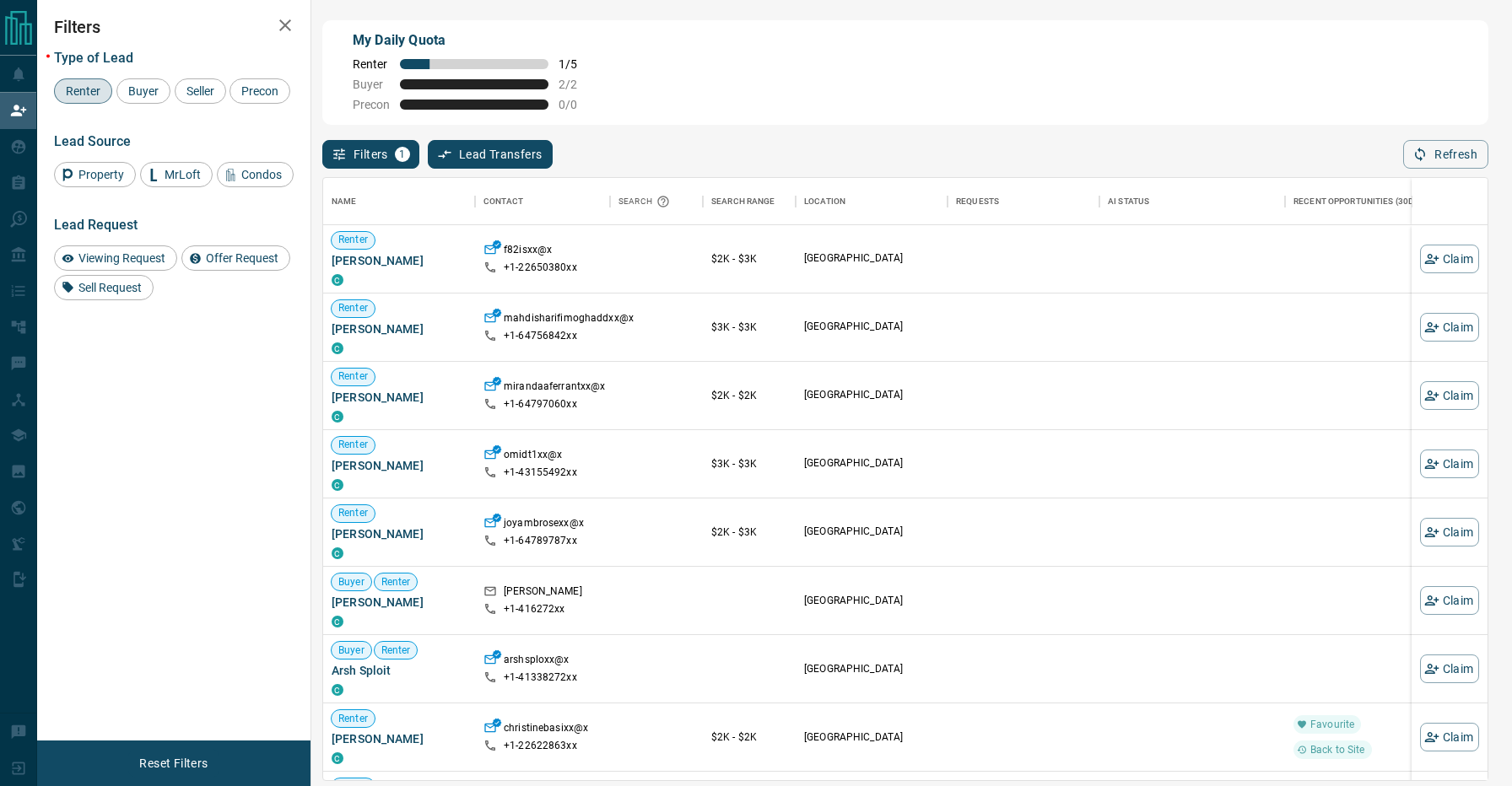
click at [740, 154] on div "Filters 1 Lead Transfers 0 Refresh" at bounding box center [905, 146] width 1166 height 44
click at [1440, 321] on button "Claim" at bounding box center [1450, 327] width 59 height 29
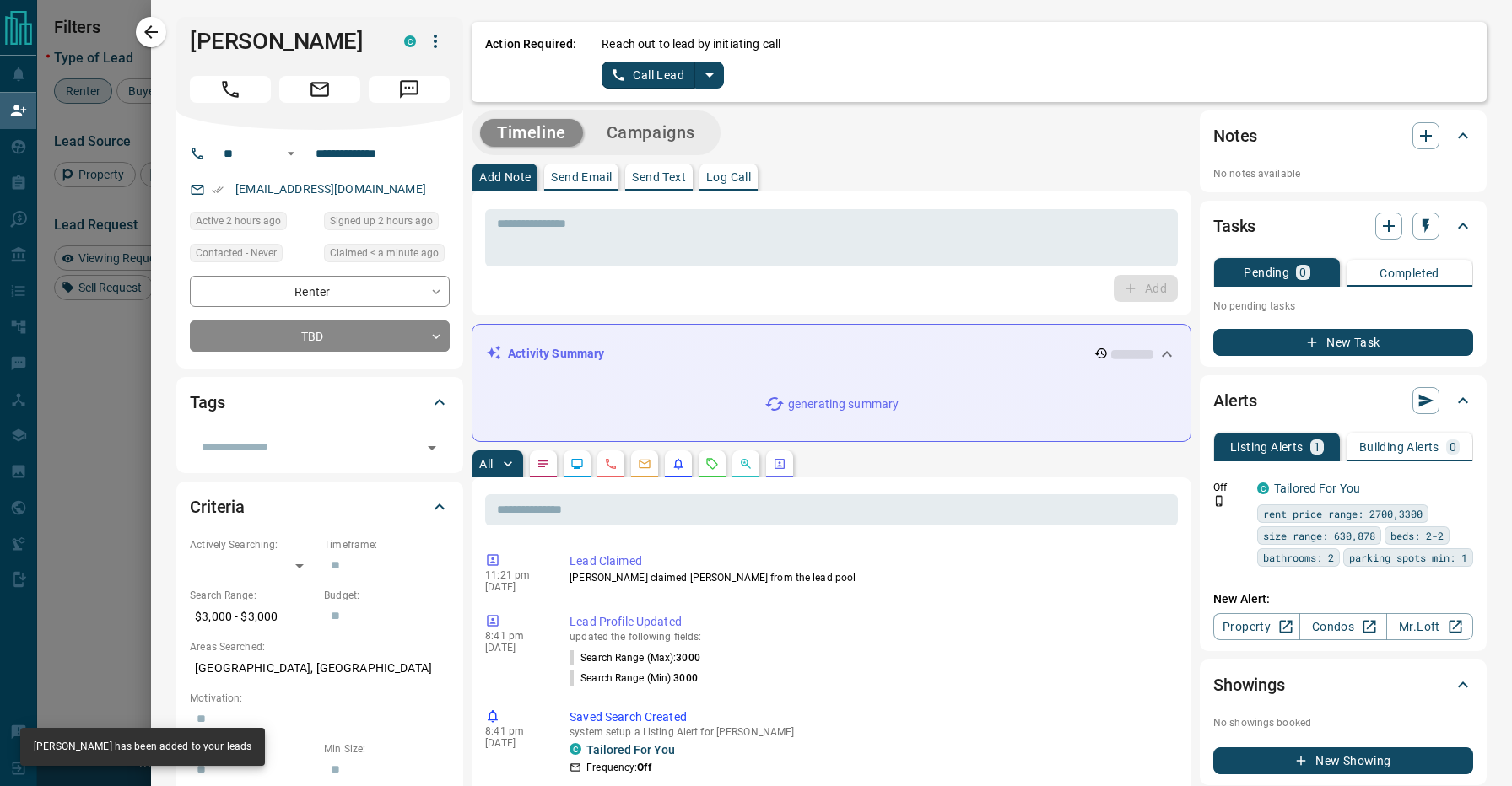
click at [710, 67] on icon "split button" at bounding box center [709, 75] width 20 height 20
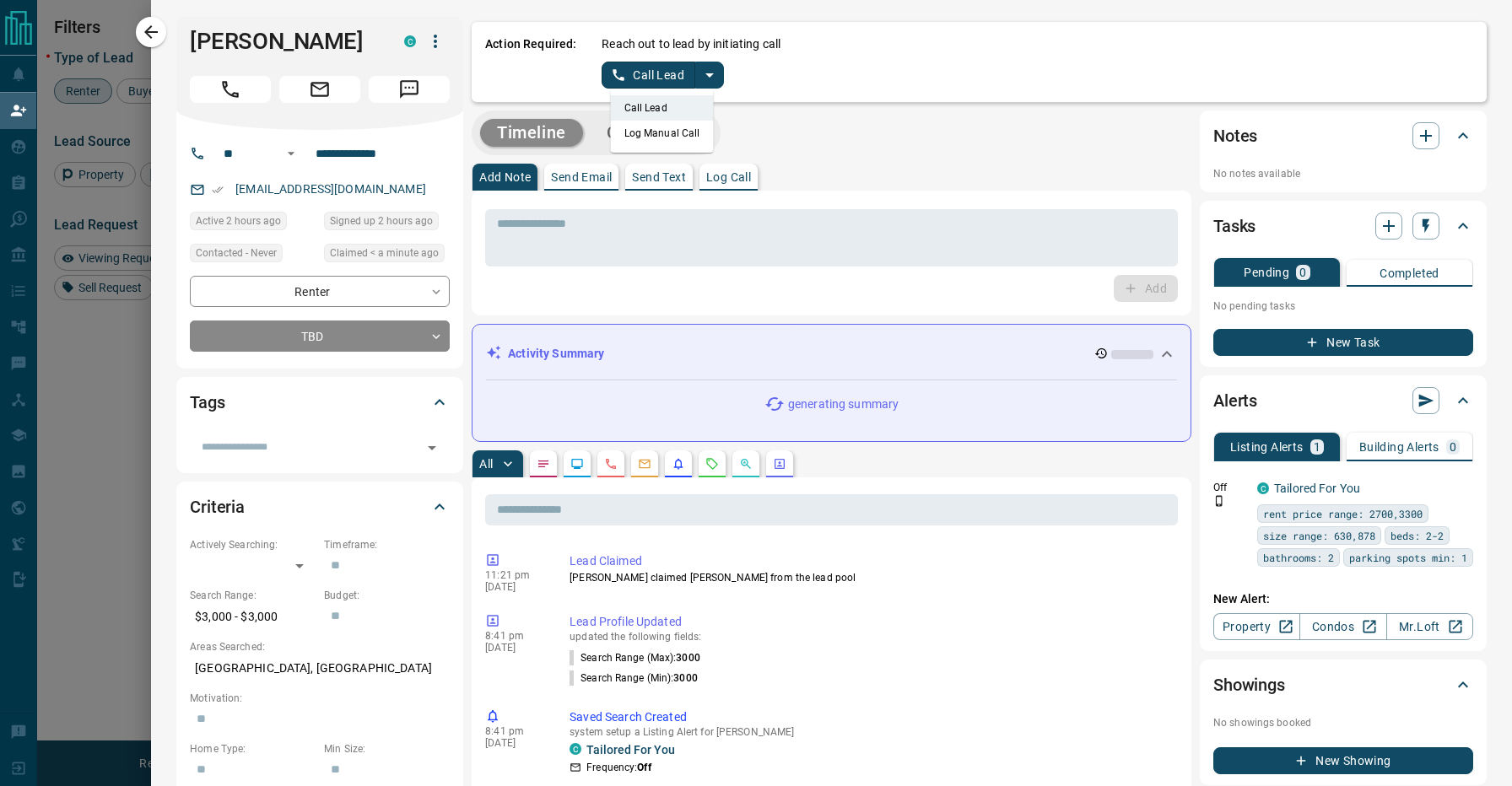
click at [688, 132] on li "Log Manual Call" at bounding box center [662, 132] width 103 height 25
click at [668, 78] on button "Log Manual Call" at bounding box center [657, 75] width 112 height 27
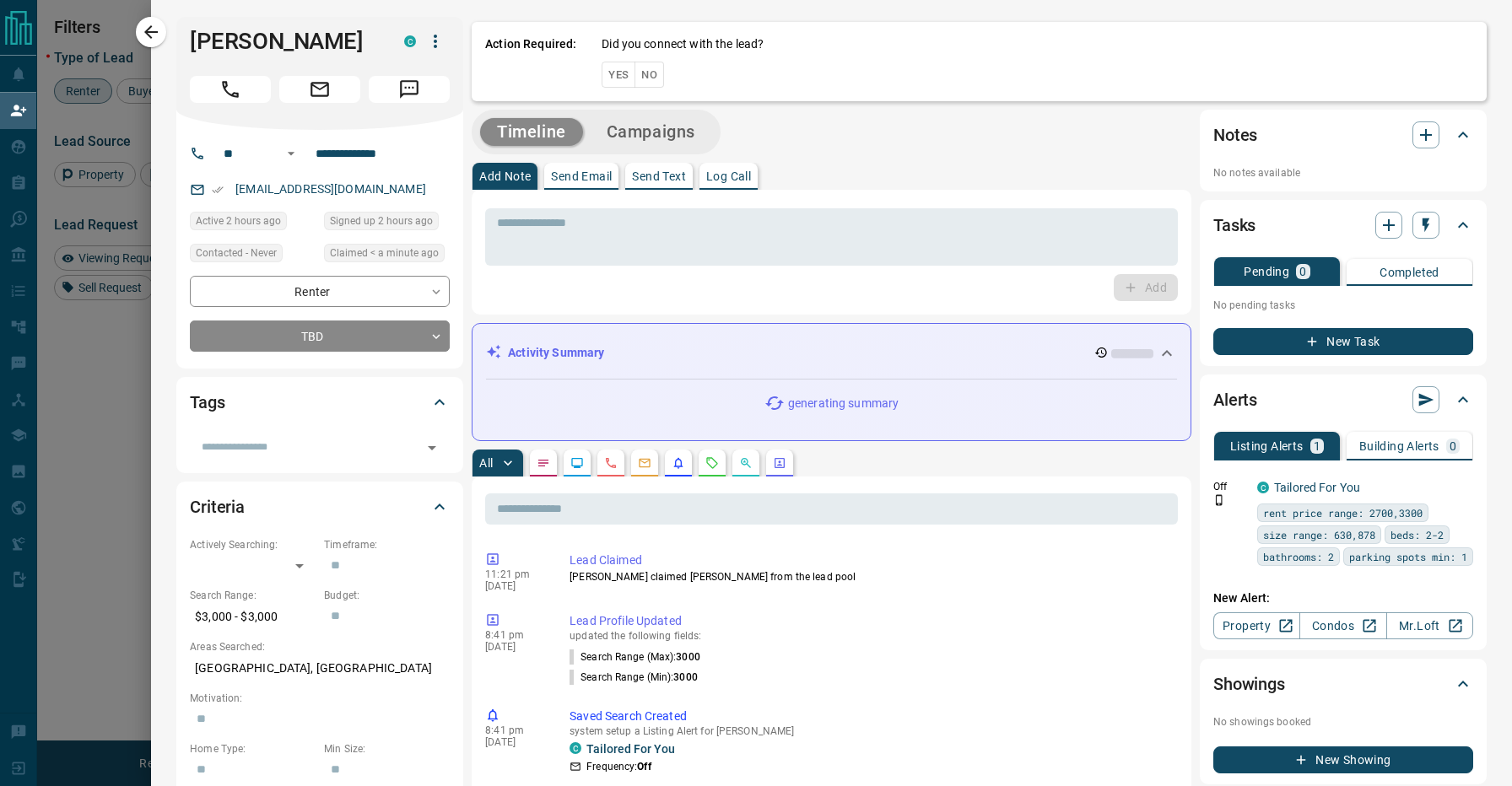
click at [654, 78] on button "No" at bounding box center [649, 75] width 30 height 26
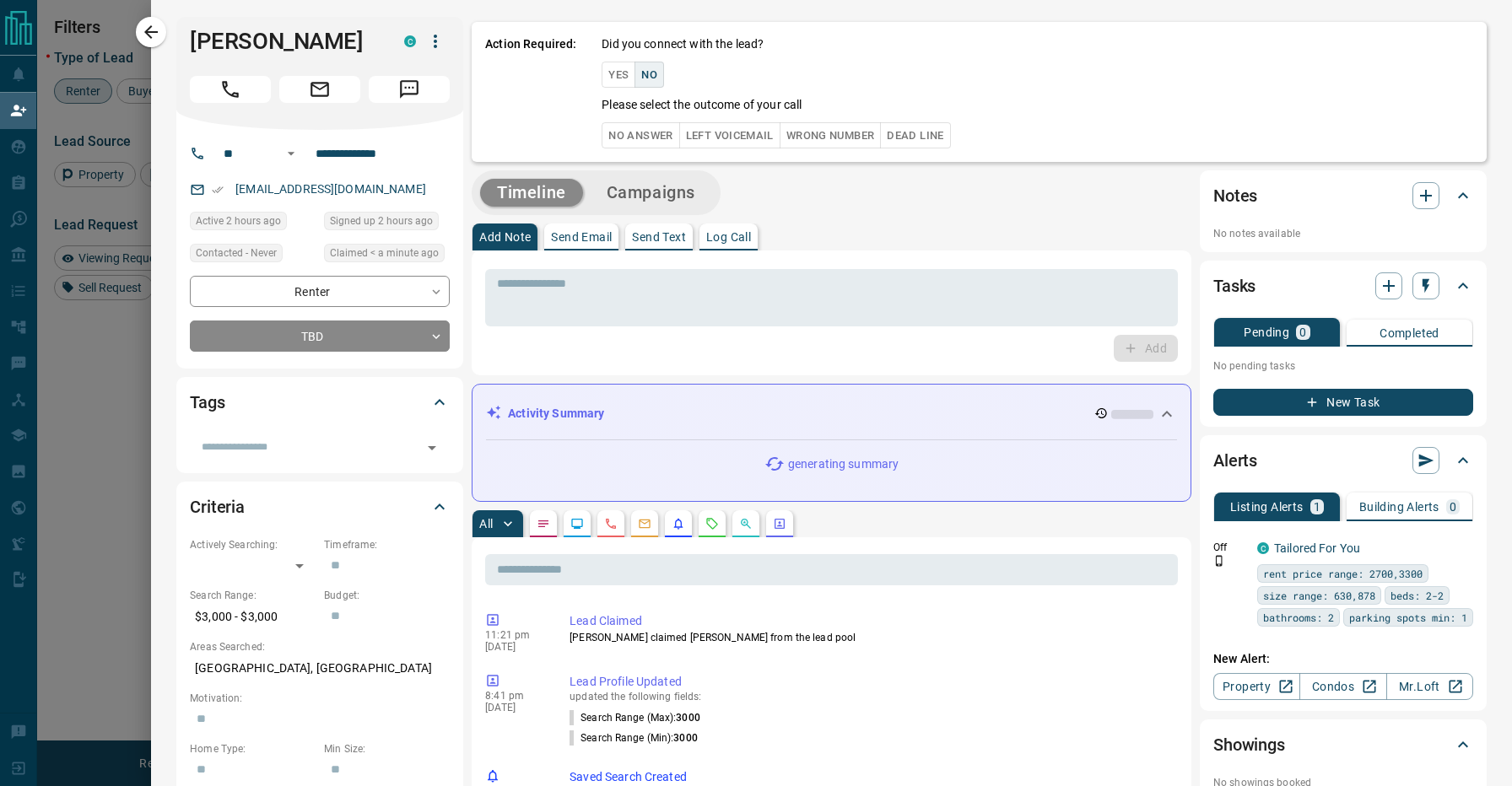
click at [647, 139] on button "No Answer" at bounding box center [640, 135] width 78 height 26
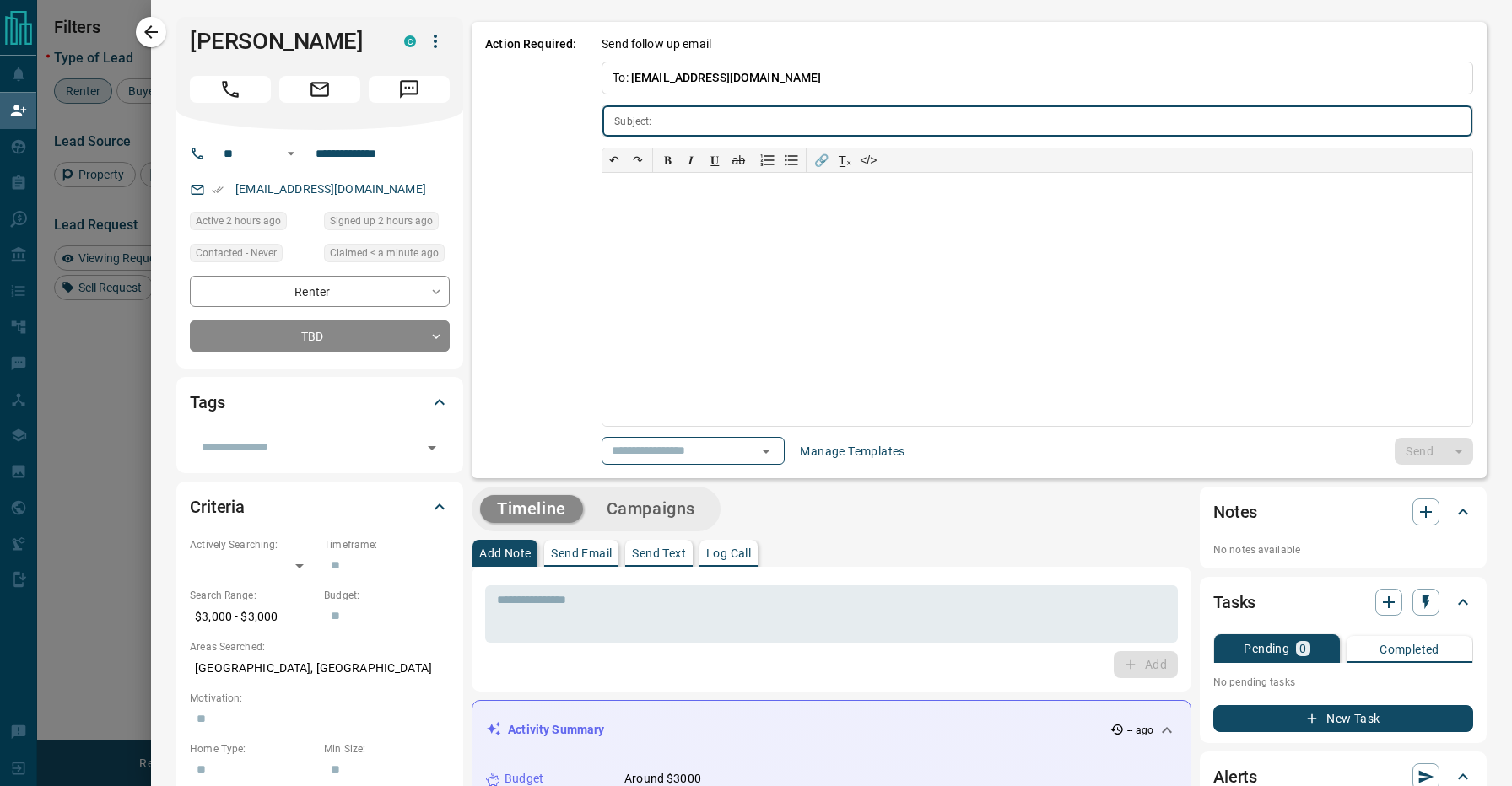
type input "**********"
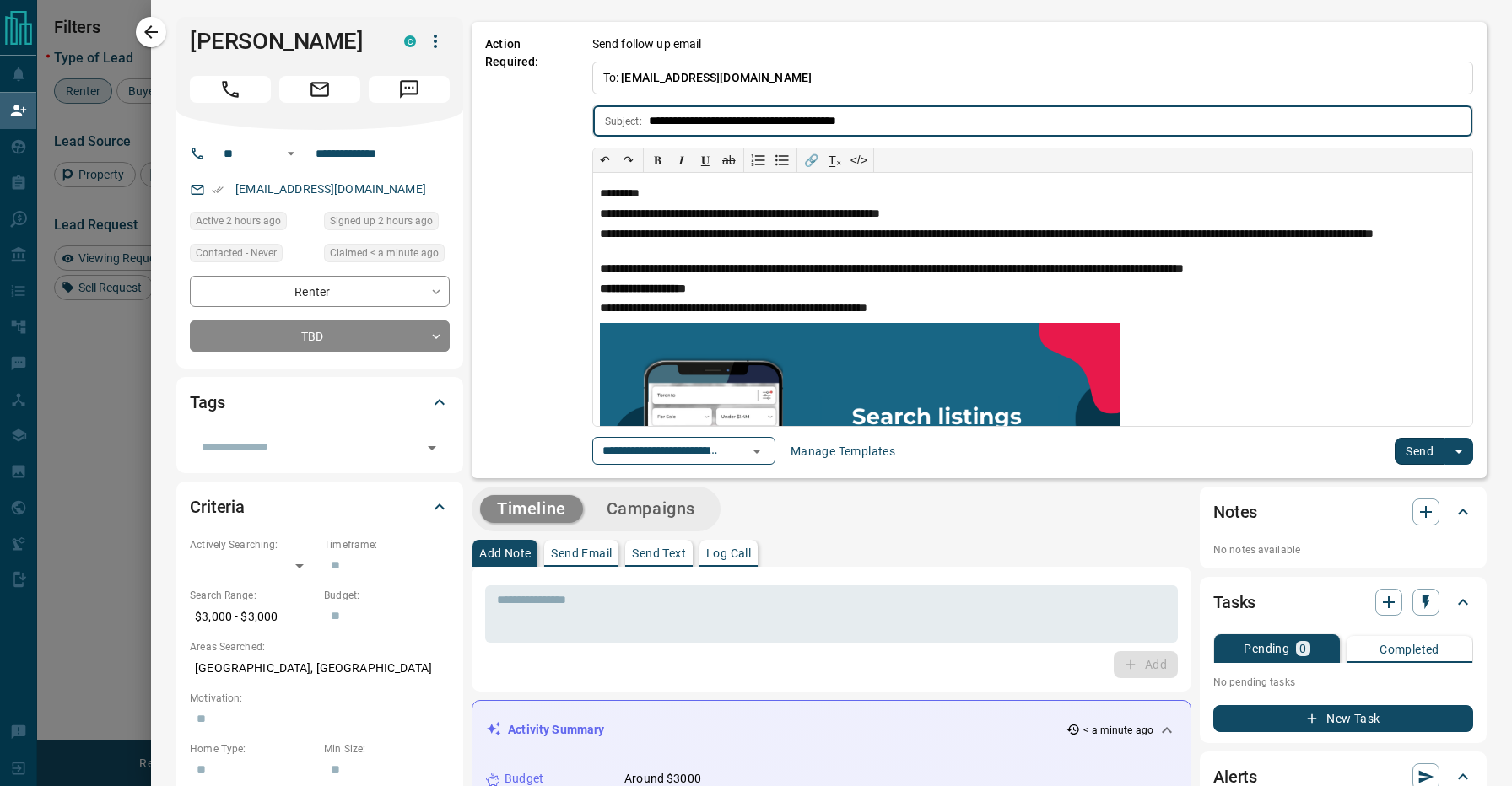
click at [1433, 456] on button "Send" at bounding box center [1420, 451] width 50 height 27
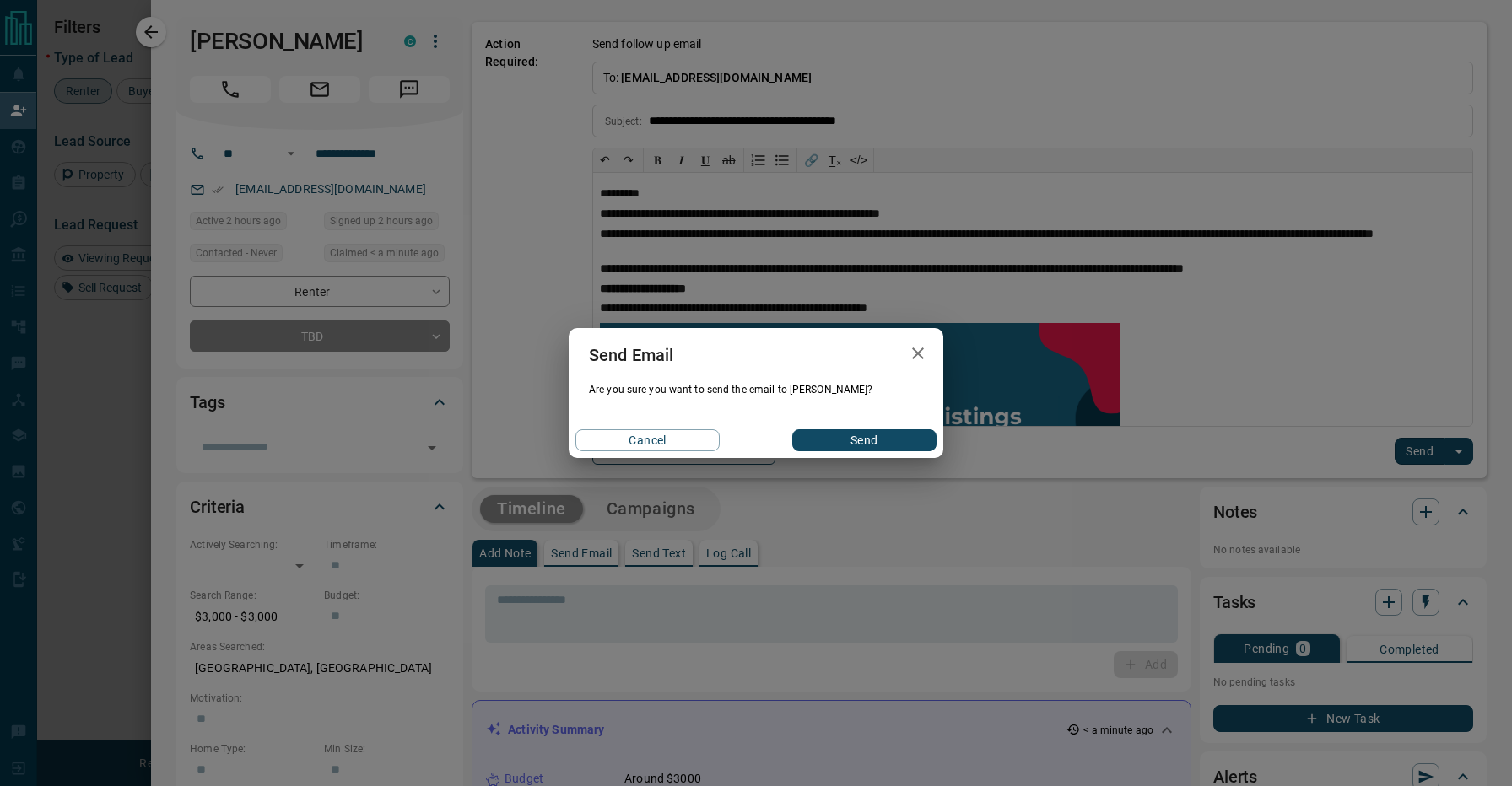
click at [885, 442] on button "Send" at bounding box center [864, 440] width 145 height 22
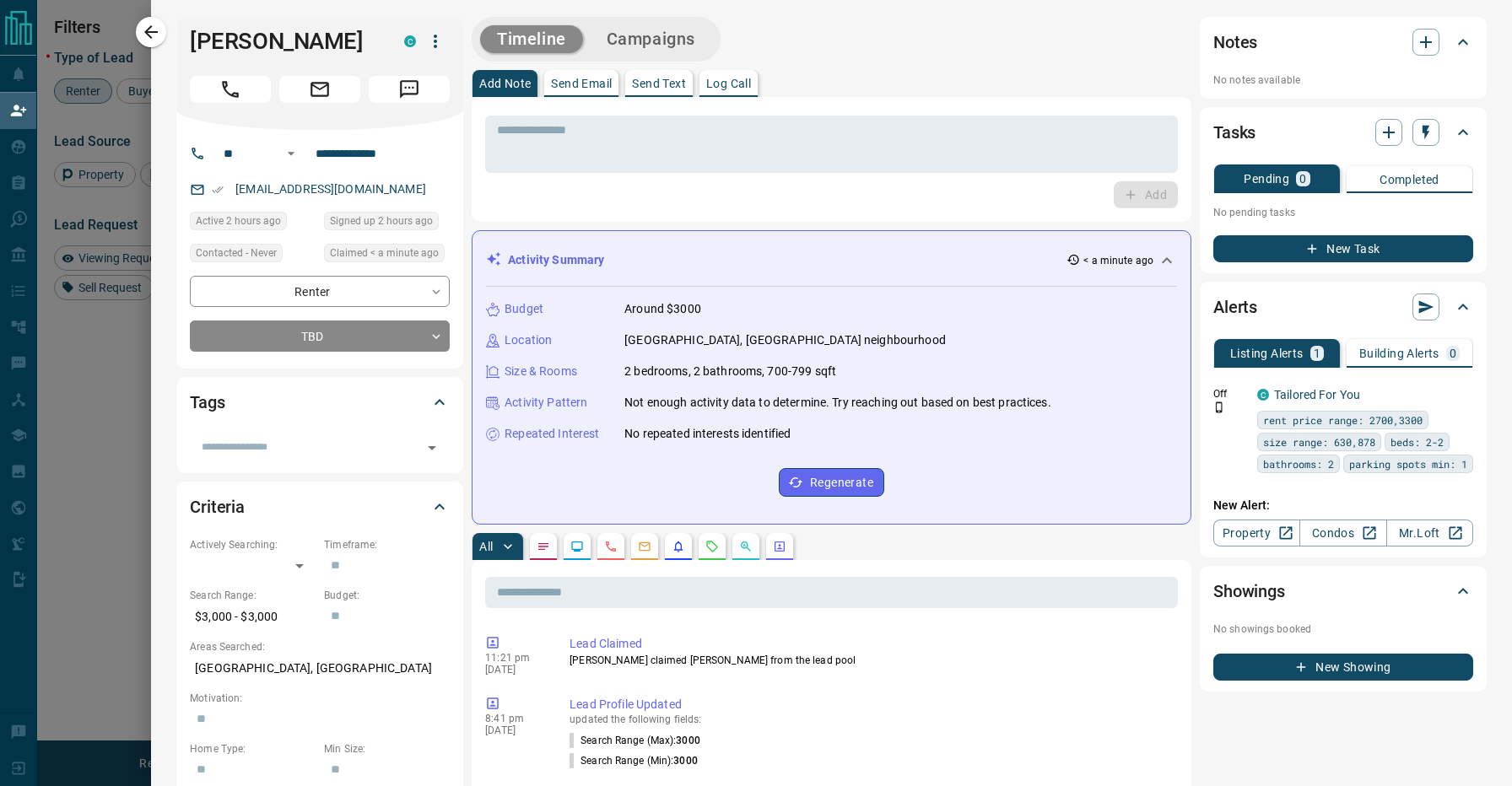
scroll to position [0, 0]
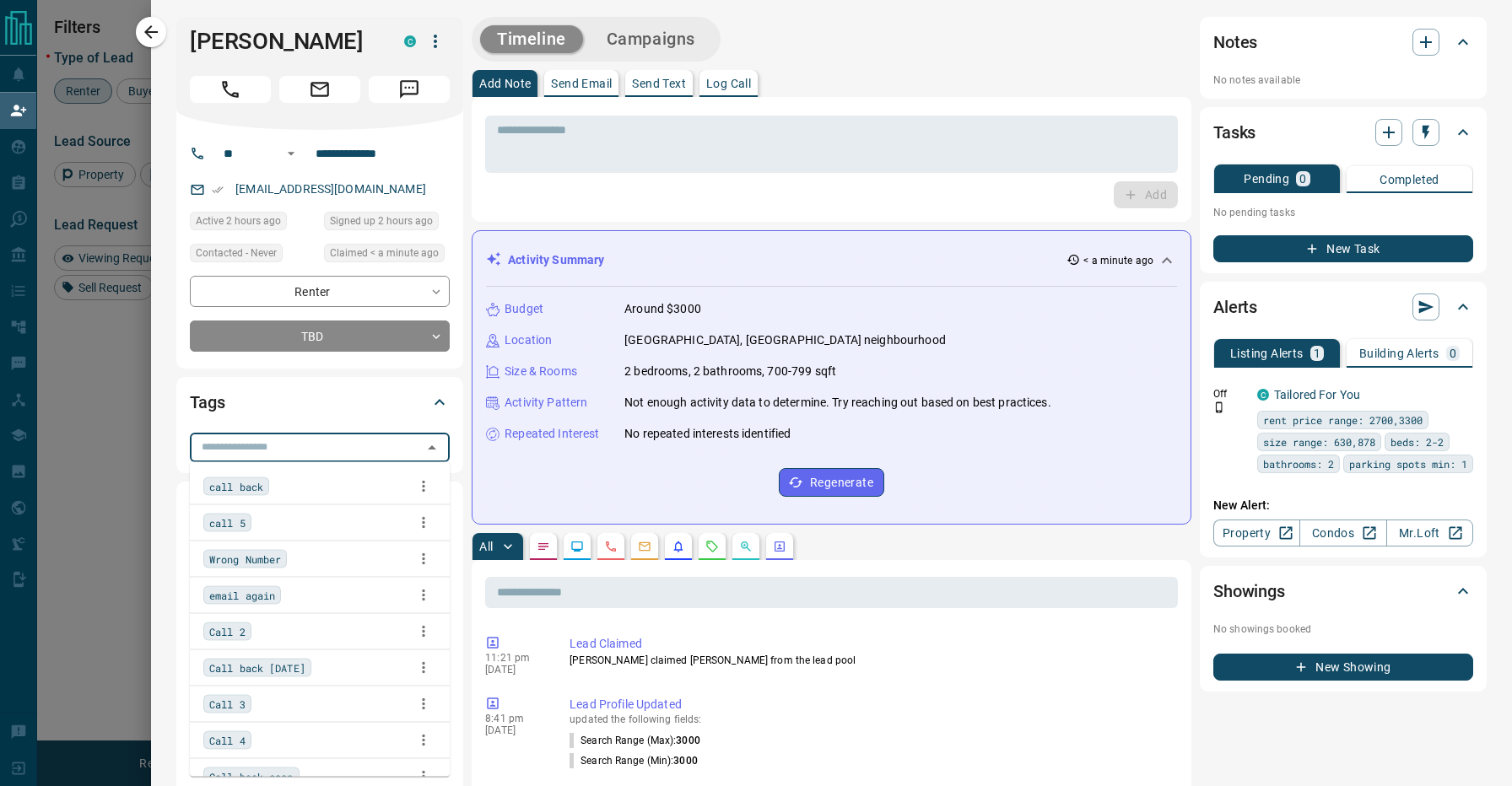
click at [291, 438] on input "text" at bounding box center [306, 447] width 222 height 18
type input "********"
click at [318, 553] on div "Call back soon" at bounding box center [319, 559] width 233 height 25
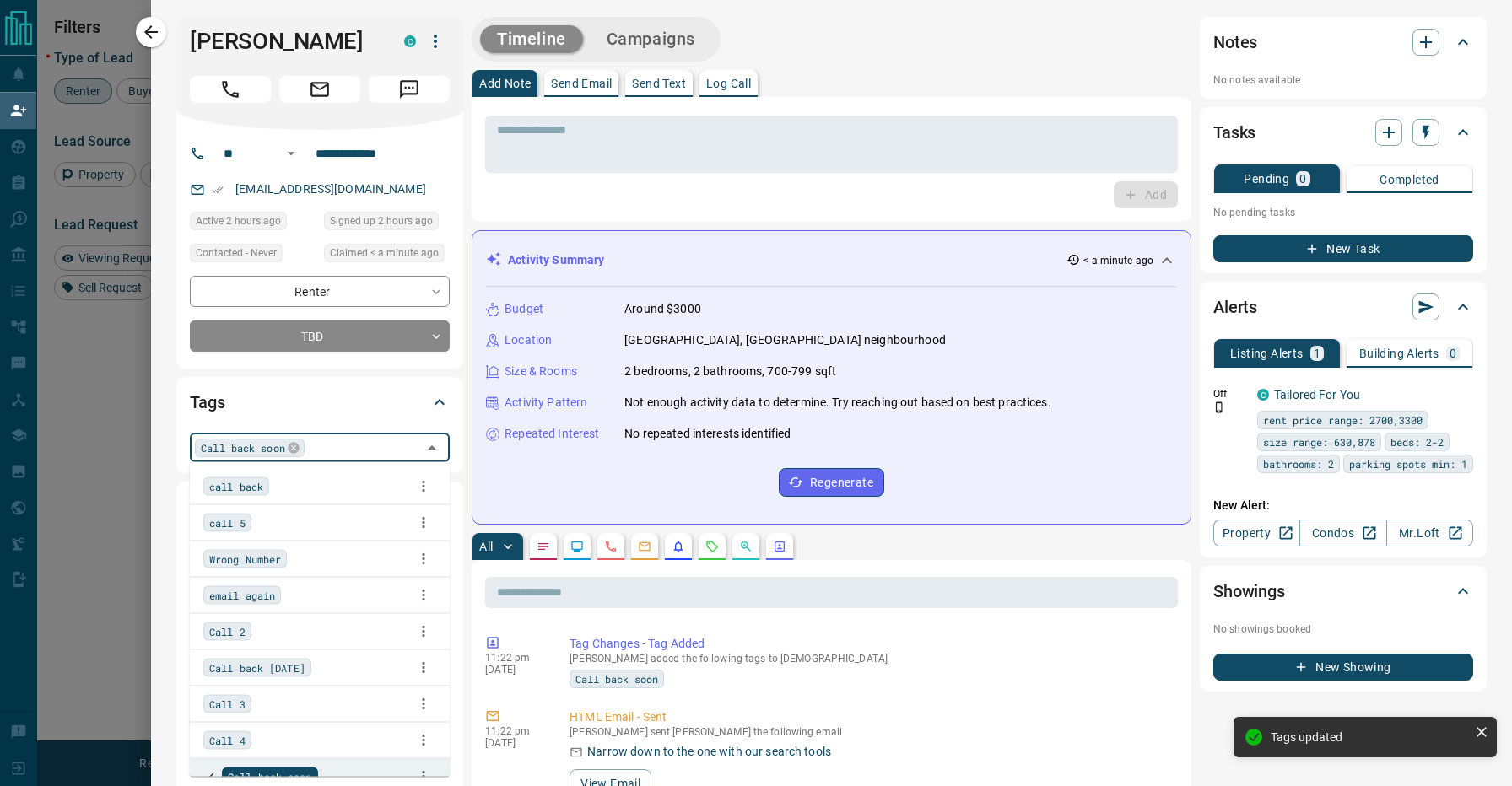
click at [306, 670] on span "Call back [DATE]" at bounding box center [257, 667] width 96 height 17
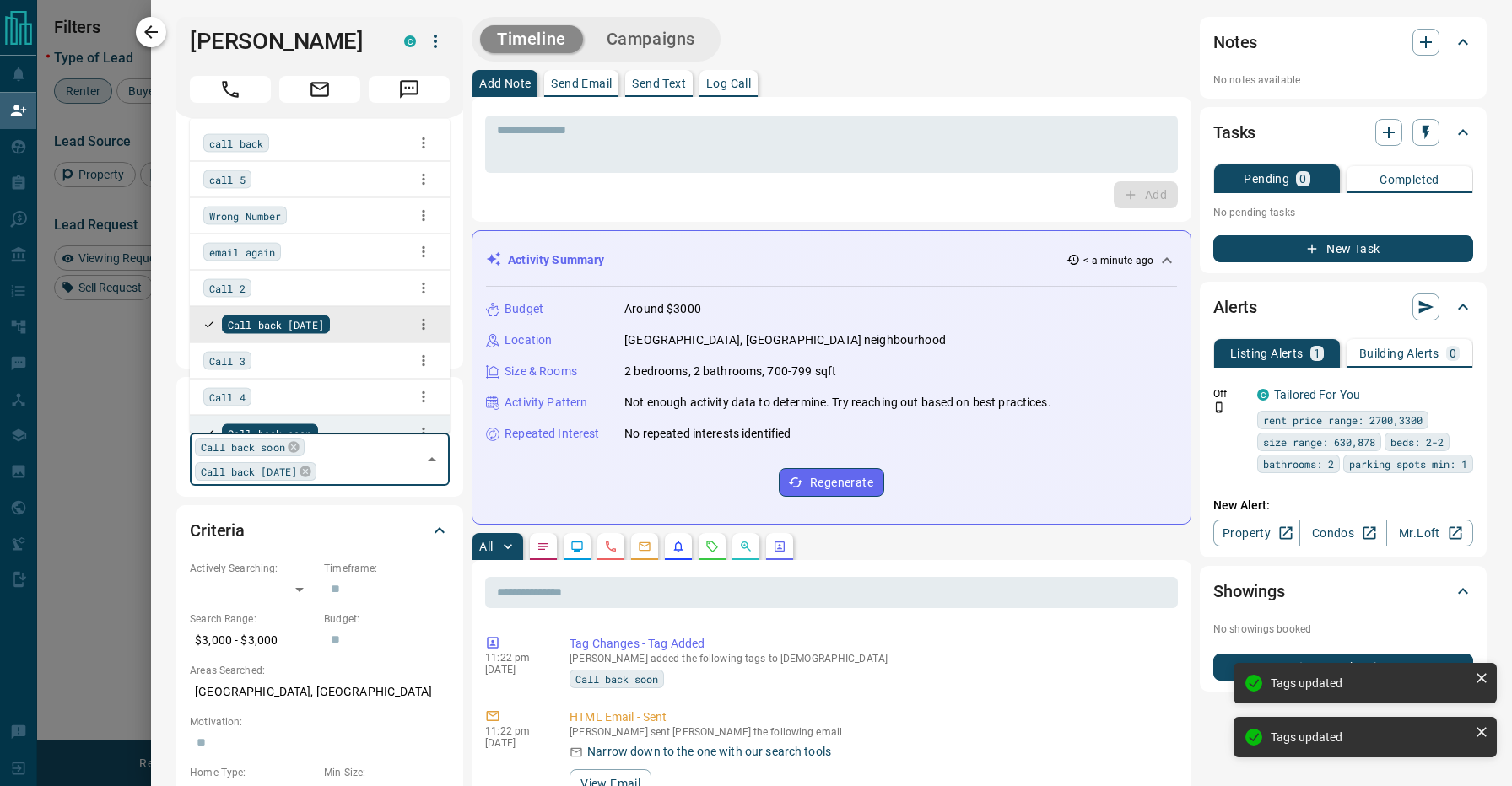
click at [153, 24] on icon "button" at bounding box center [151, 31] width 20 height 20
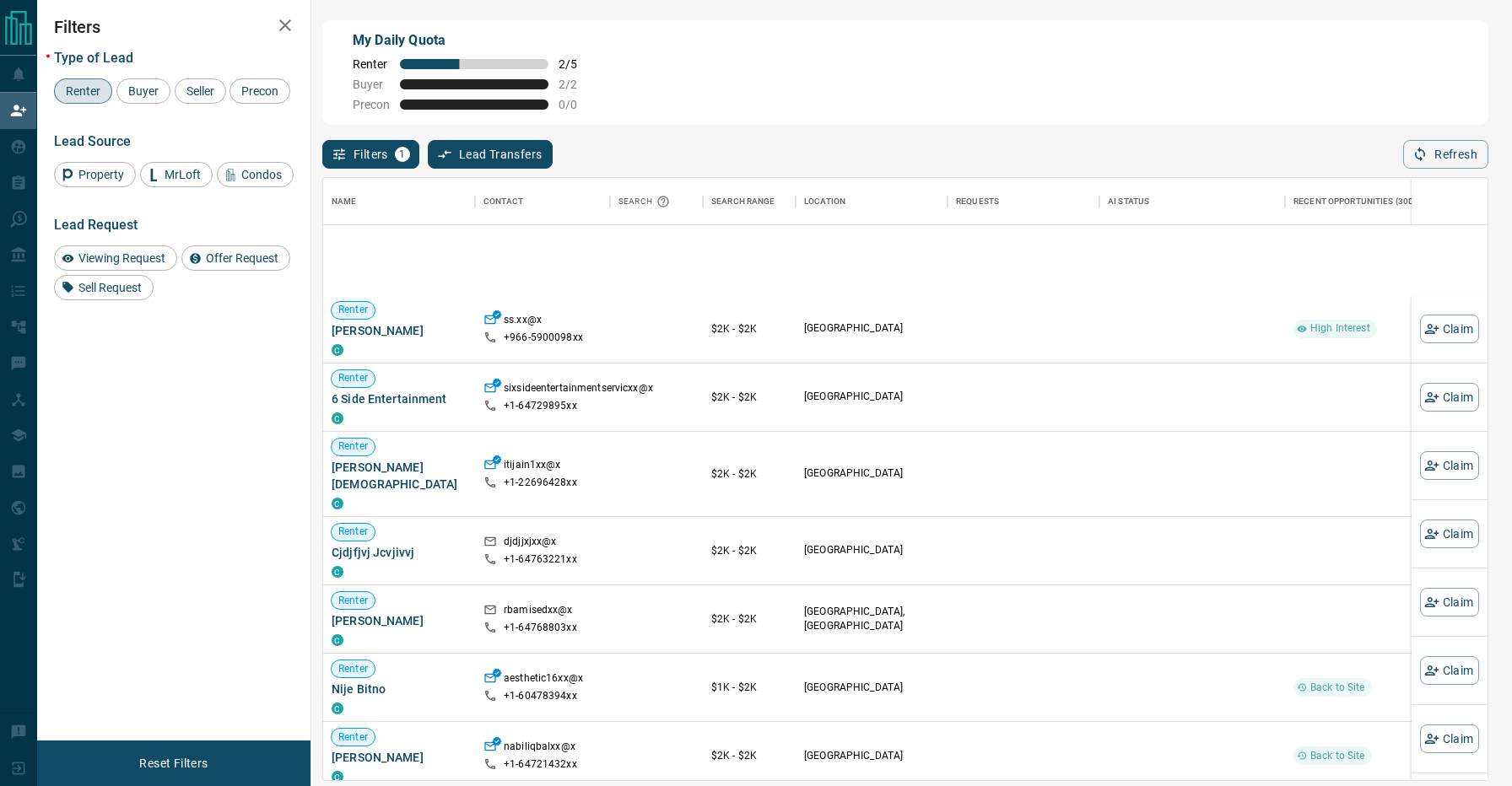
scroll to position [1441, 0]
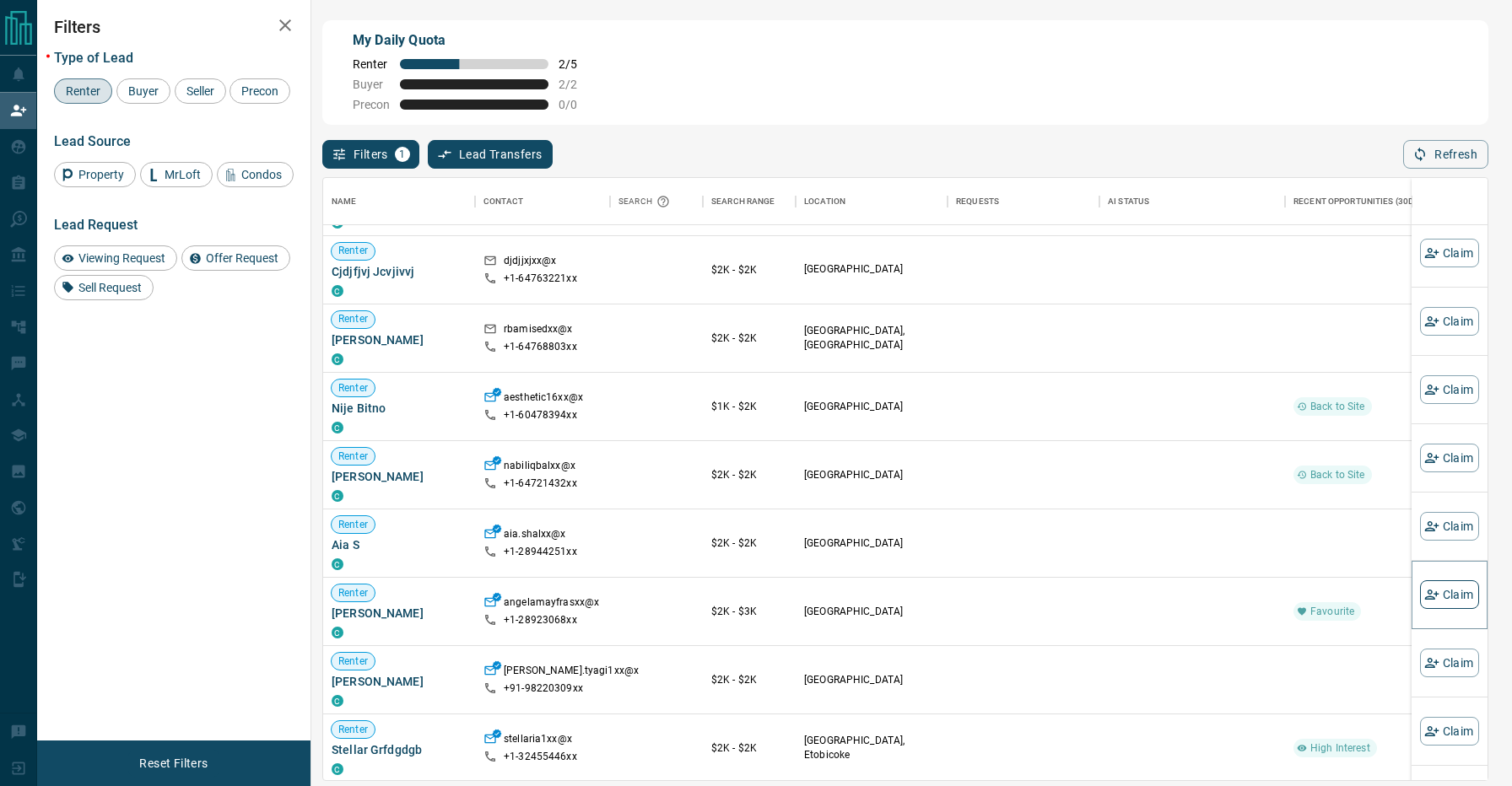
click at [1456, 583] on button "Claim" at bounding box center [1450, 594] width 59 height 29
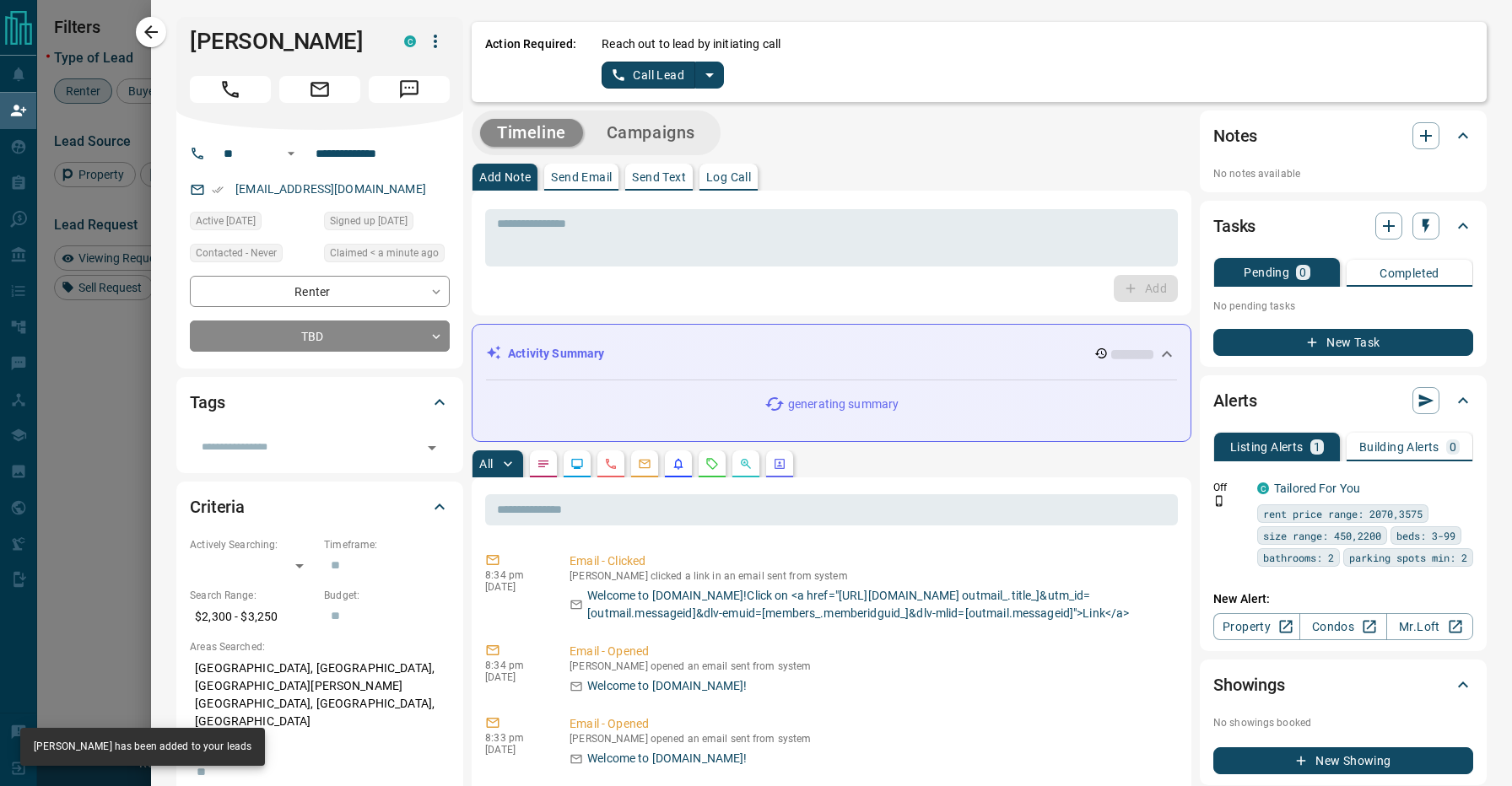
click at [702, 75] on icon "split button" at bounding box center [709, 75] width 20 height 20
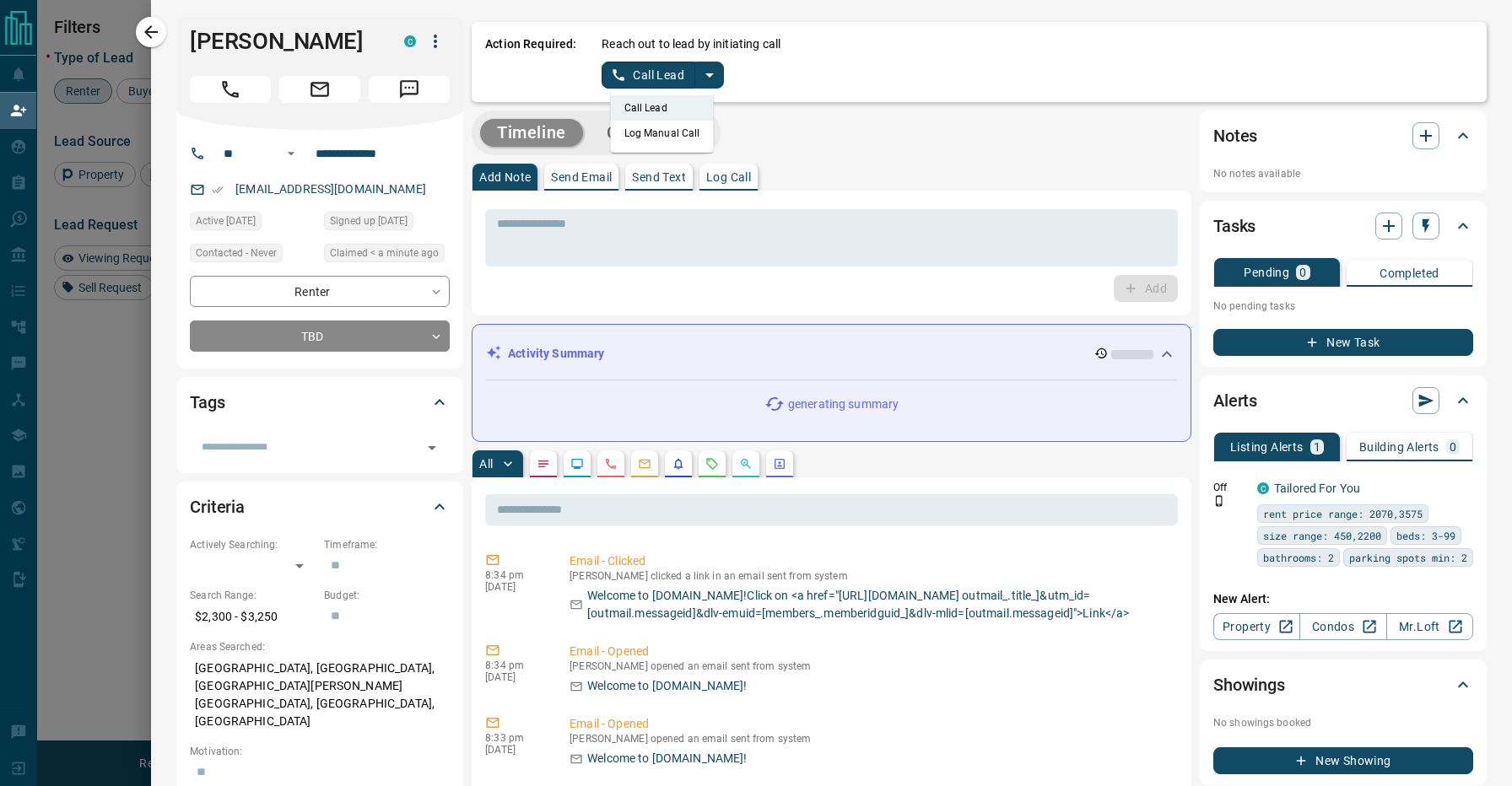
click at [844, 152] on div "Timeline Campaigns" at bounding box center [831, 132] width 720 height 44
click at [713, 86] on button "split button" at bounding box center [709, 75] width 29 height 27
click at [666, 131] on li "Log Manual Call" at bounding box center [662, 132] width 103 height 25
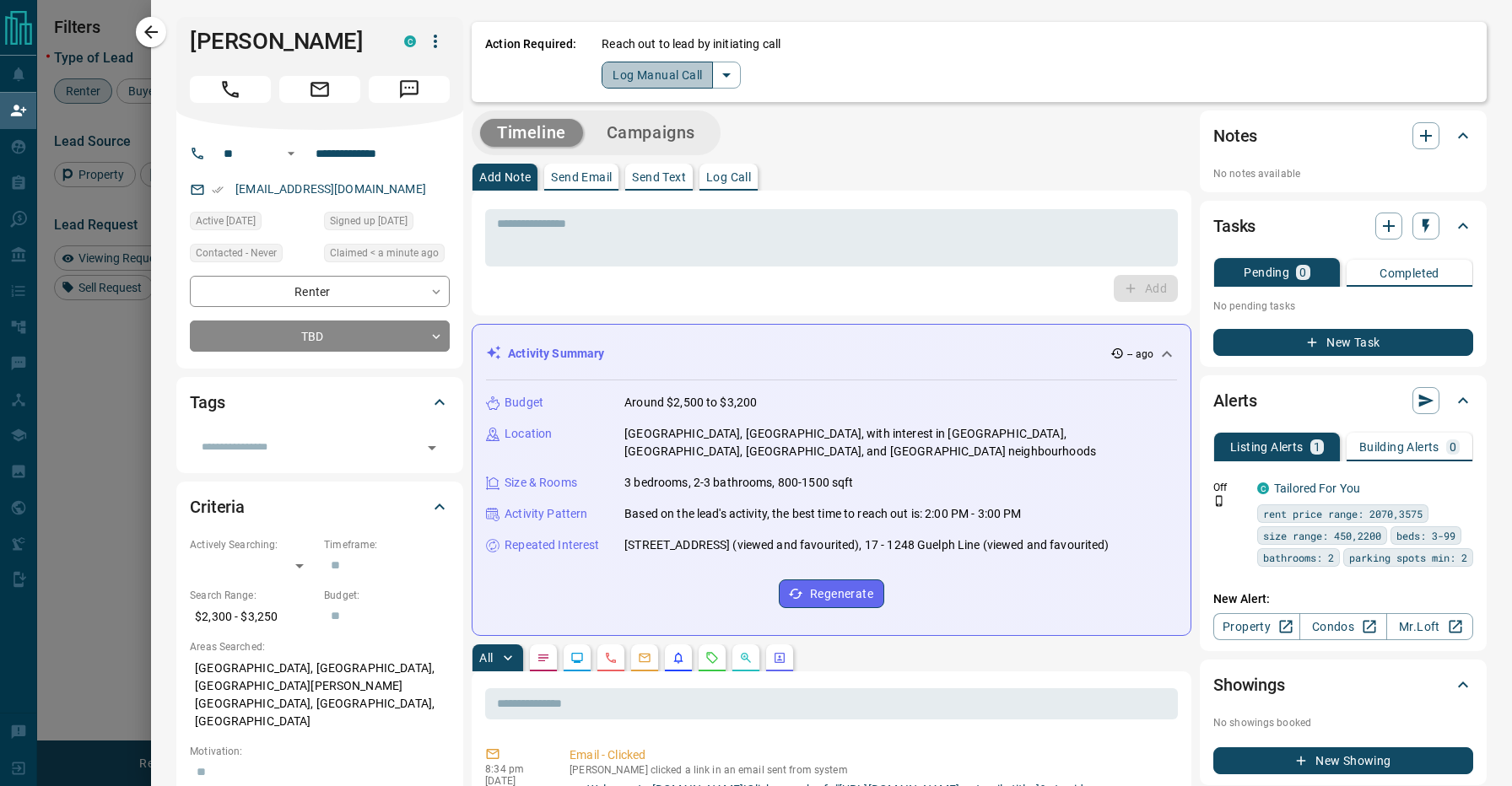
click at [655, 65] on button "Log Manual Call" at bounding box center [657, 75] width 112 height 27
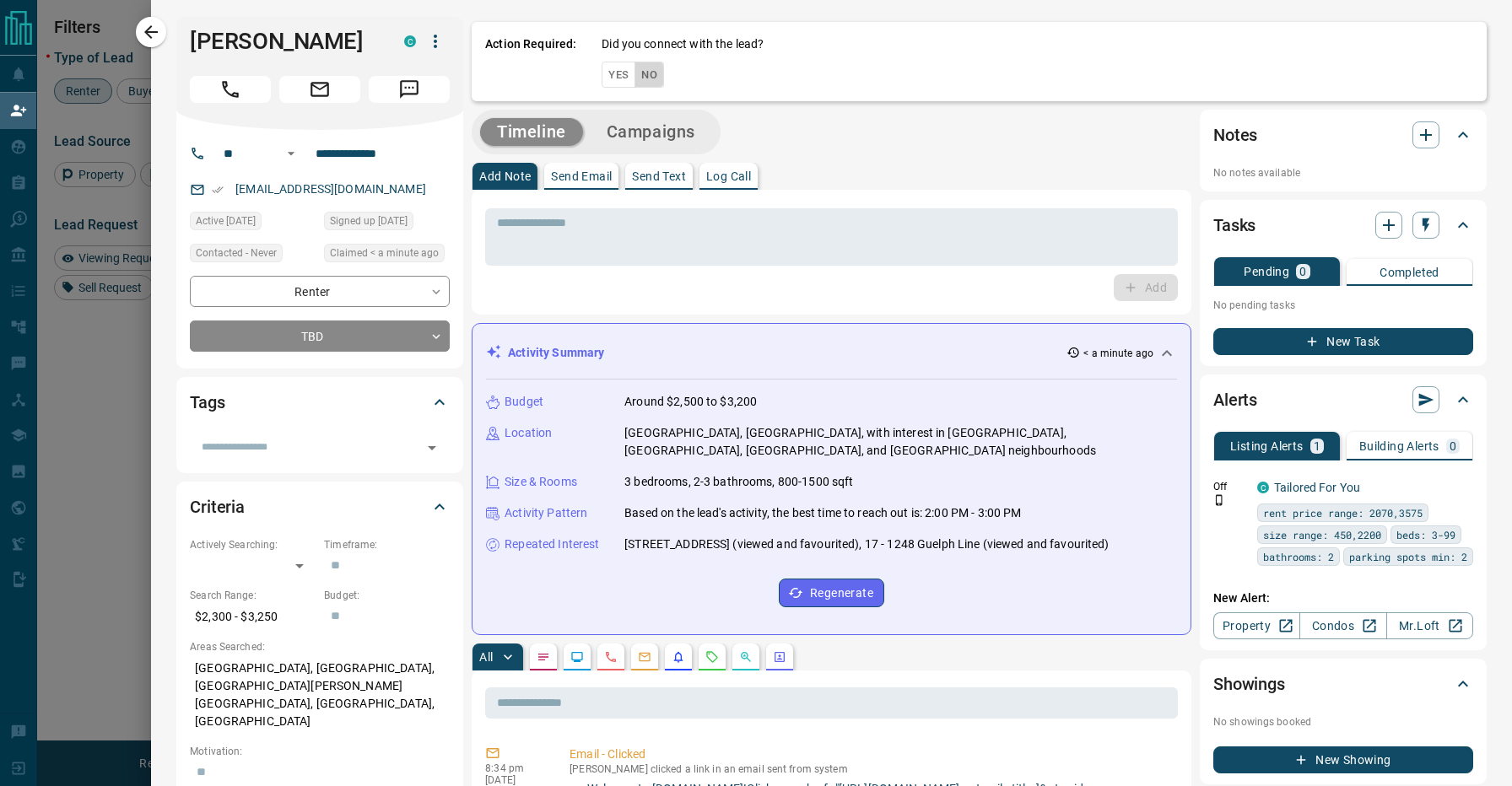
click at [652, 69] on button "No" at bounding box center [649, 75] width 30 height 26
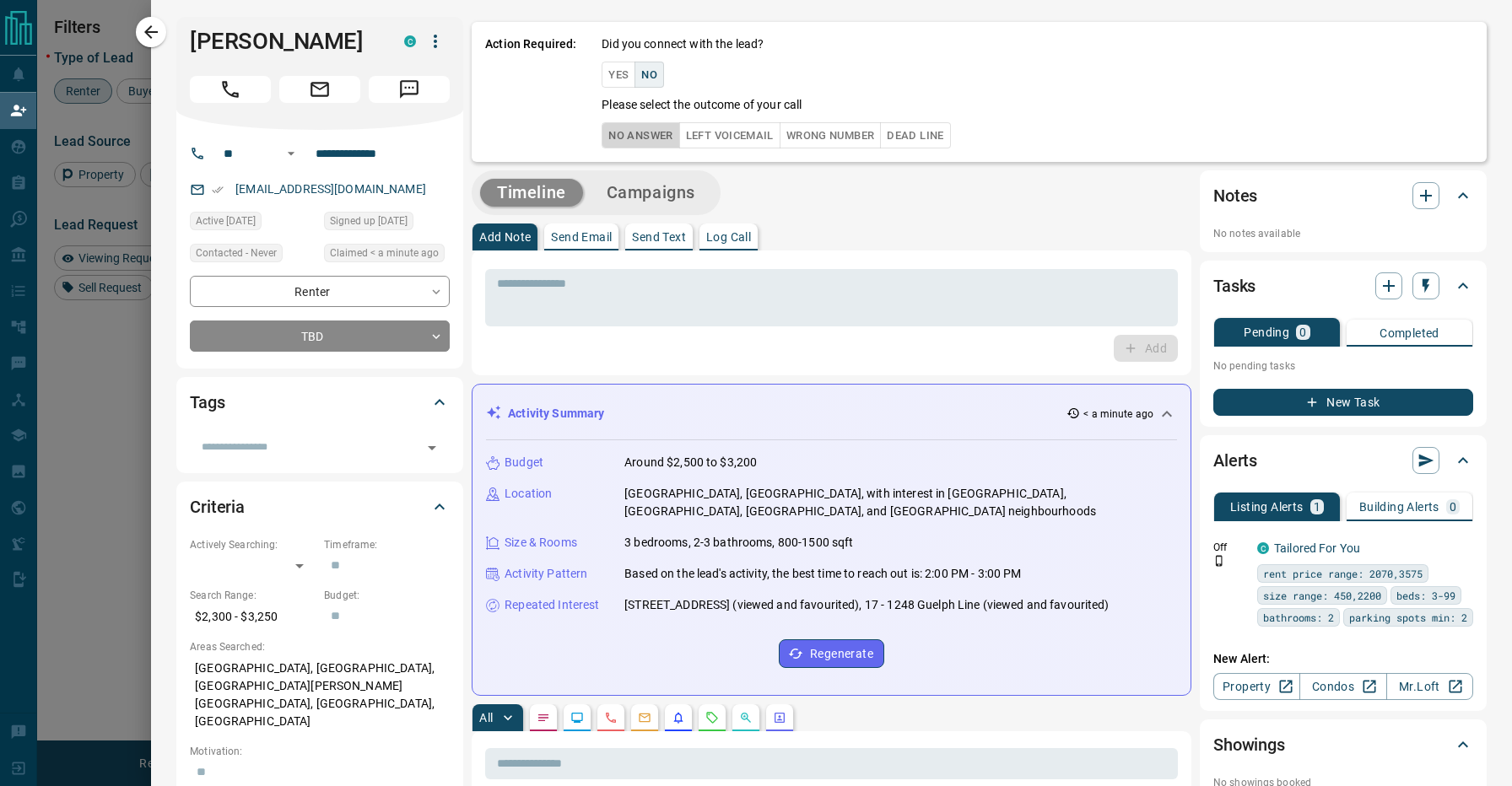
click at [643, 133] on button "No Answer" at bounding box center [640, 135] width 78 height 26
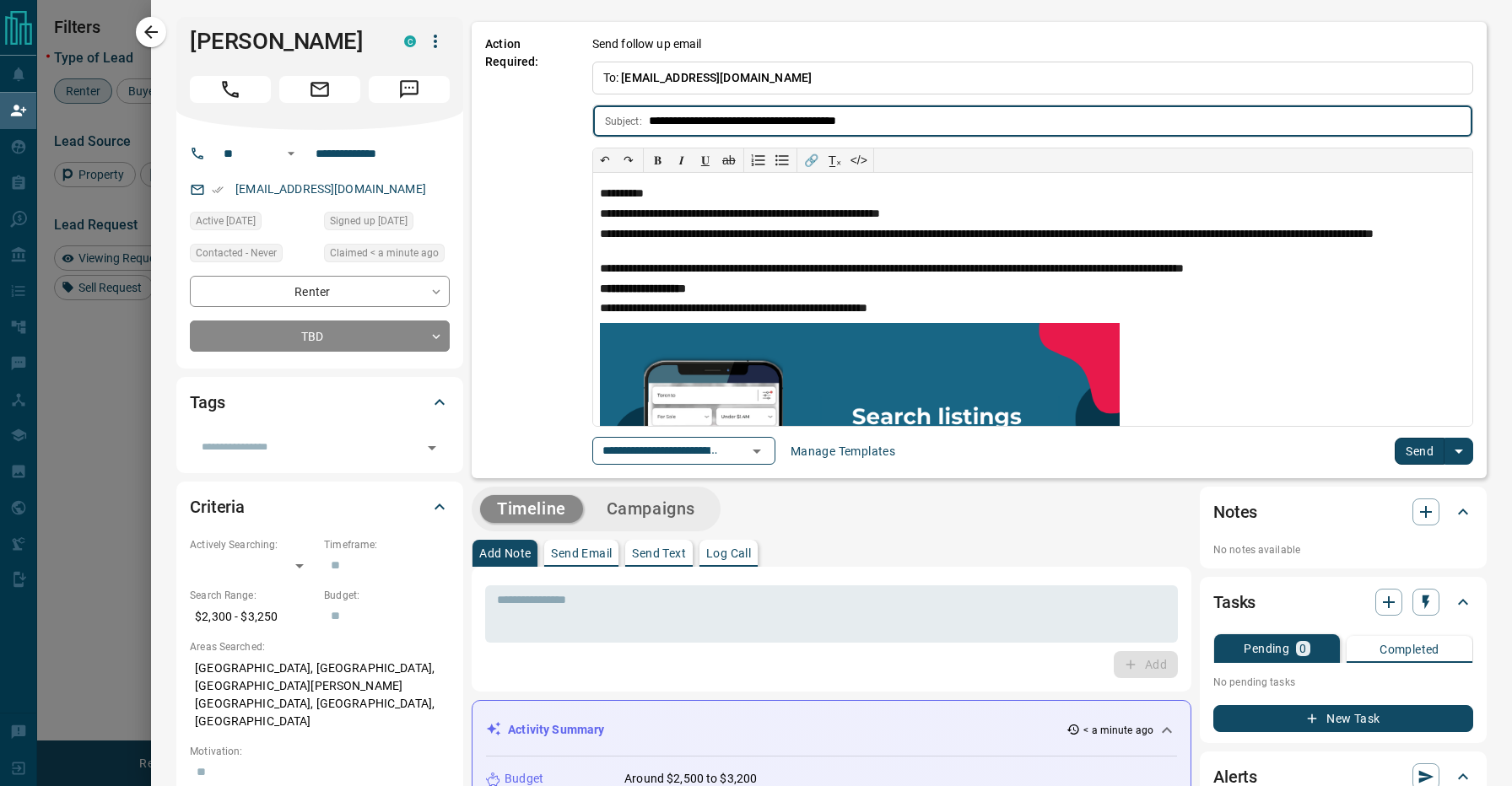
click at [1438, 462] on button "Send" at bounding box center [1420, 451] width 50 height 27
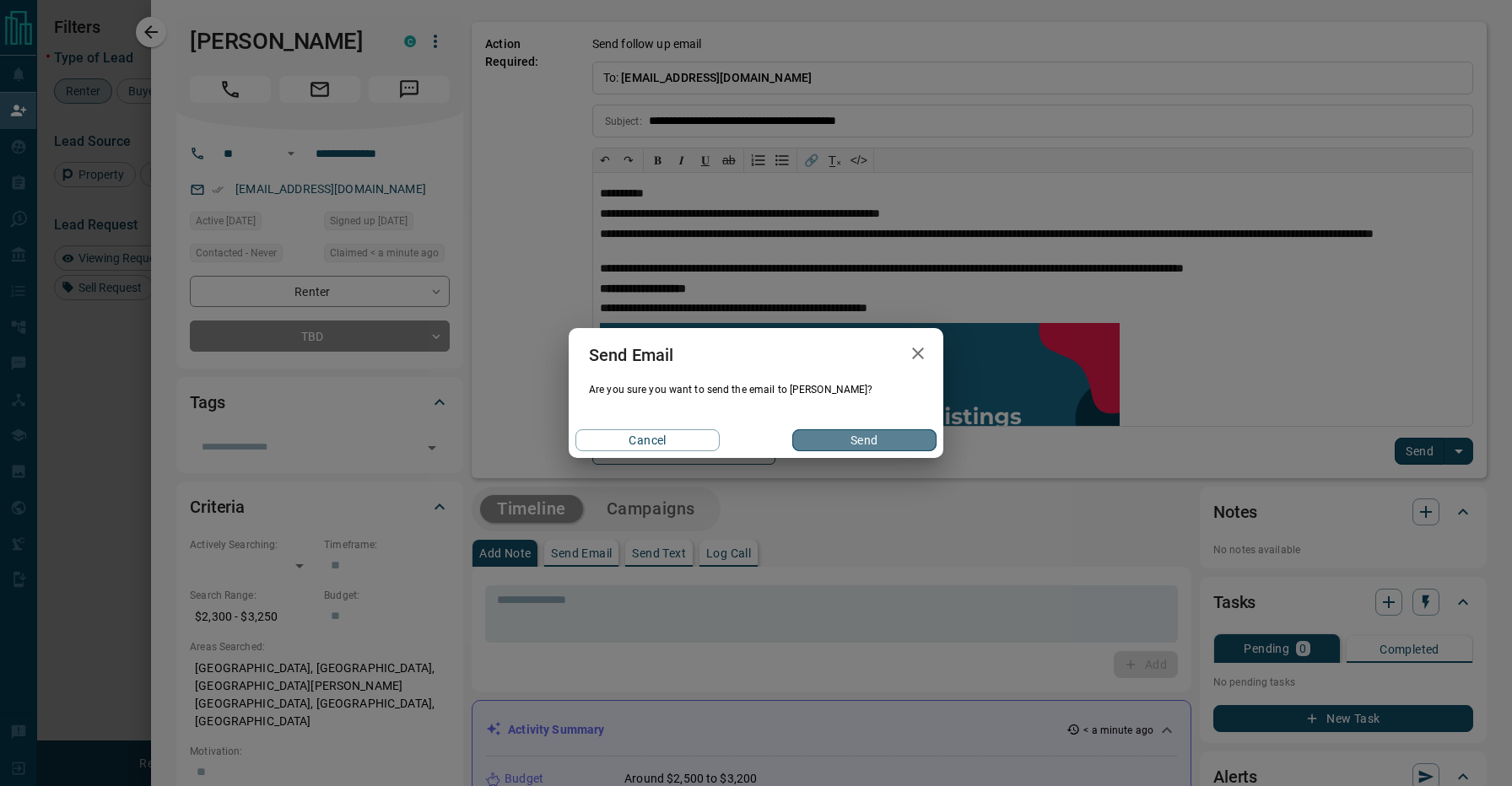
click at [846, 443] on button "Send" at bounding box center [864, 440] width 145 height 22
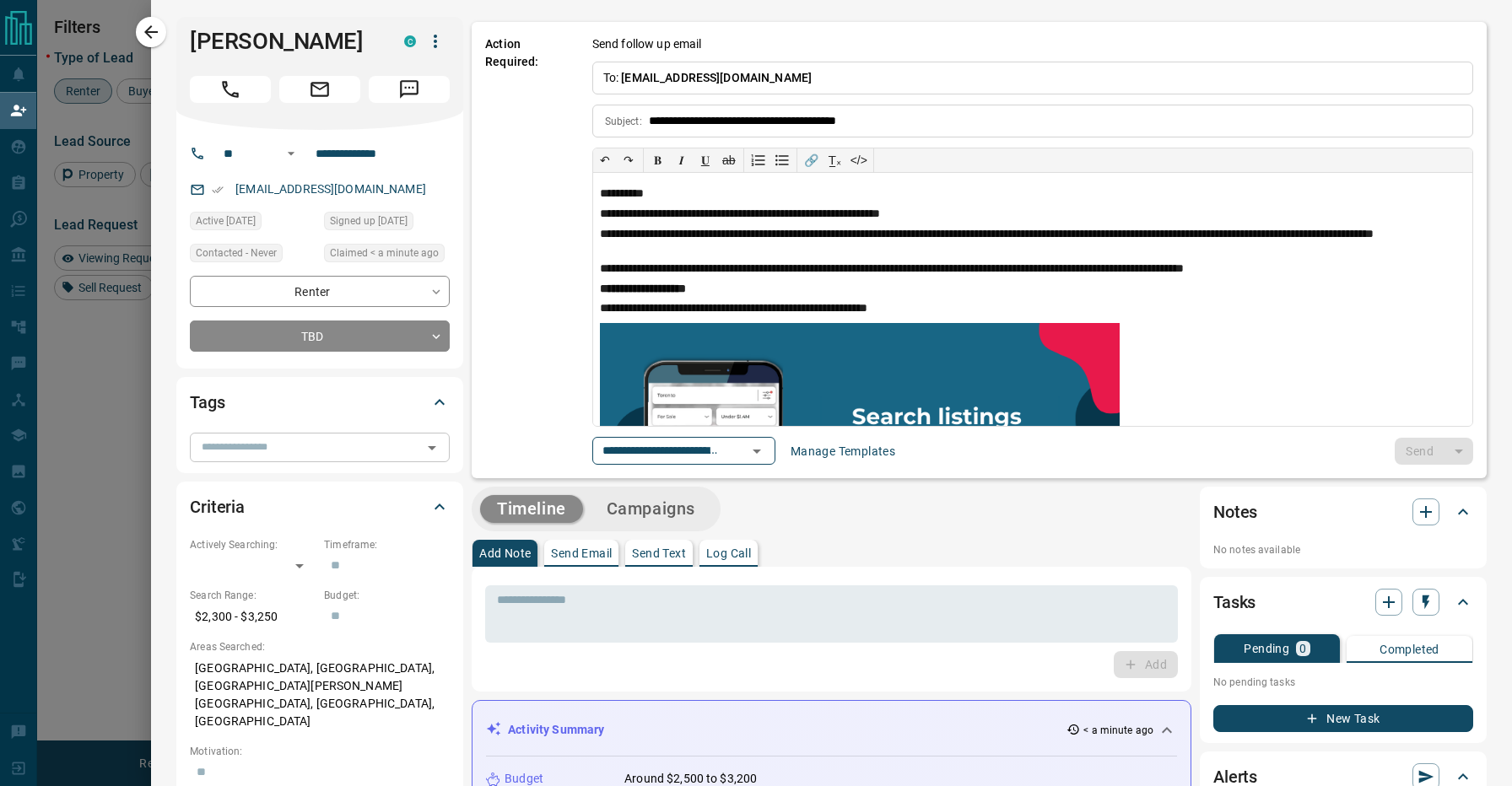
click at [326, 461] on div "​" at bounding box center [320, 447] width 260 height 29
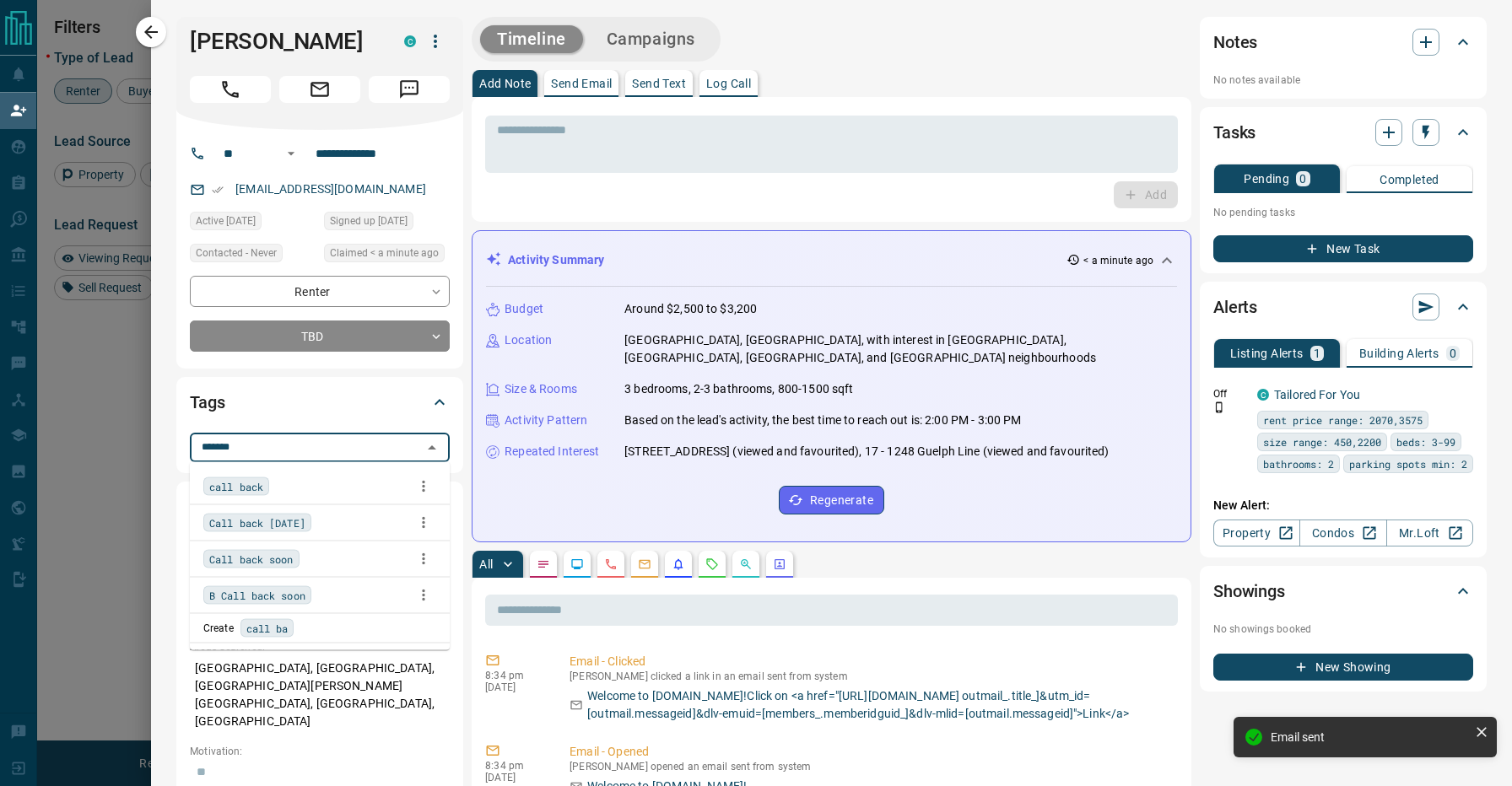
type input "********"
click at [306, 519] on span "Call back [DATE]" at bounding box center [257, 523] width 96 height 17
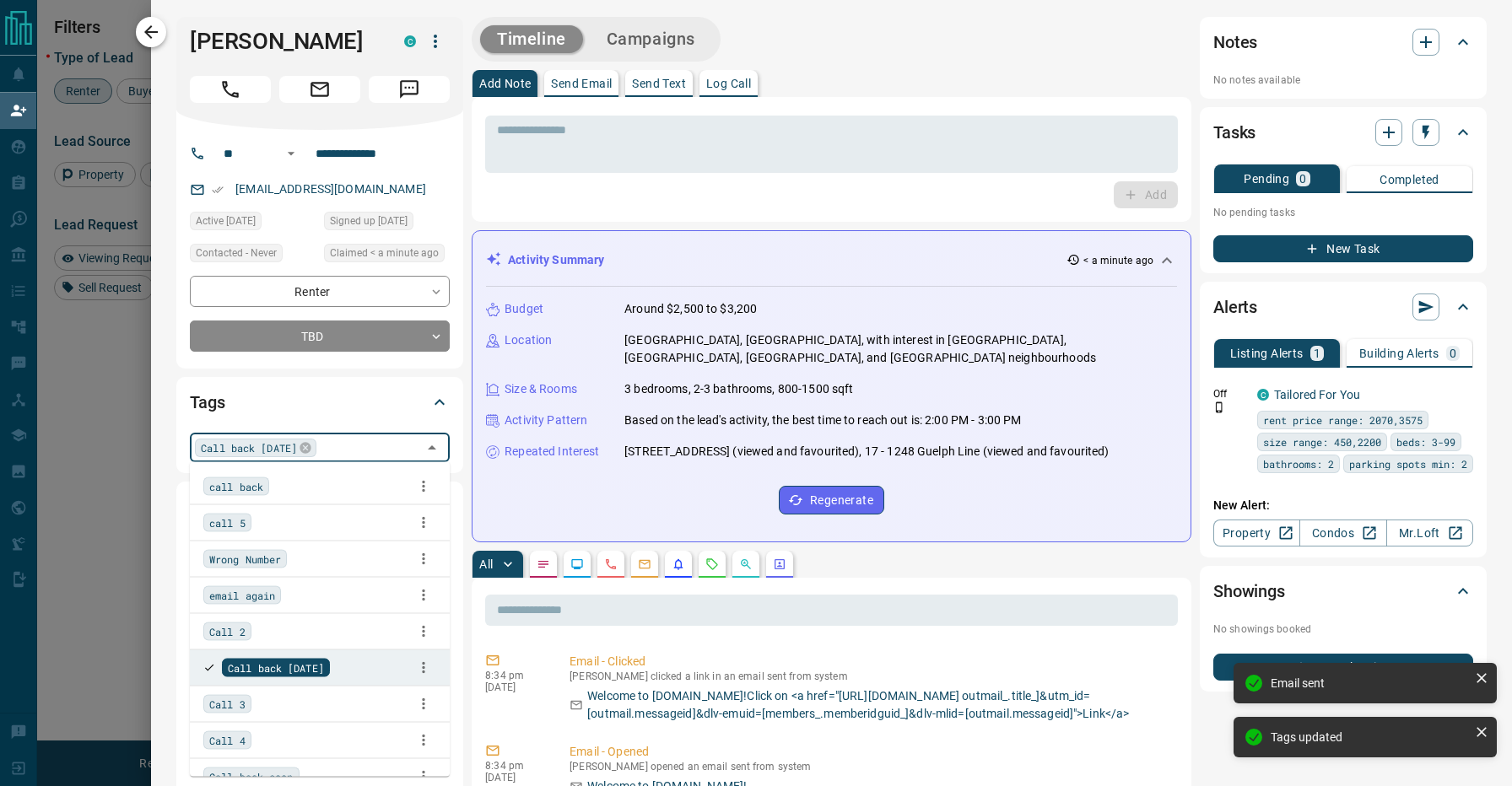
click at [158, 36] on icon "button" at bounding box center [151, 31] width 20 height 20
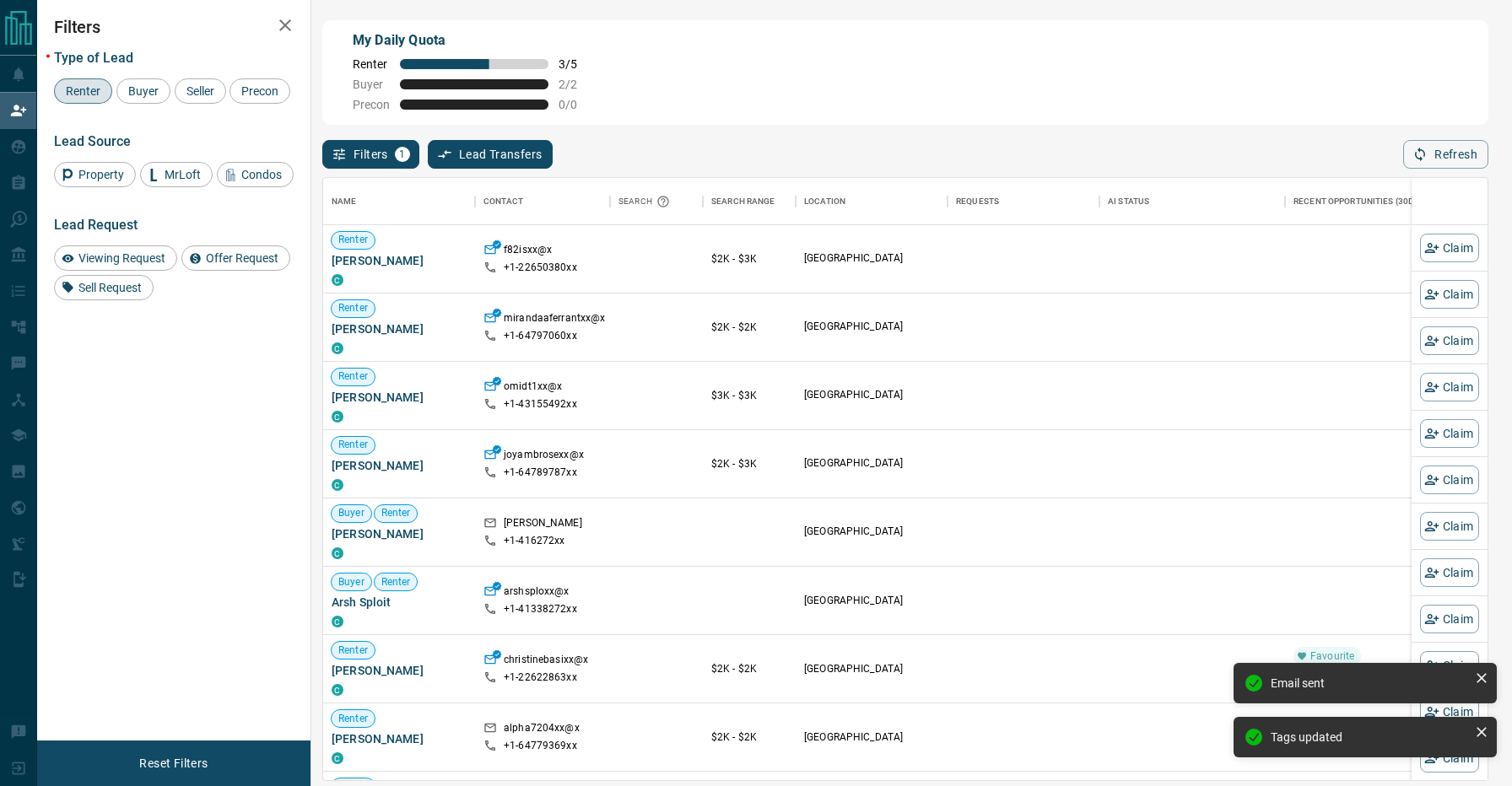
scroll to position [1, 1]
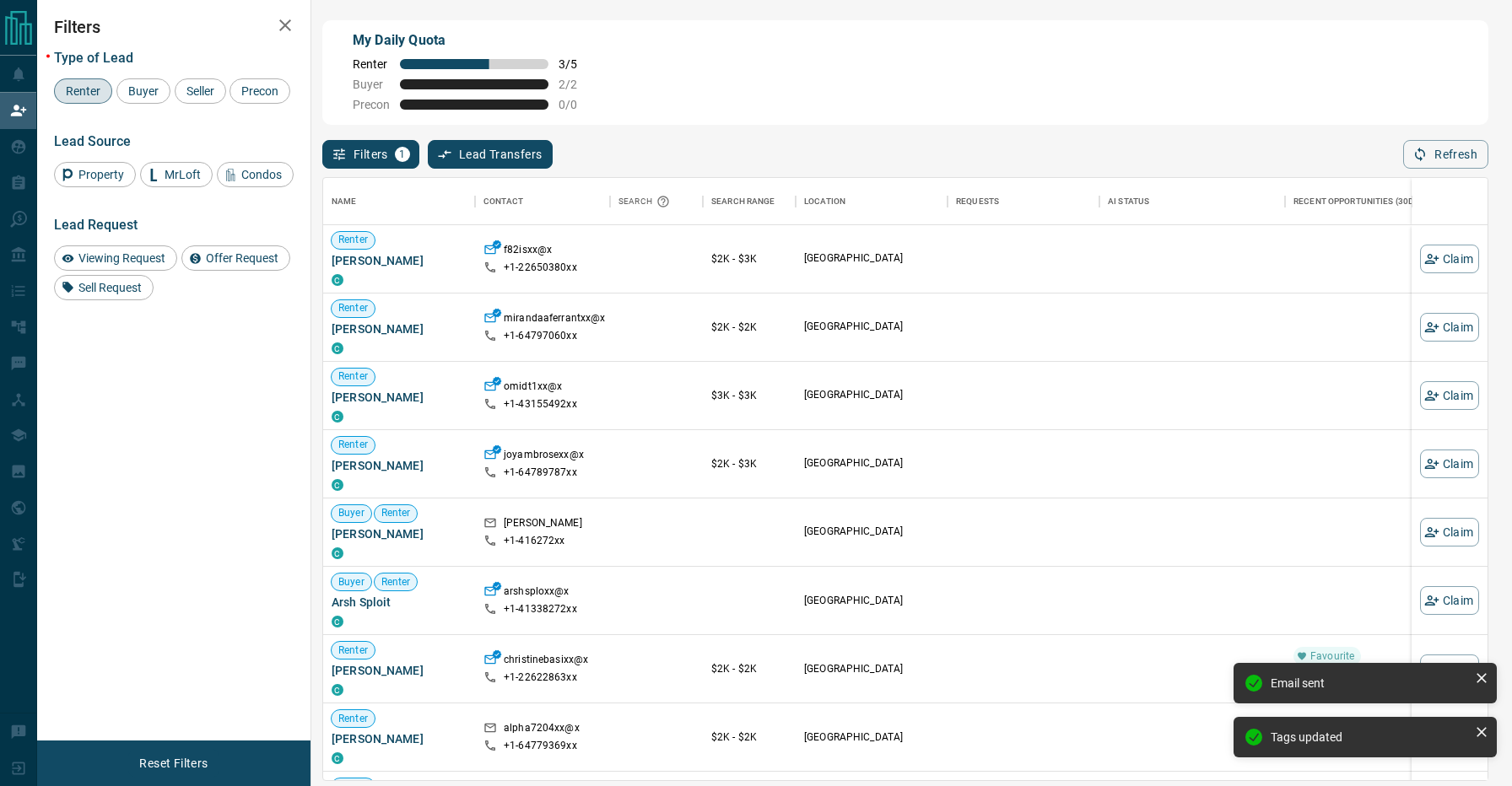
click at [756, 138] on div "Filters 1 Lead Transfers 0 Refresh" at bounding box center [905, 146] width 1166 height 44
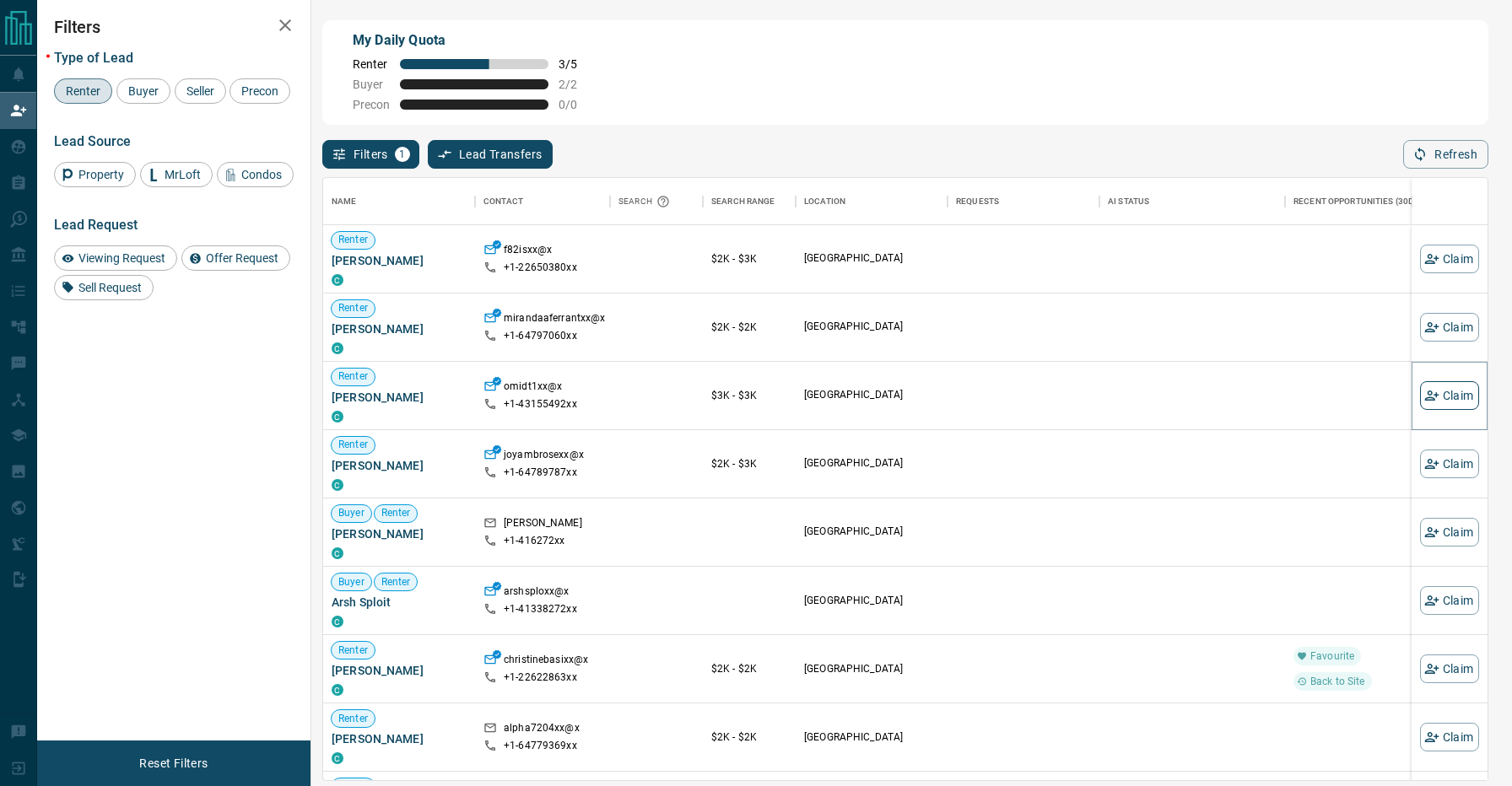
click at [1458, 395] on button "Claim" at bounding box center [1450, 396] width 59 height 29
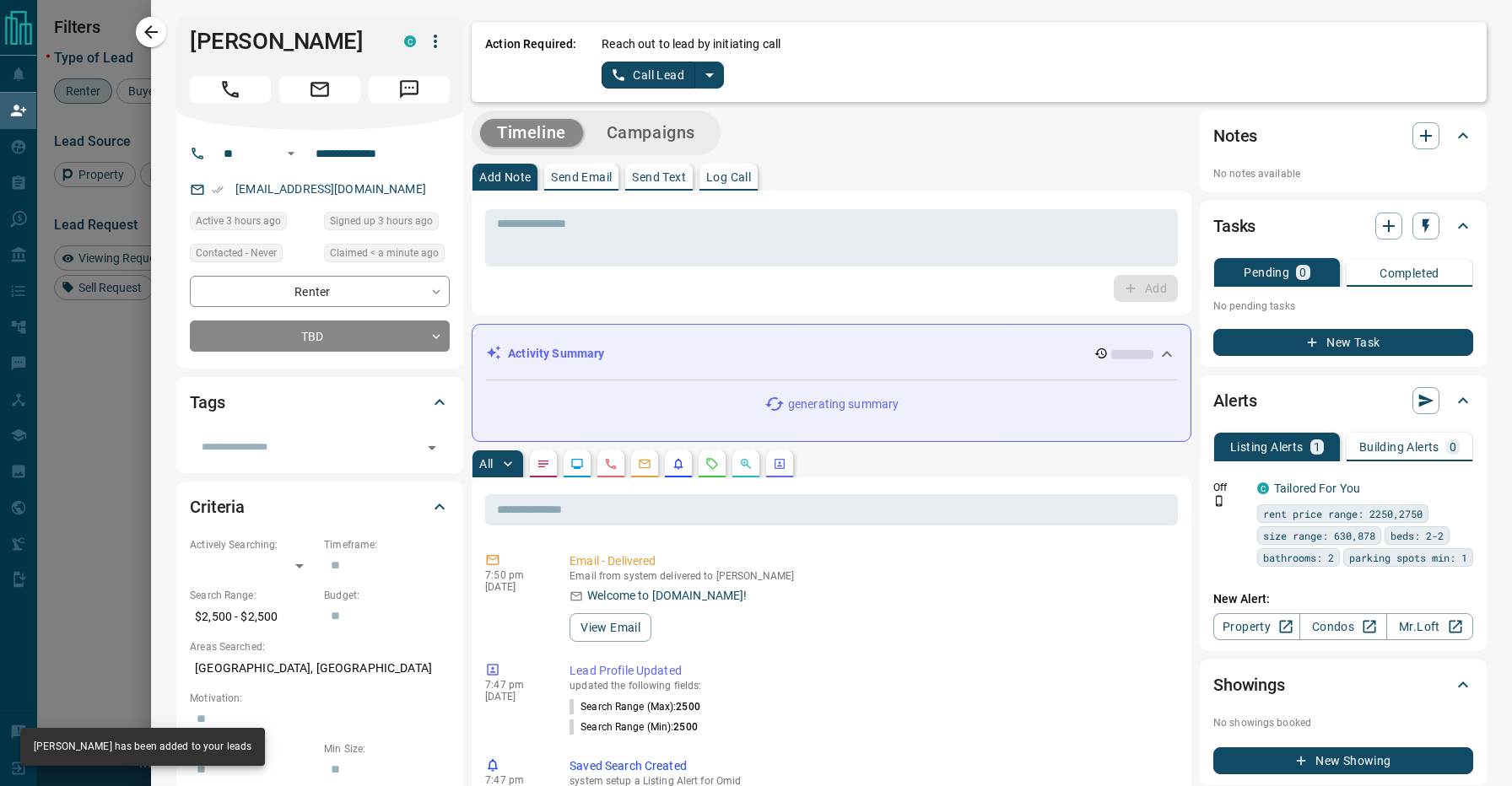
click at [705, 71] on icon "split button" at bounding box center [709, 75] width 20 height 20
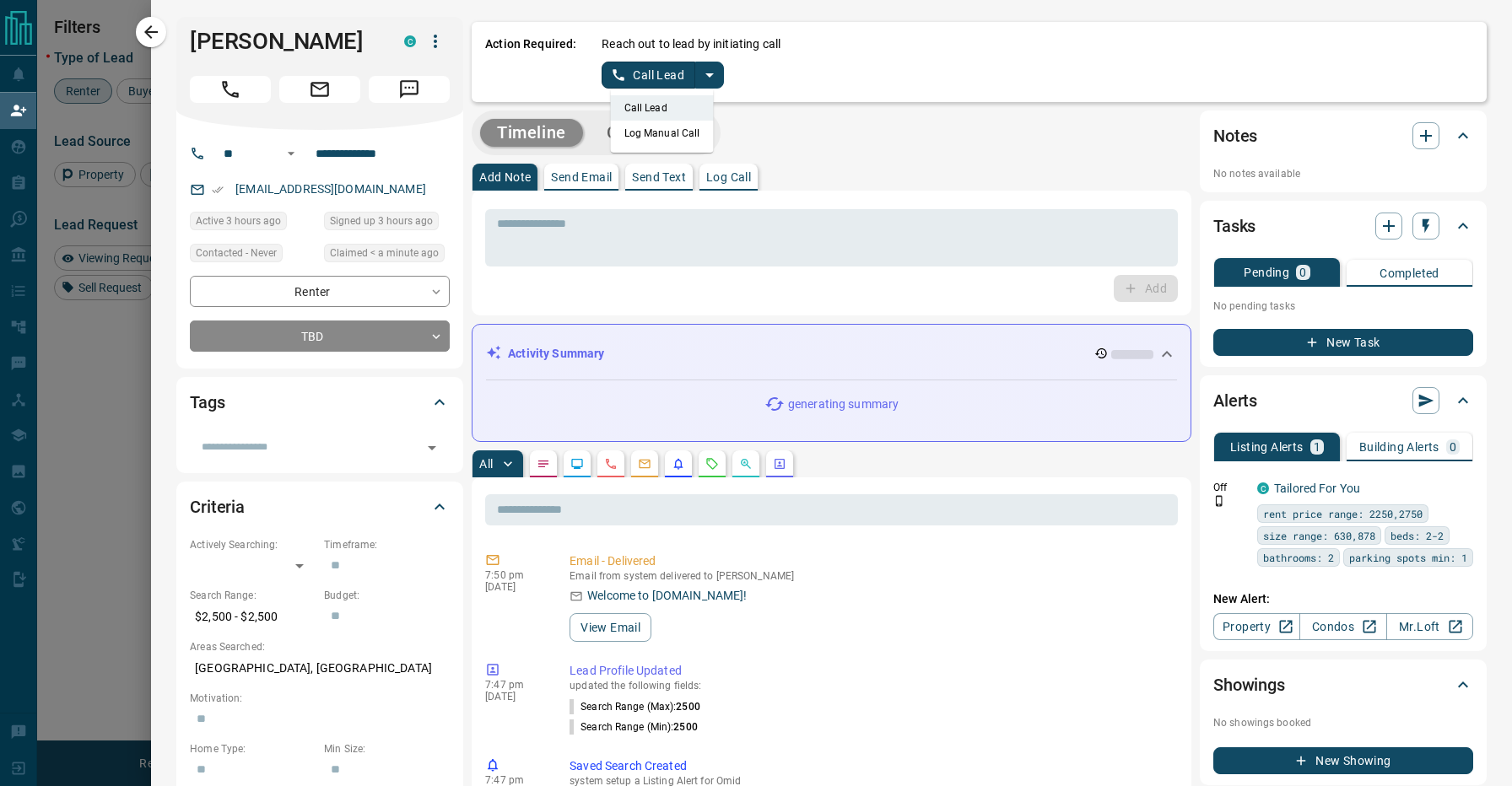
click at [670, 132] on li "Log Manual Call" at bounding box center [662, 132] width 103 height 25
click at [642, 73] on button "Log Manual Call" at bounding box center [657, 75] width 112 height 27
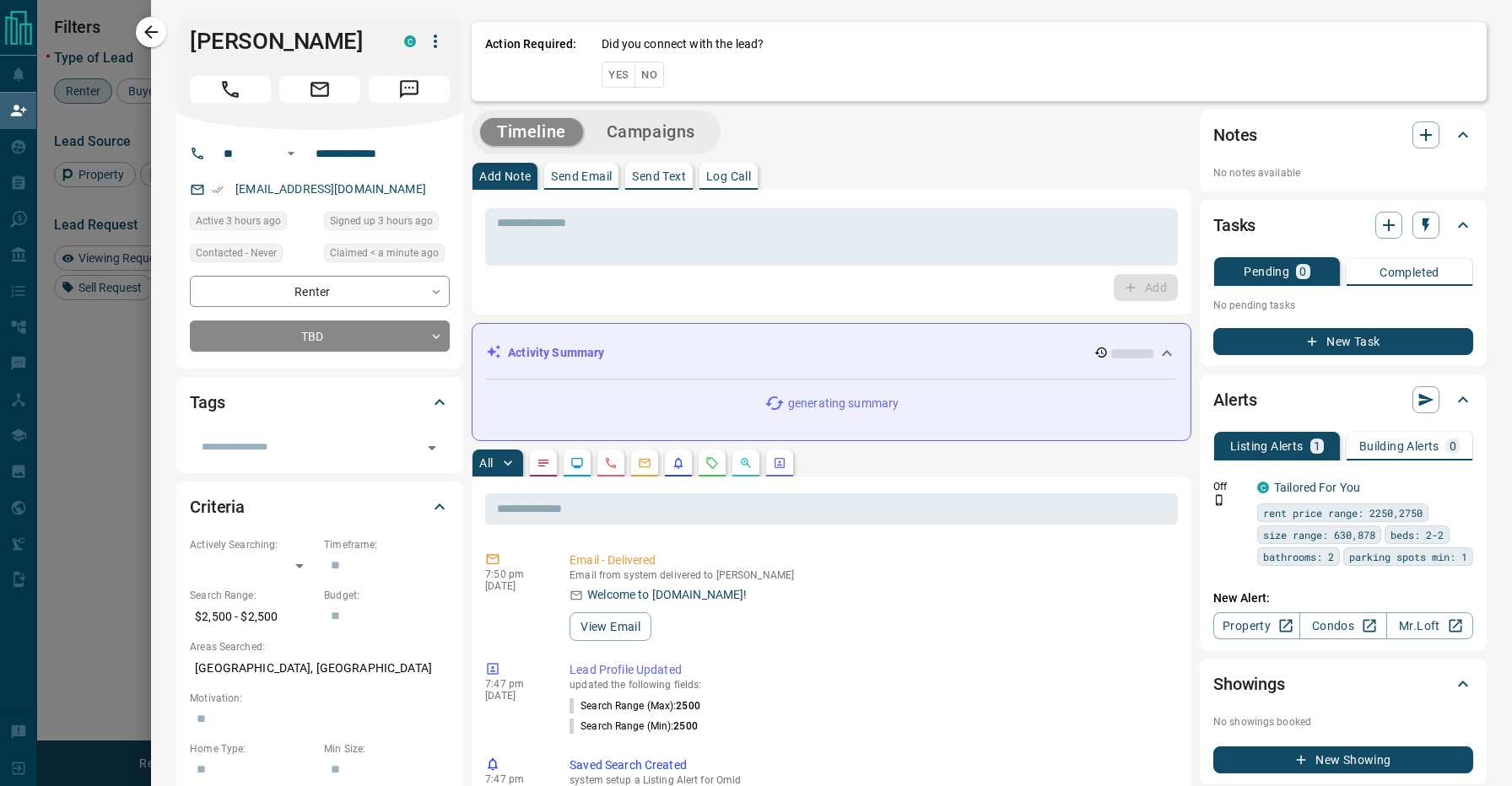
click at [642, 73] on button "No" at bounding box center [649, 75] width 30 height 26
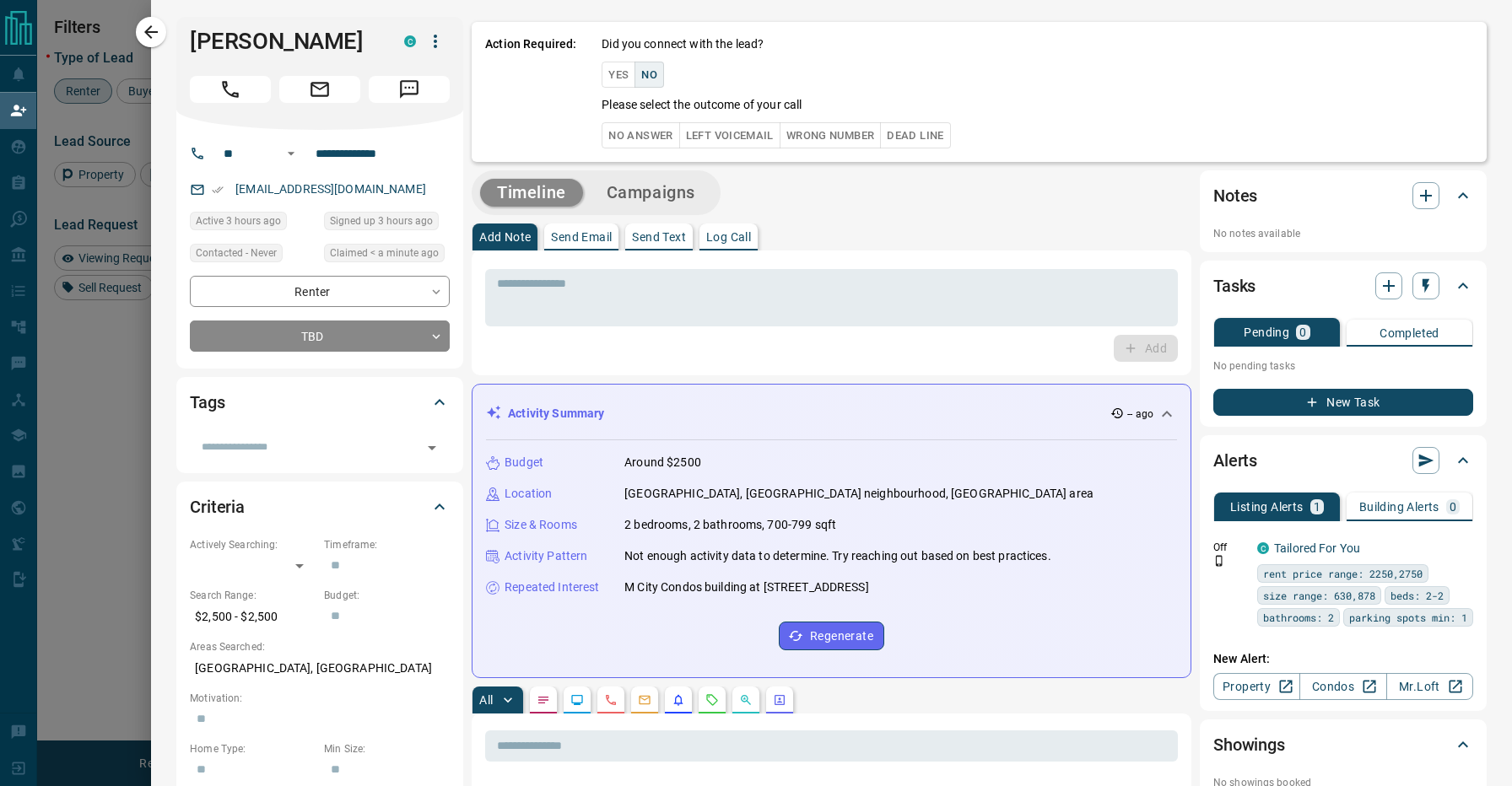
click at [640, 126] on button "No Answer" at bounding box center [640, 135] width 78 height 26
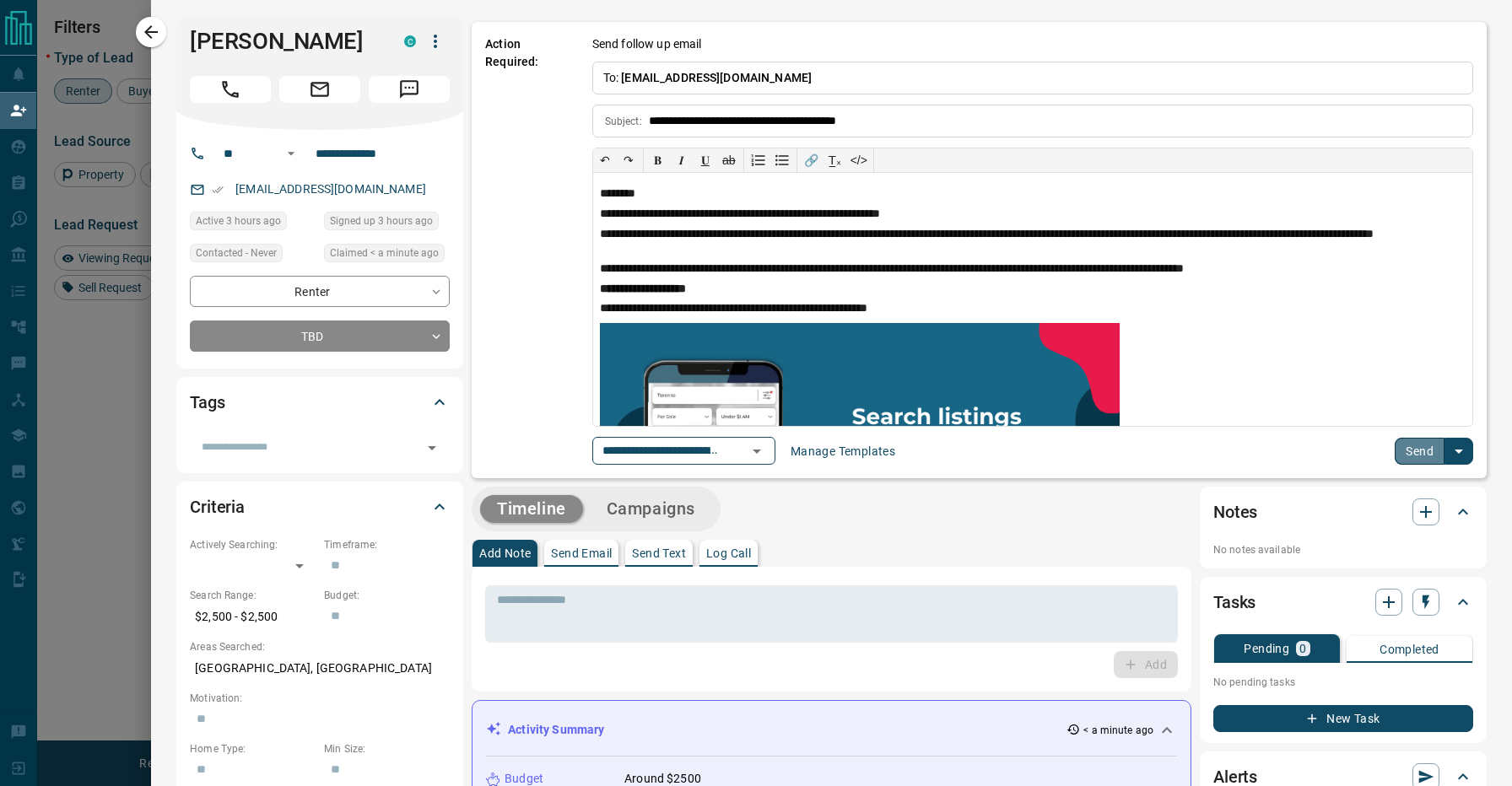
click at [1435, 454] on button "Send" at bounding box center [1420, 451] width 50 height 27
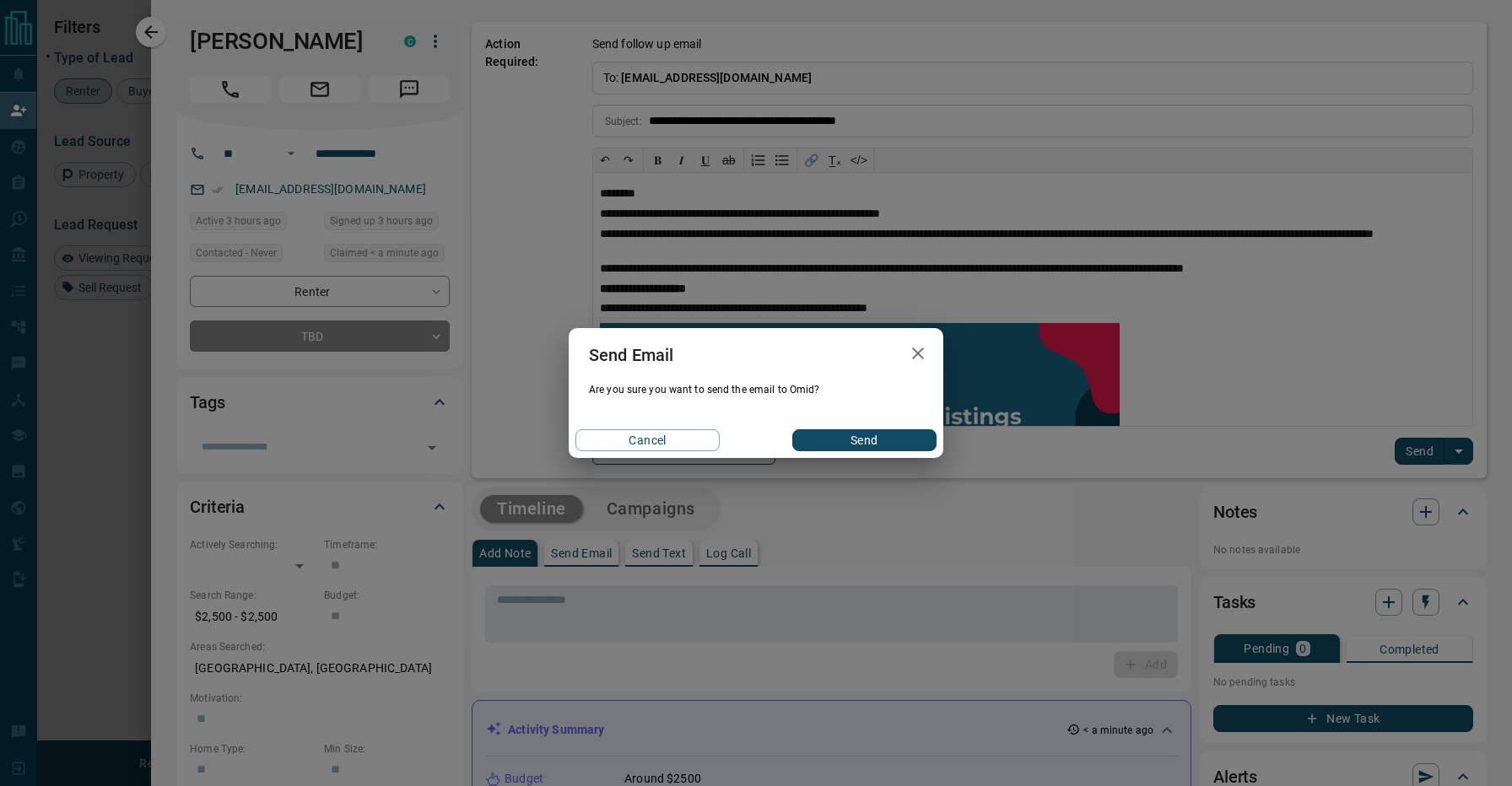
click at [851, 432] on button "Send" at bounding box center [864, 440] width 145 height 22
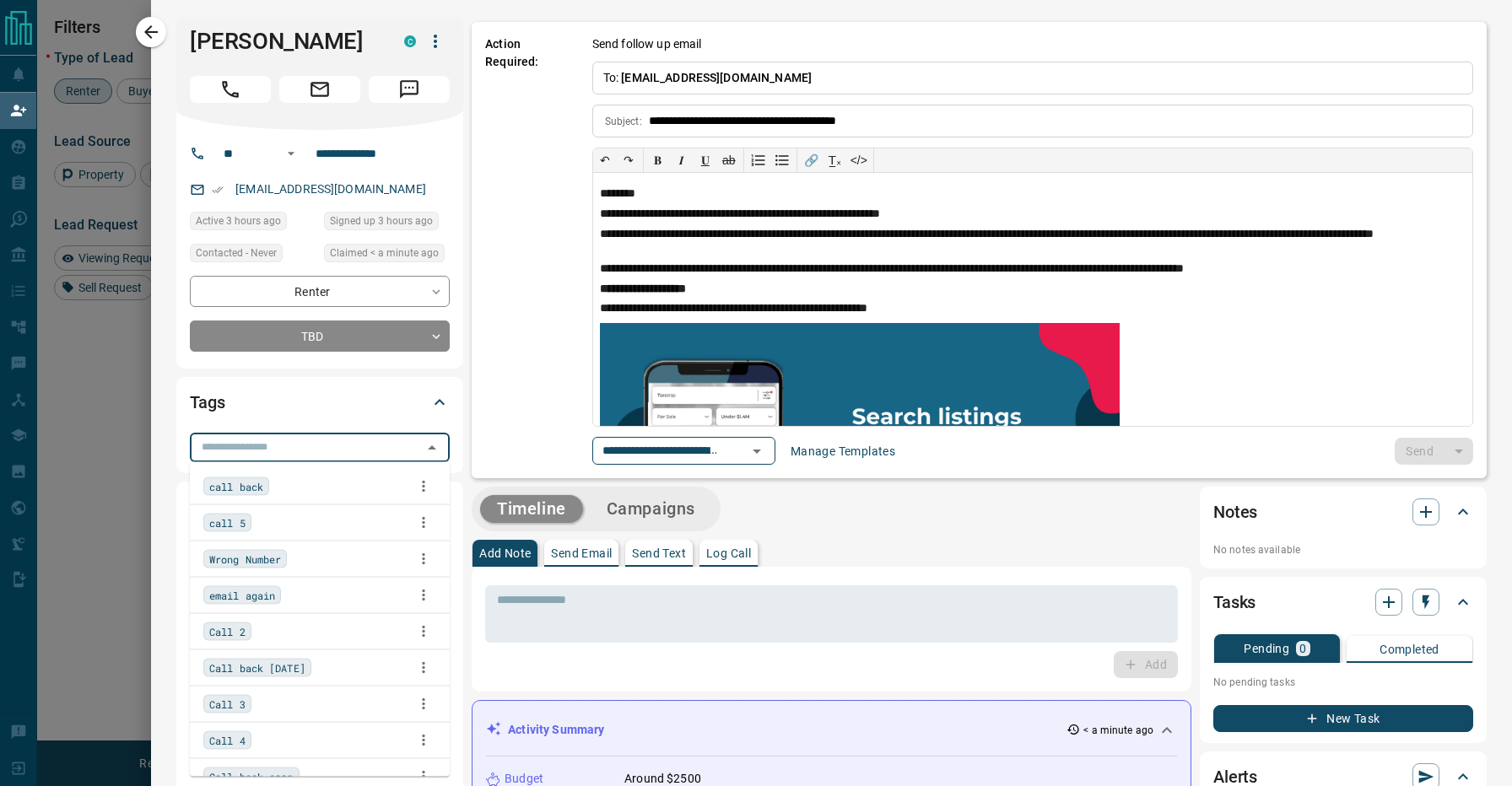
click at [403, 446] on input "text" at bounding box center [306, 447] width 222 height 18
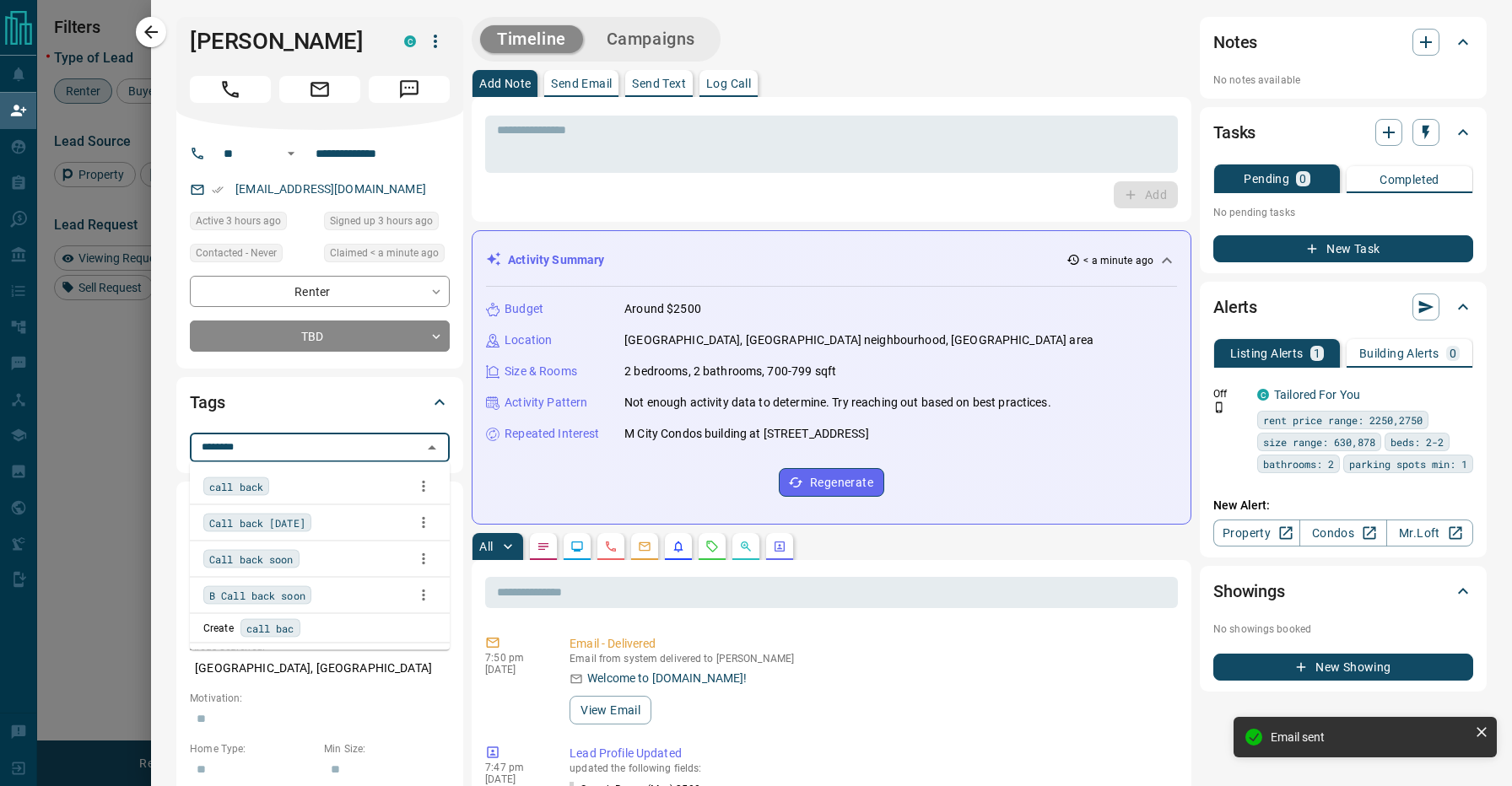
type input "*********"
click at [319, 548] on div "Call back soon" at bounding box center [319, 559] width 233 height 25
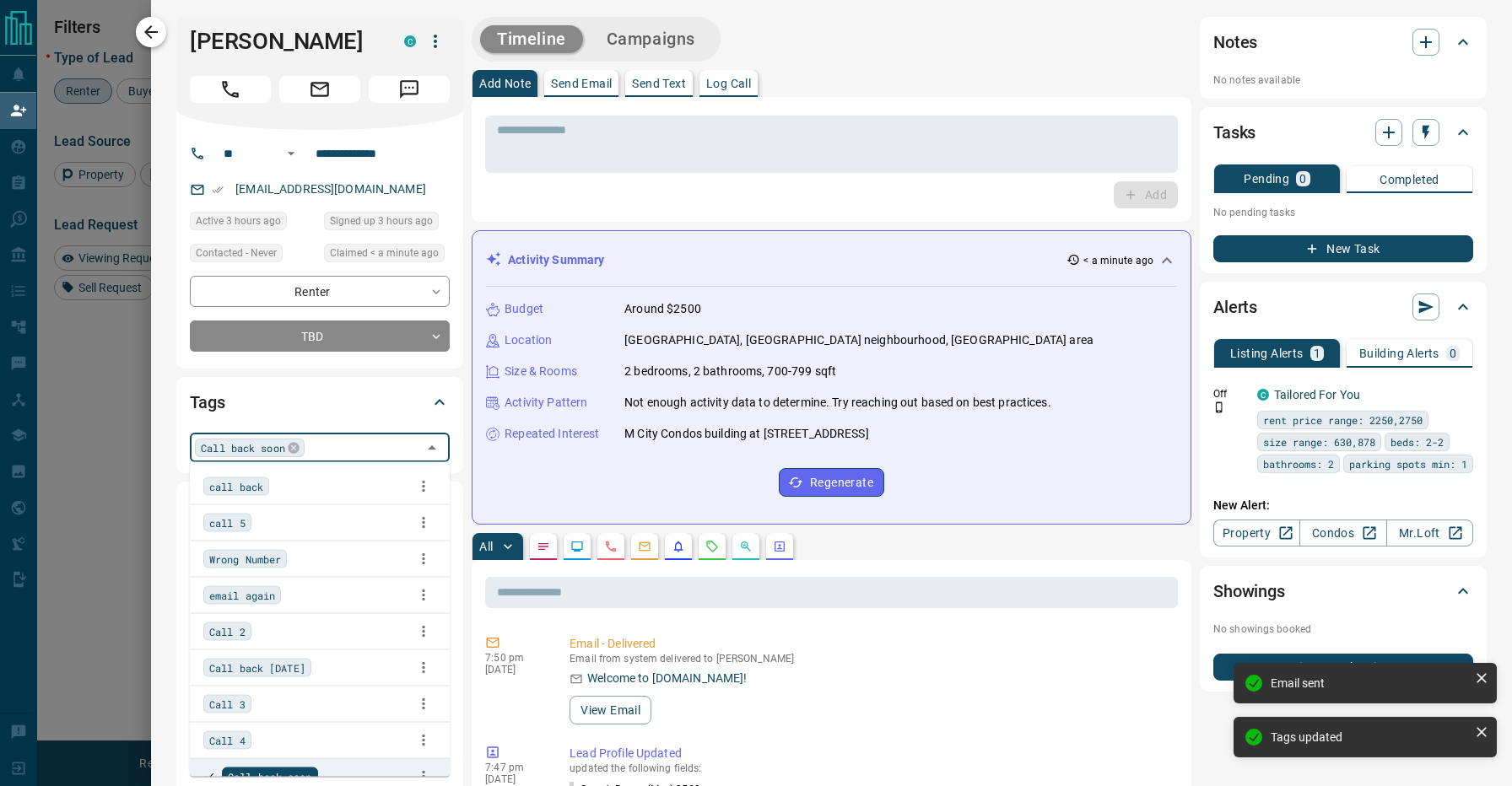
click at [158, 32] on icon "button" at bounding box center [151, 31] width 13 height 13
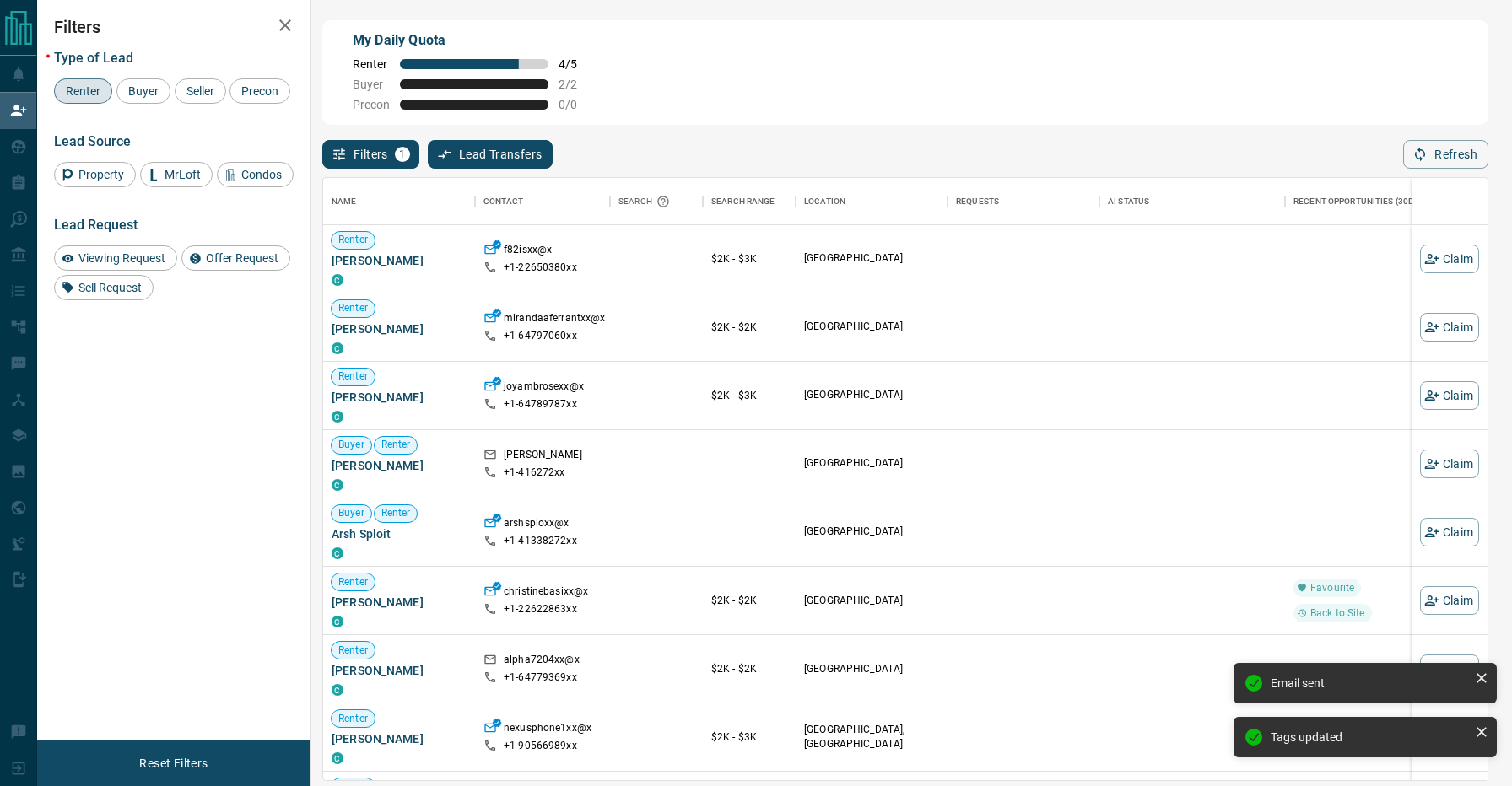
scroll to position [601, 1164]
click at [729, 159] on div "Filters 1 Lead Transfers 0 Refresh" at bounding box center [905, 146] width 1166 height 44
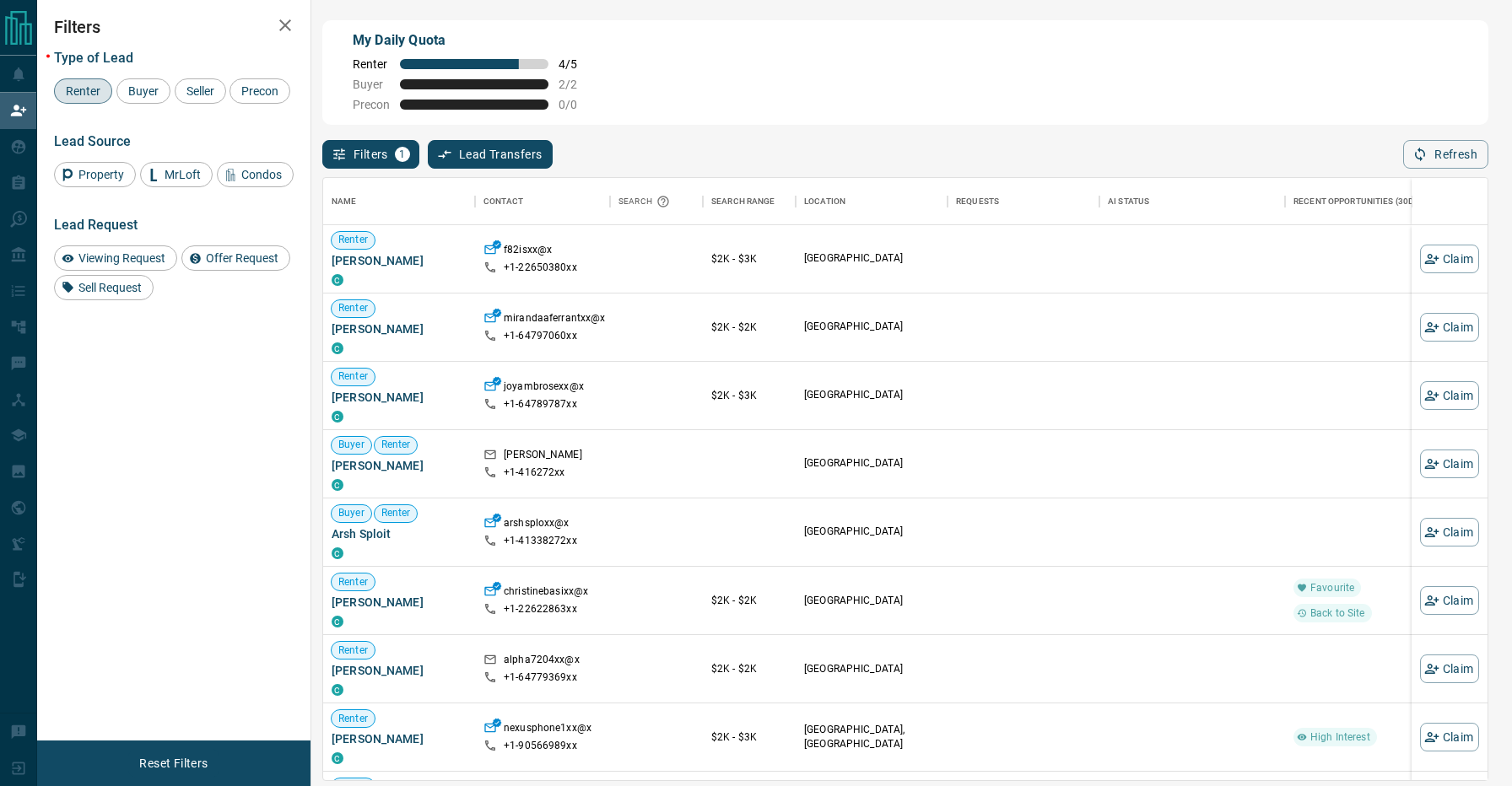
scroll to position [0, 0]
click at [1431, 398] on icon "button" at bounding box center [1431, 396] width 14 height 10
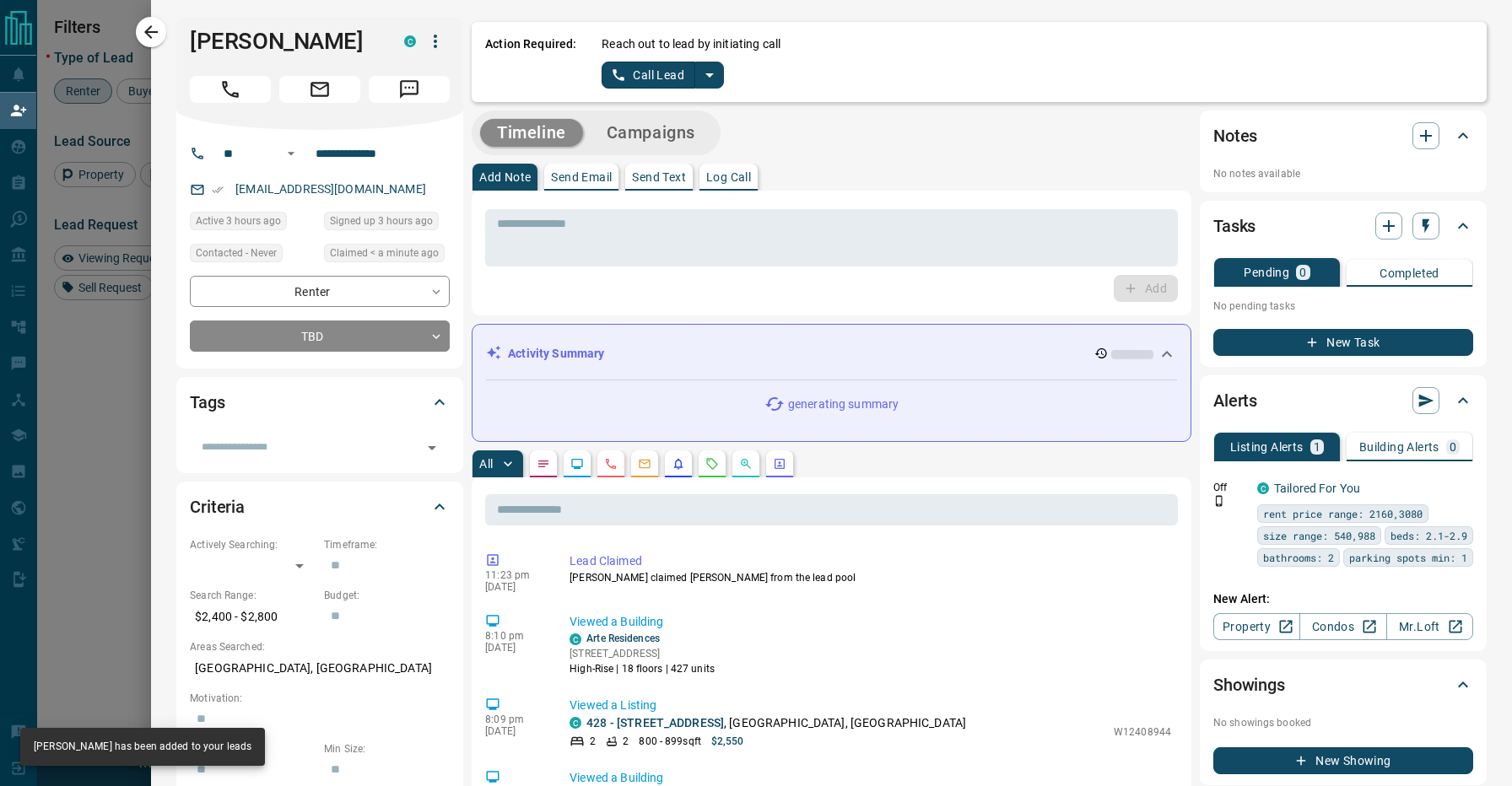
click at [709, 73] on icon "split button" at bounding box center [710, 75] width 9 height 4
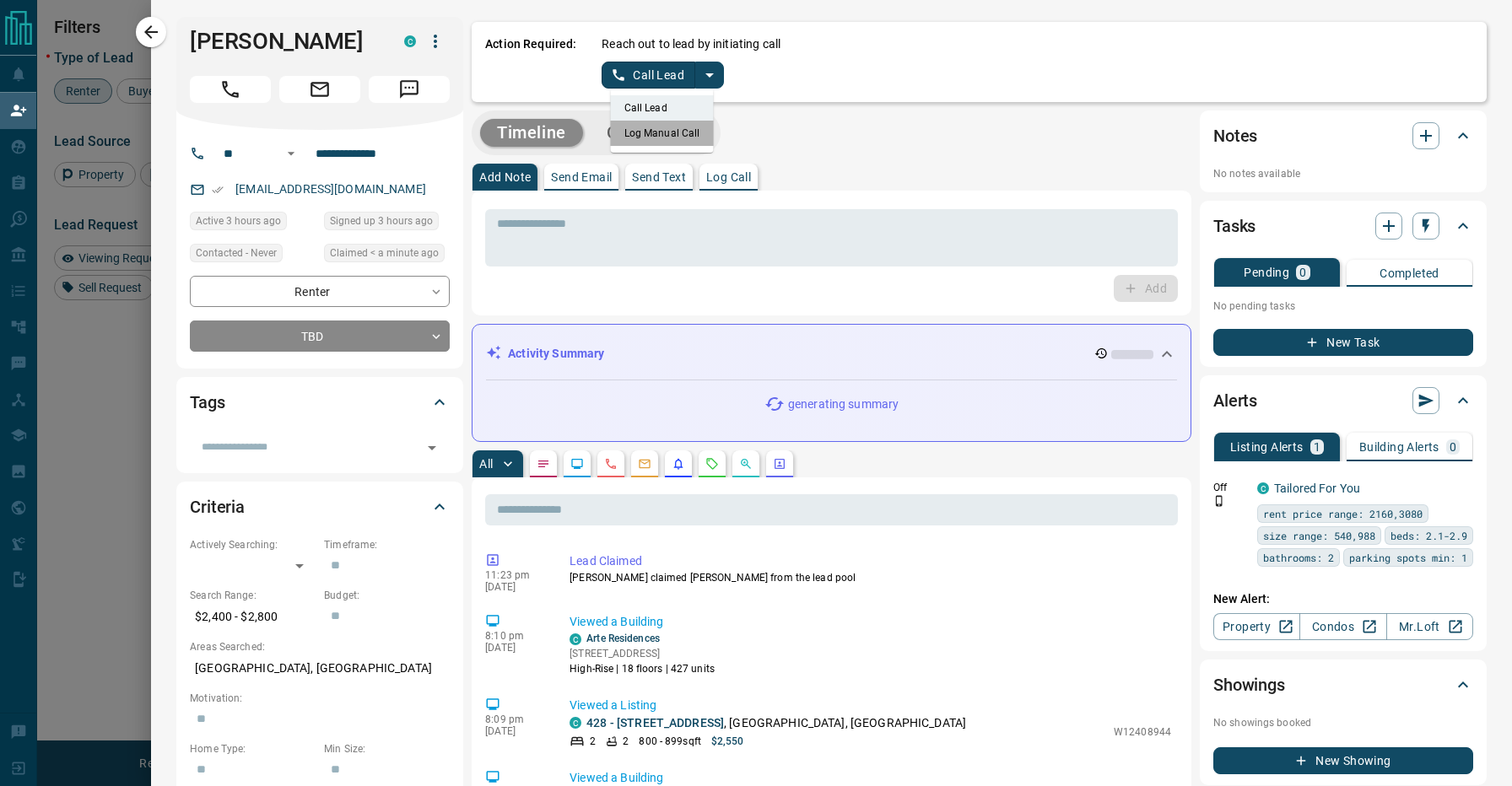
click at [674, 141] on li "Log Manual Call" at bounding box center [662, 132] width 103 height 25
click at [654, 82] on button "Log Manual Call" at bounding box center [657, 75] width 112 height 27
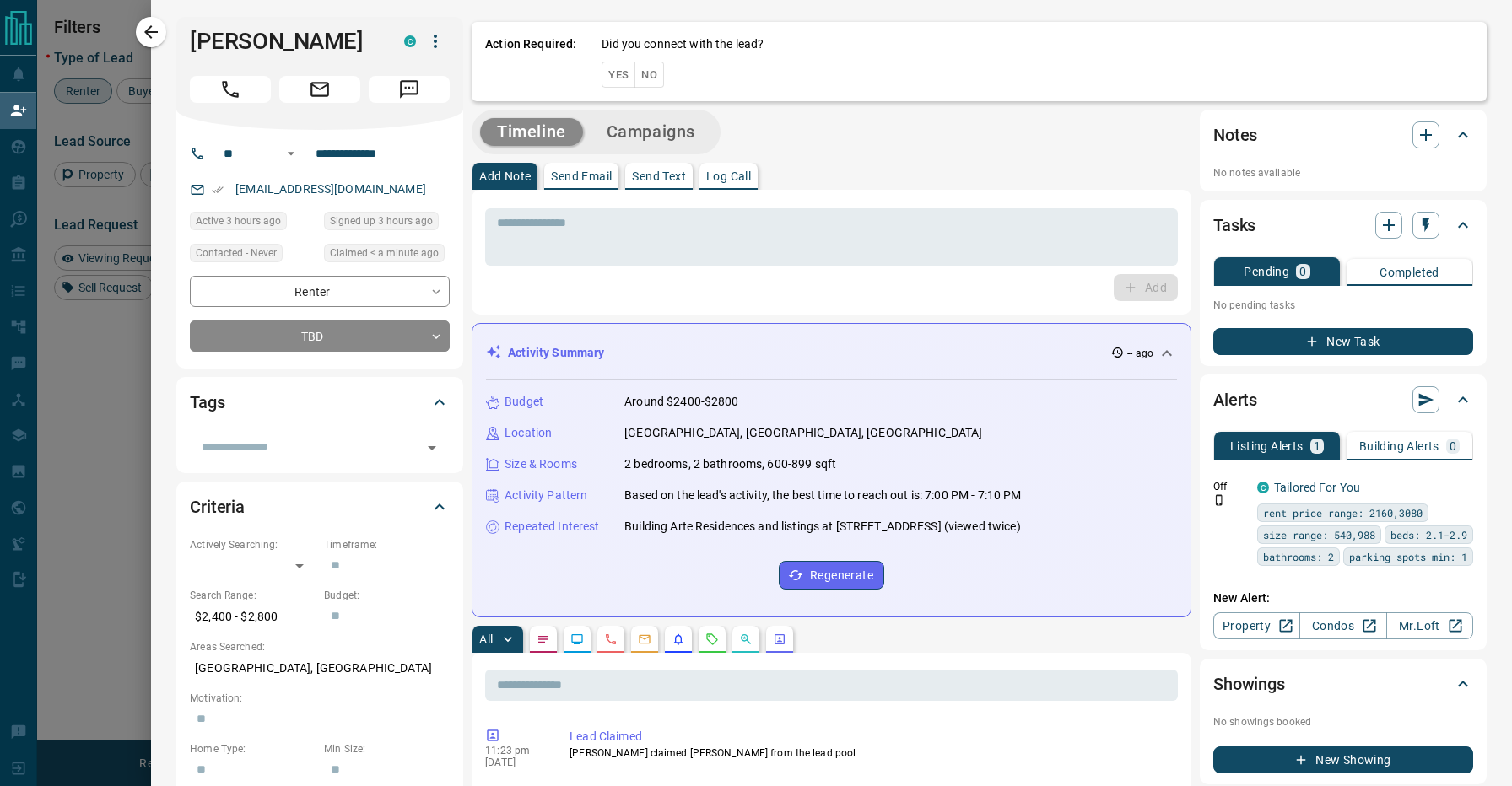
click at [654, 77] on button "No" at bounding box center [649, 75] width 30 height 26
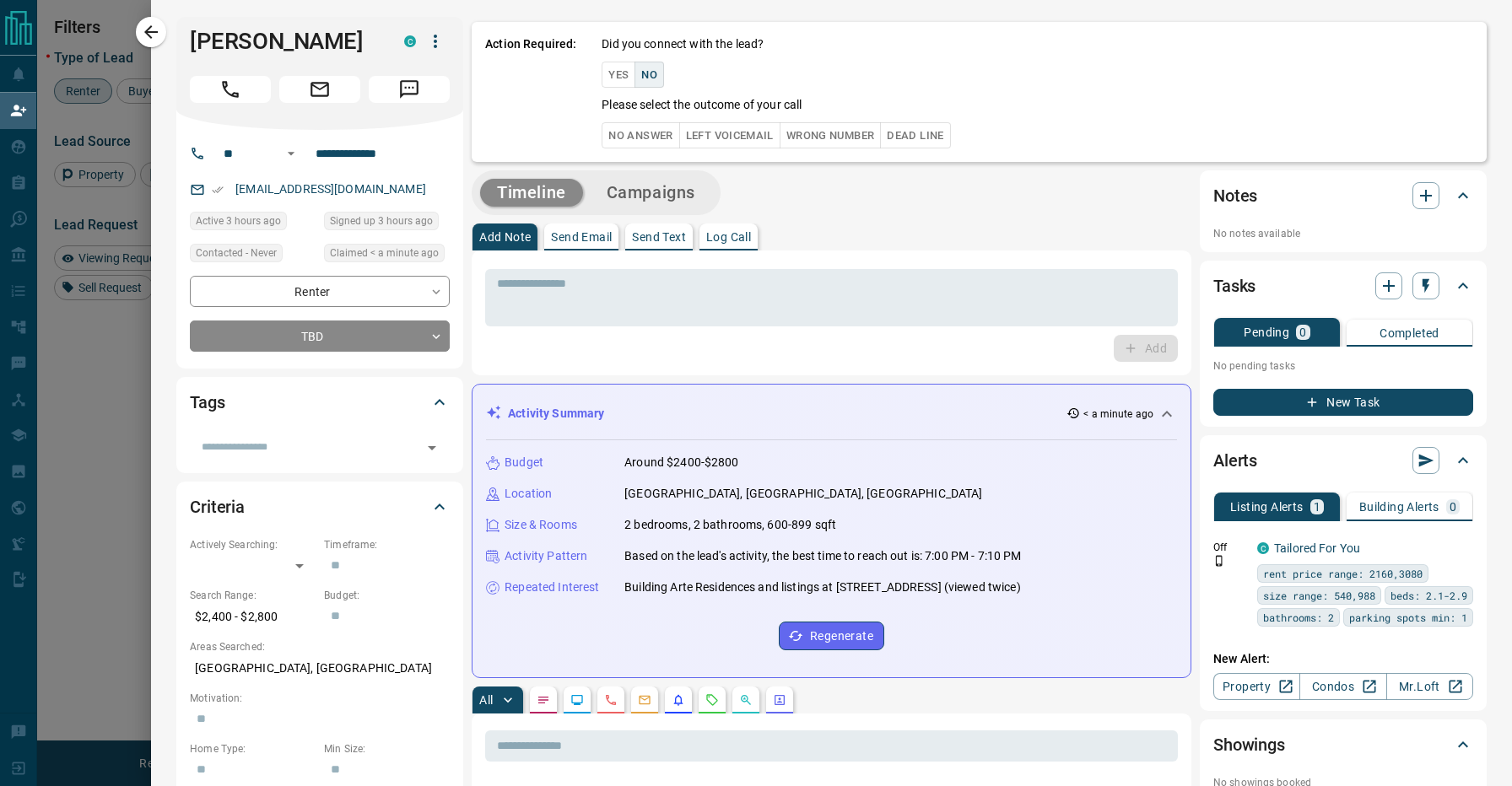
click at [654, 143] on button "No Answer" at bounding box center [640, 135] width 78 height 26
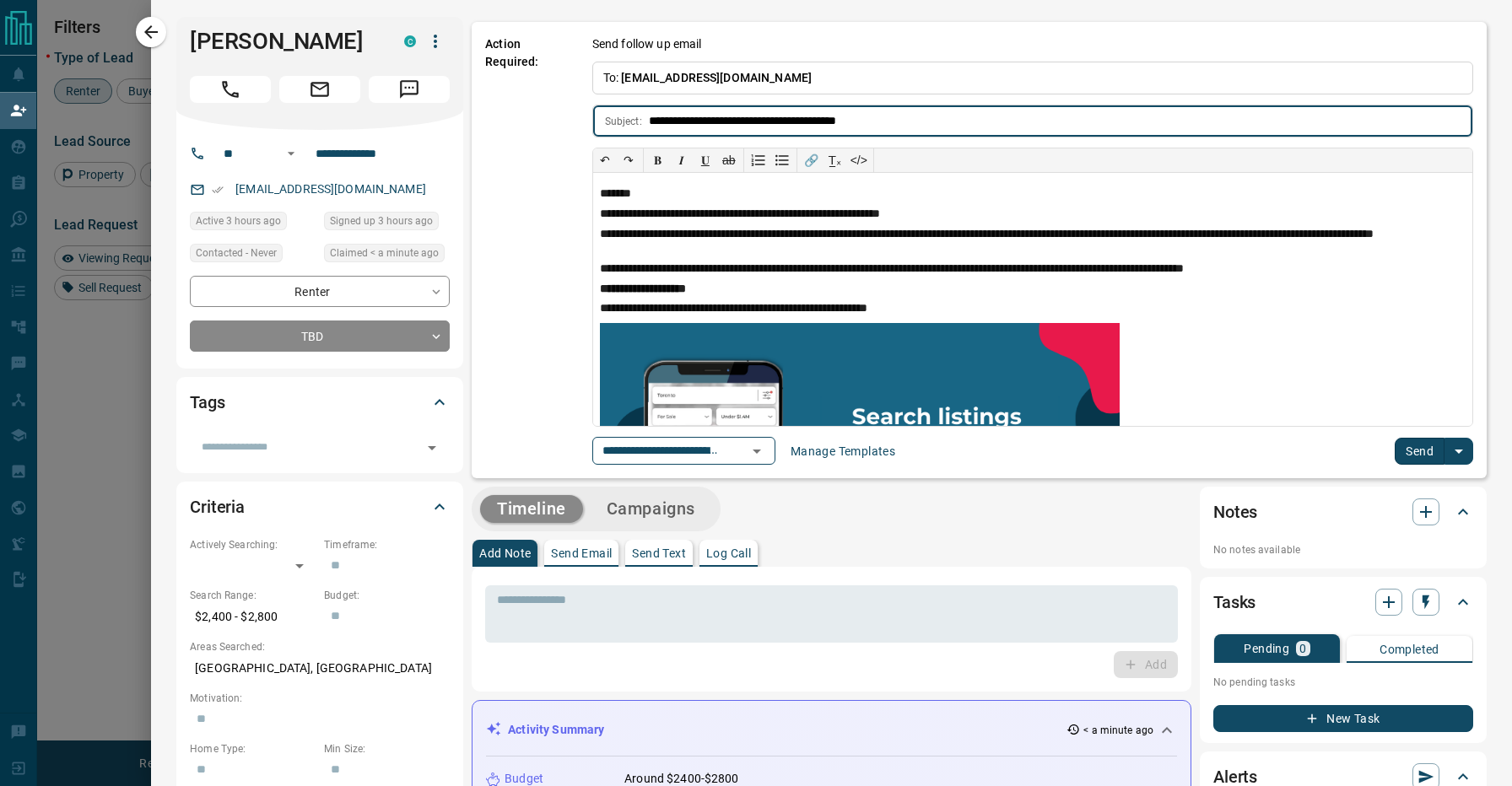
click at [1425, 456] on button "Send" at bounding box center [1420, 451] width 50 height 27
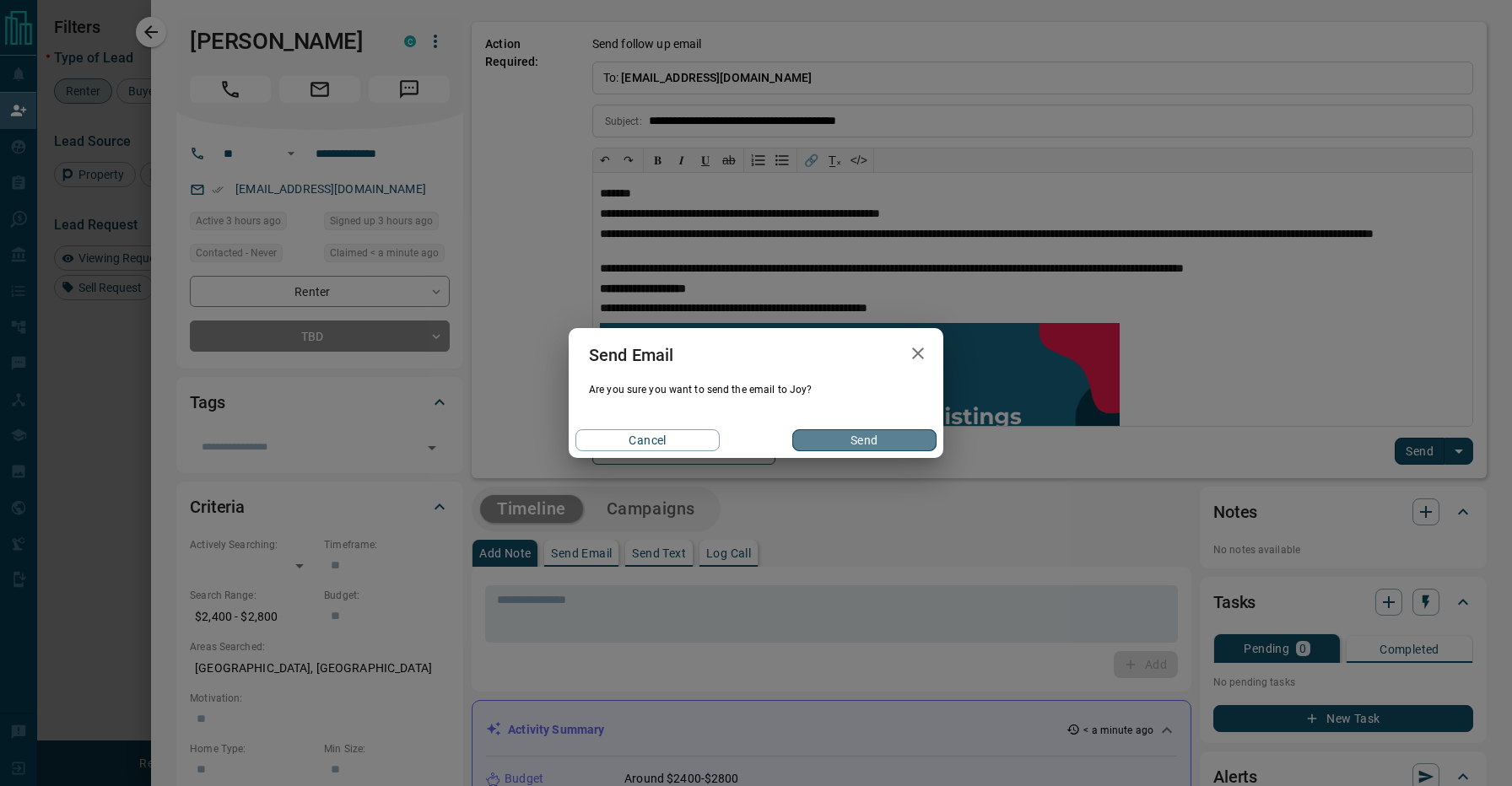
click at [930, 443] on button "Send" at bounding box center [864, 440] width 145 height 22
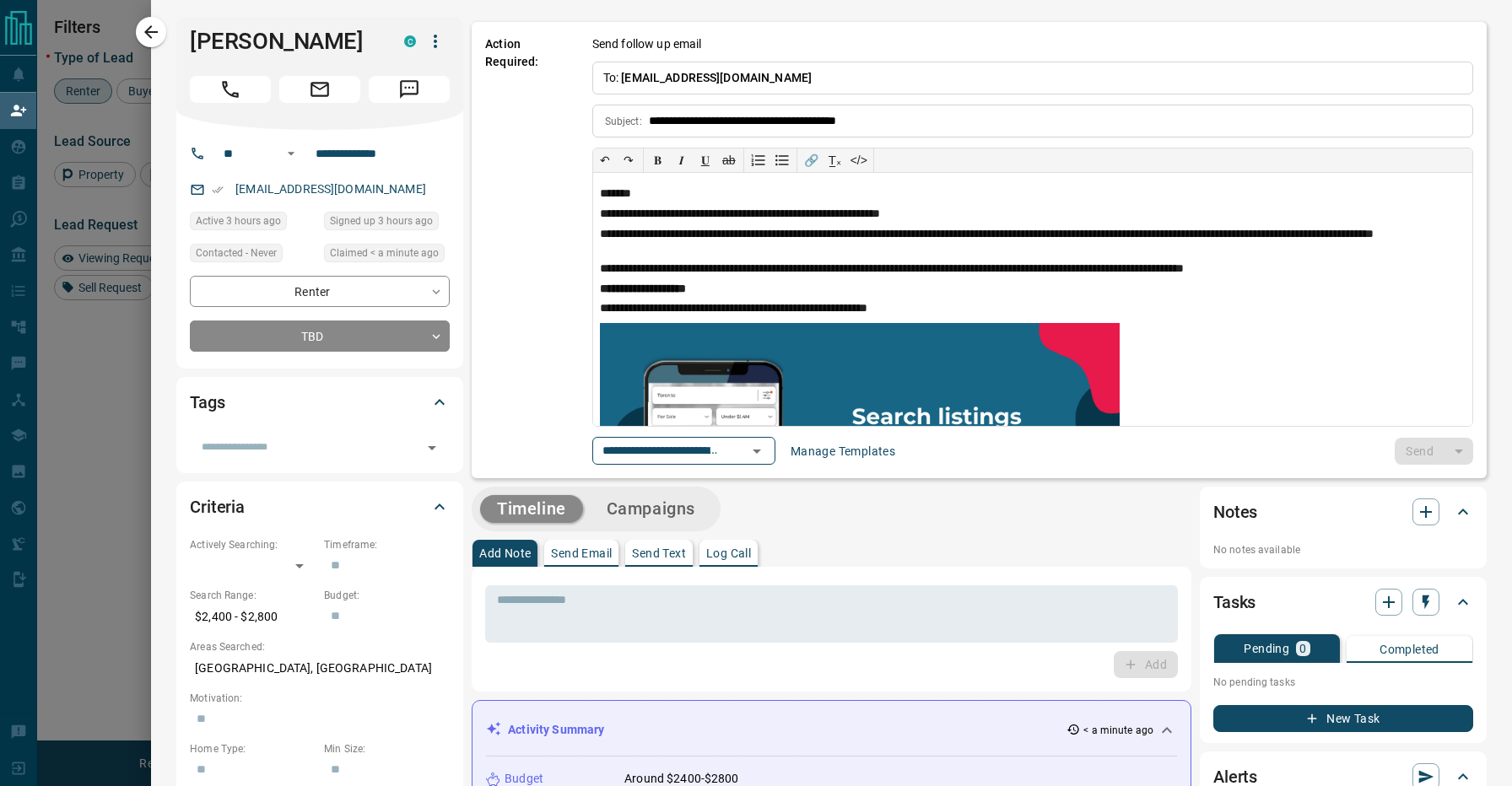
click at [360, 428] on div "​" at bounding box center [320, 442] width 260 height 39
click at [373, 446] on input "text" at bounding box center [306, 447] width 222 height 18
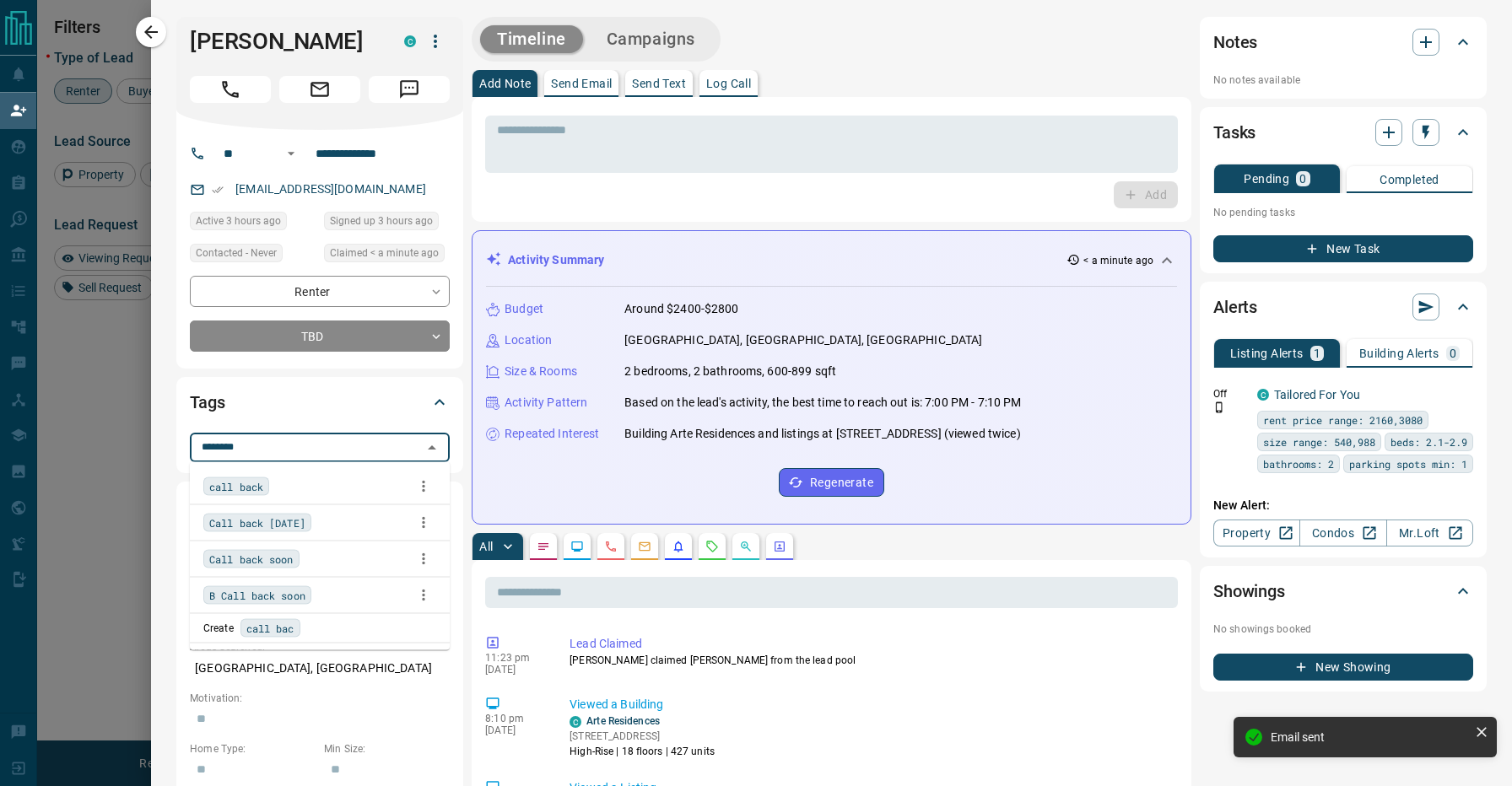
type input "*********"
click at [322, 569] on div "Call back soon" at bounding box center [319, 559] width 233 height 25
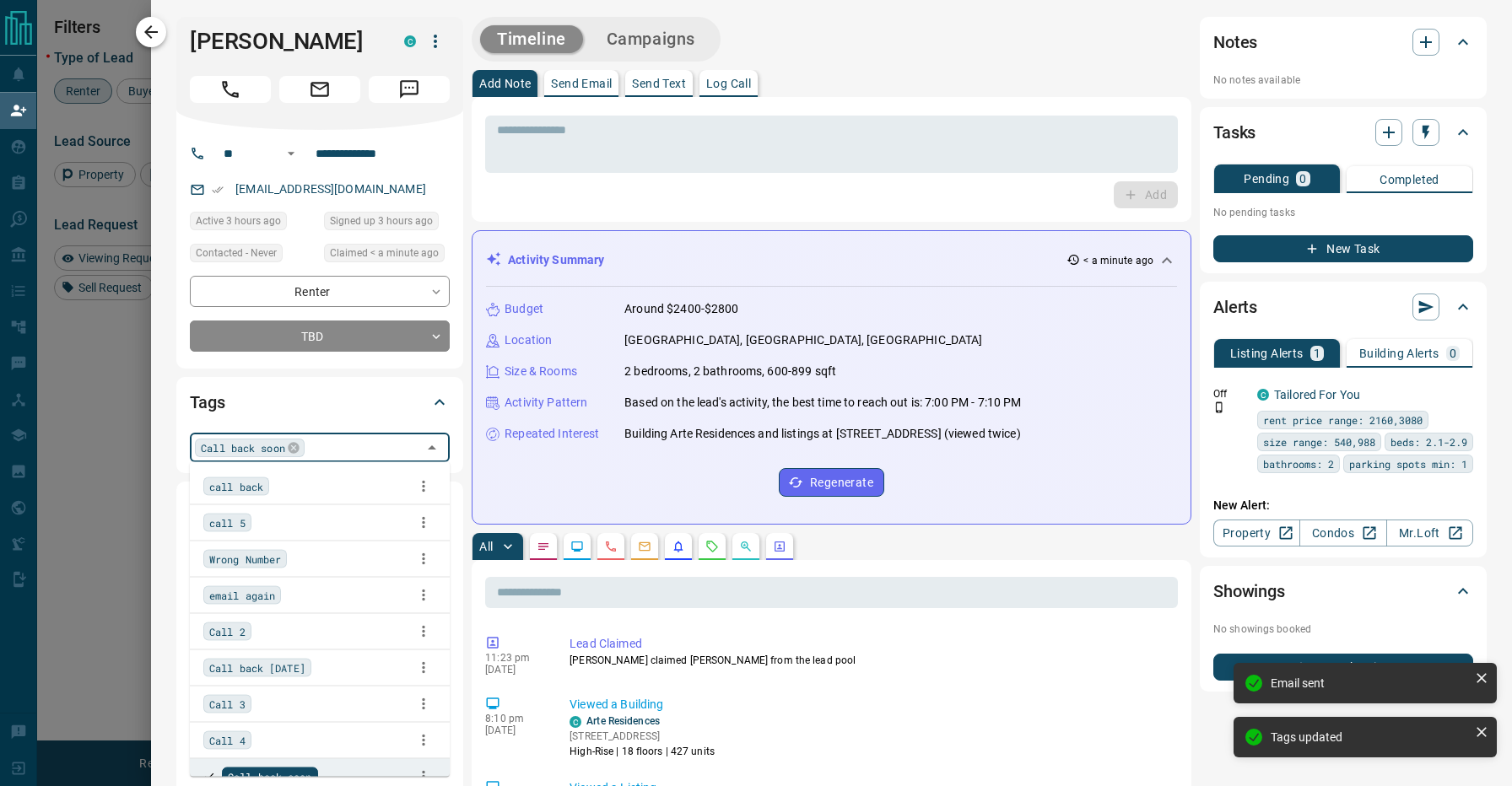
click at [158, 29] on icon "button" at bounding box center [151, 31] width 20 height 20
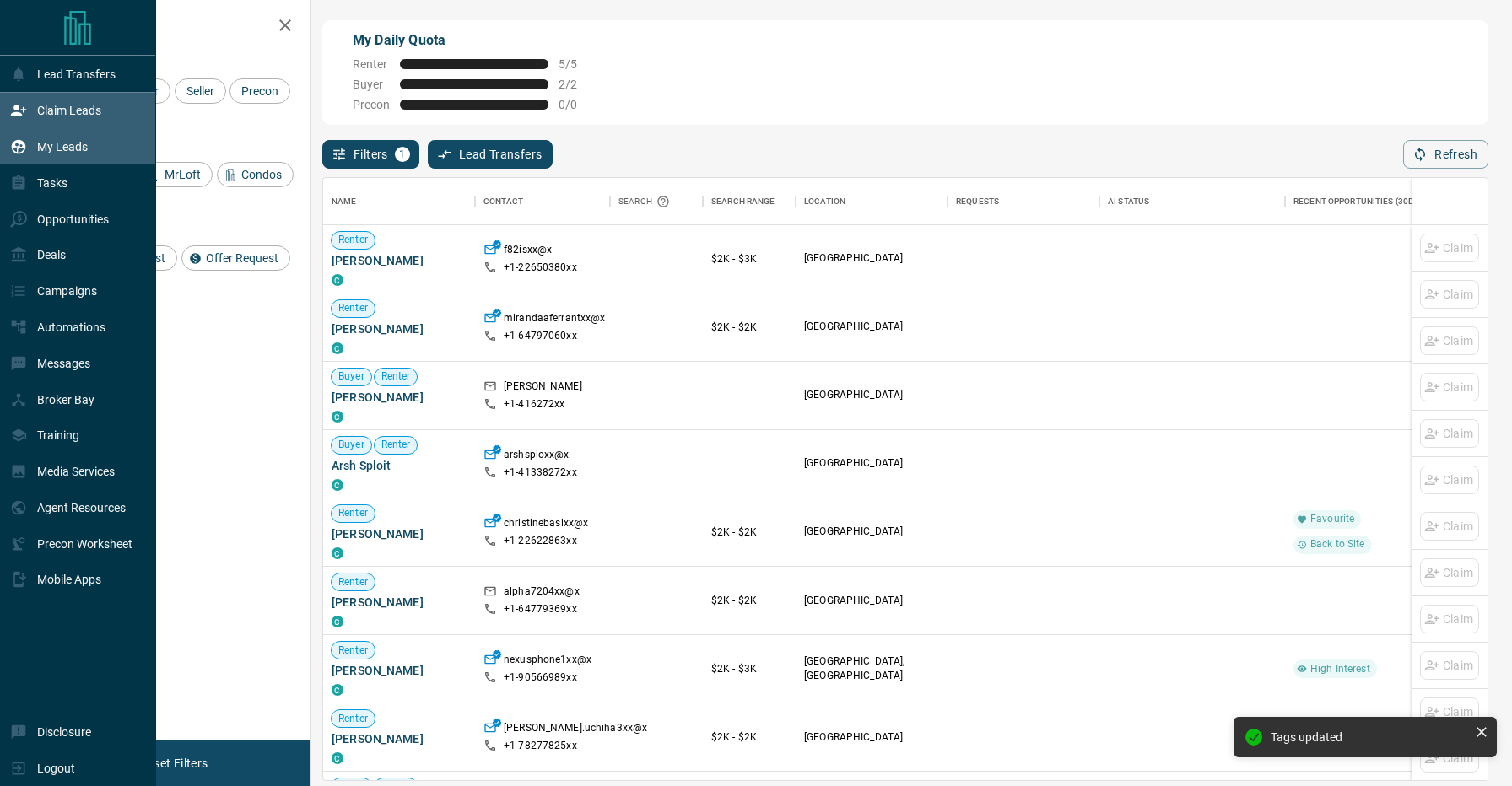
scroll to position [601, 1164]
click at [17, 152] on icon at bounding box center [19, 147] width 14 height 14
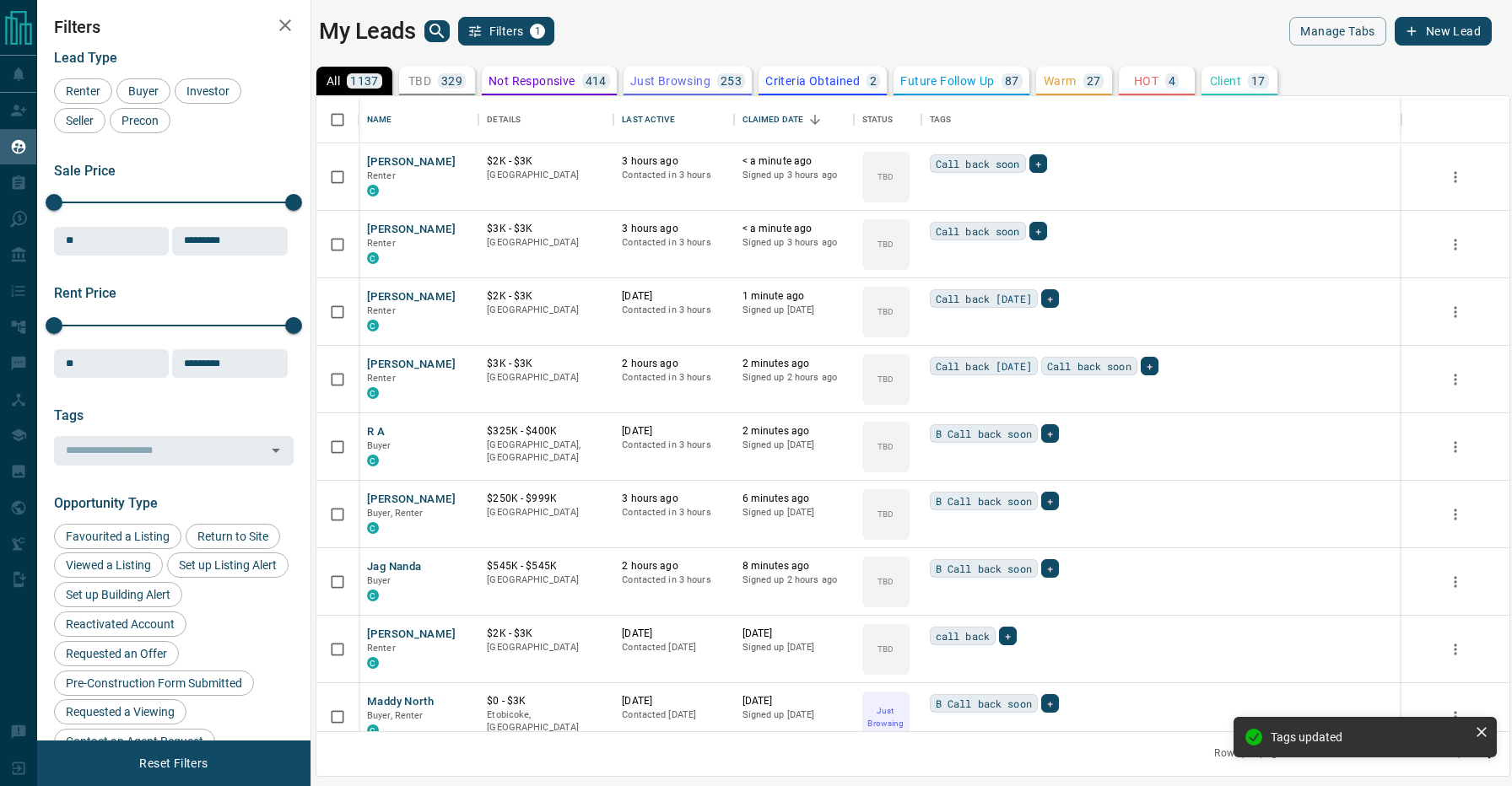
scroll to position [1, 1]
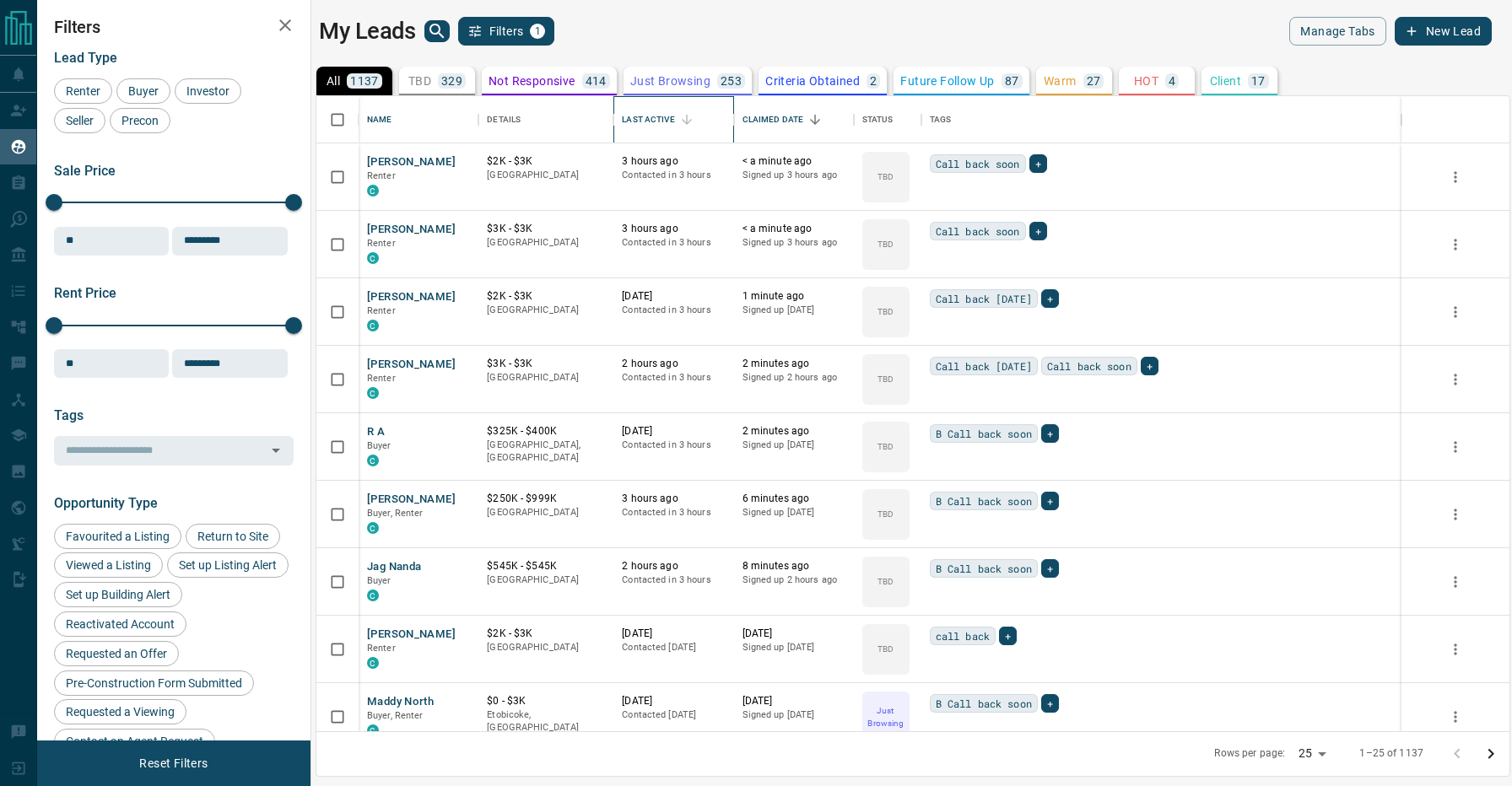
click at [647, 126] on div "Last Active" at bounding box center [648, 119] width 52 height 47
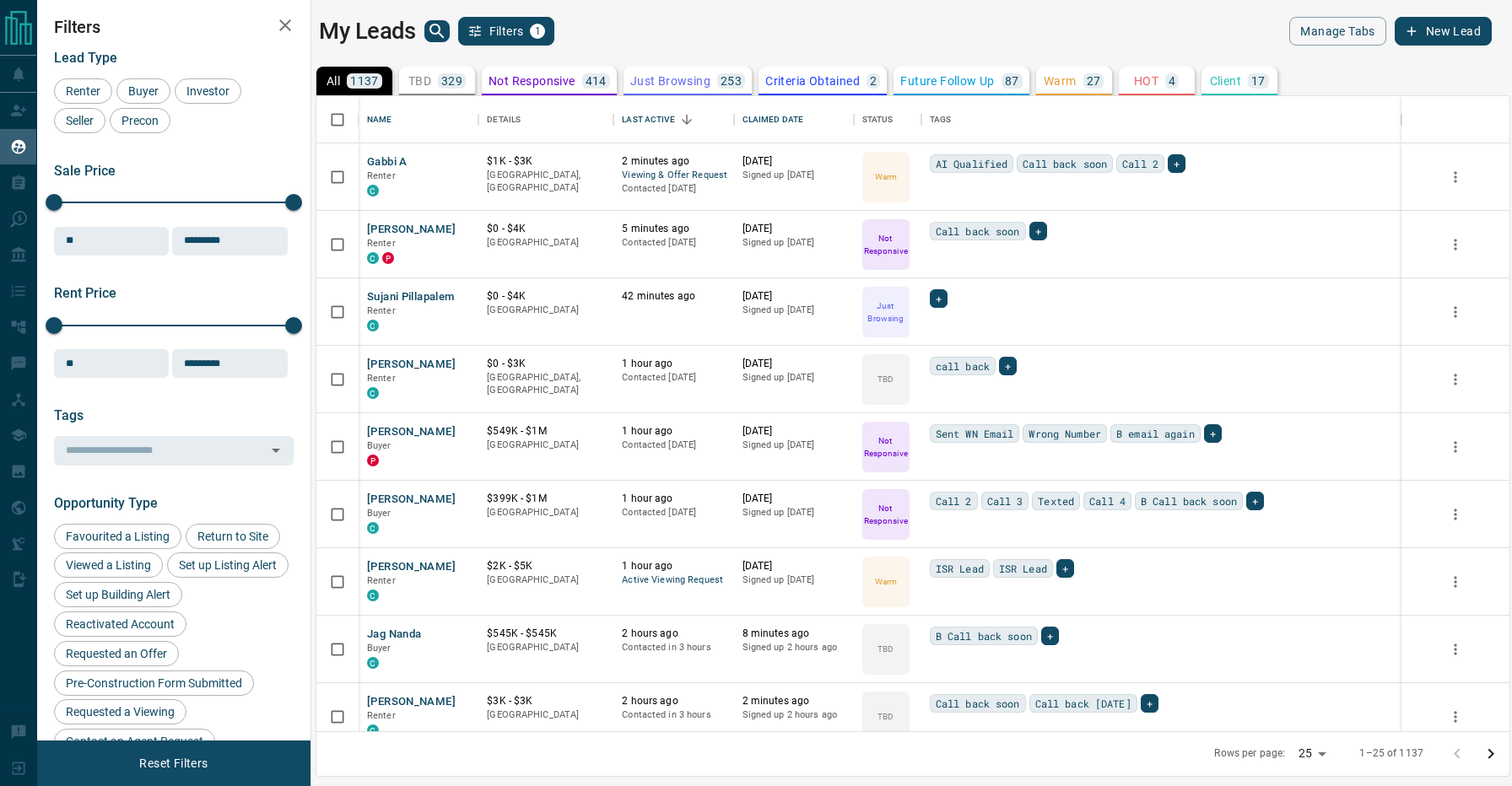
click at [671, 35] on div "My Leads Filters 1" at bounding box center [612, 30] width 586 height 29
click at [433, 227] on button "[PERSON_NAME]" at bounding box center [411, 230] width 89 height 16
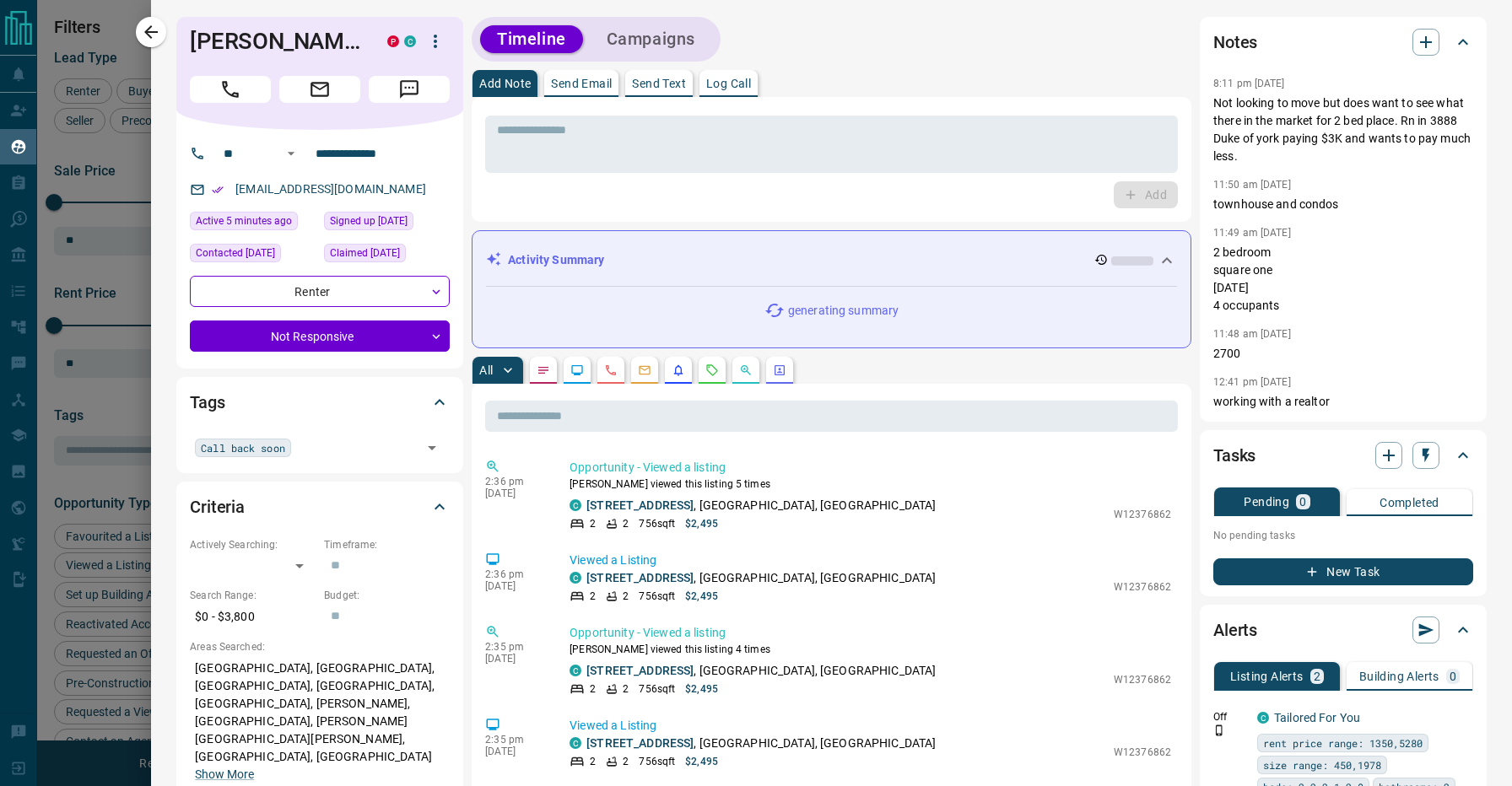
click at [74, 336] on div at bounding box center [756, 393] width 1512 height 786
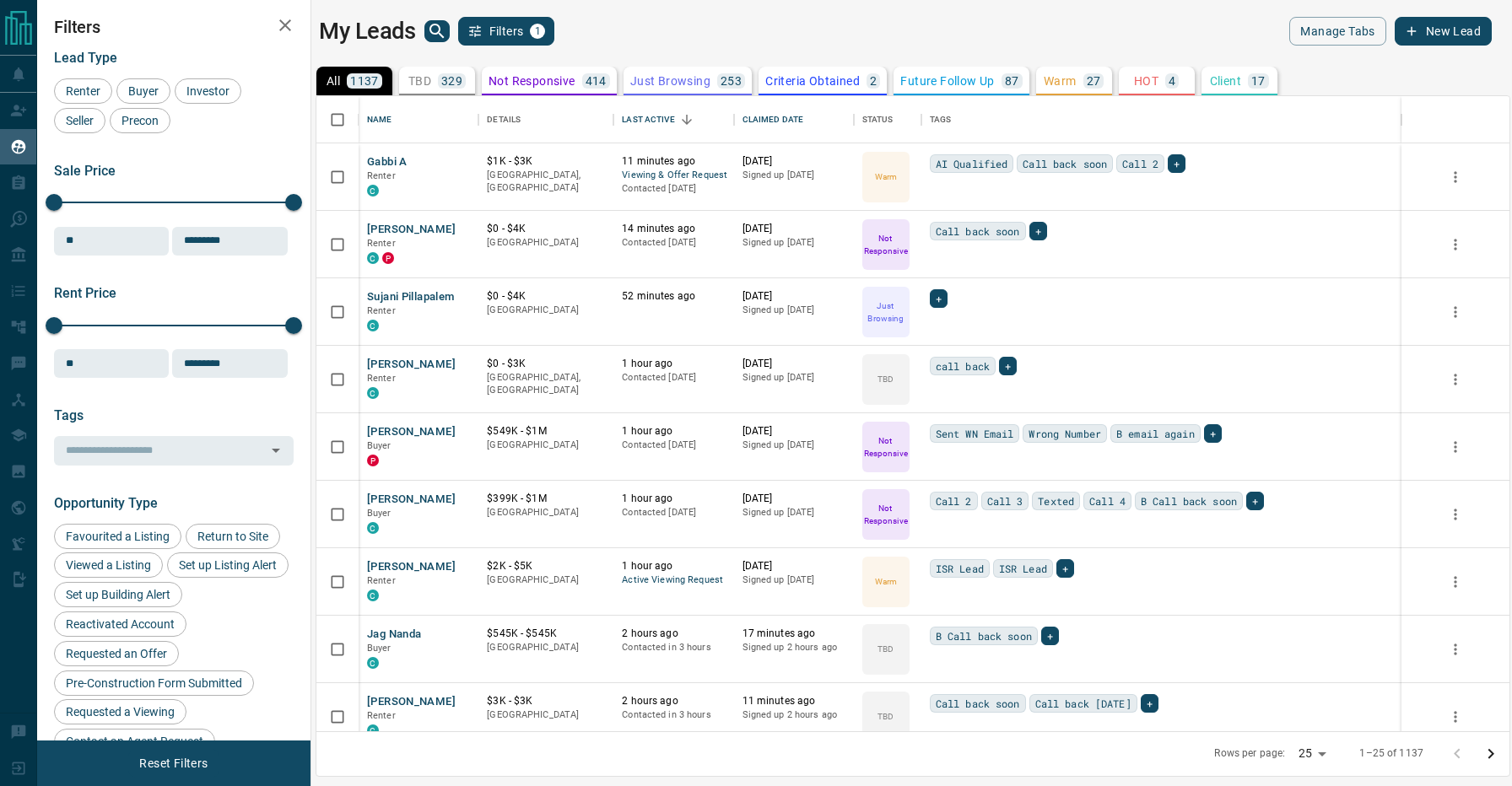
click at [732, 32] on div "My Leads Filters 1" at bounding box center [612, 30] width 586 height 29
